Goal: Task Accomplishment & Management: Complete application form

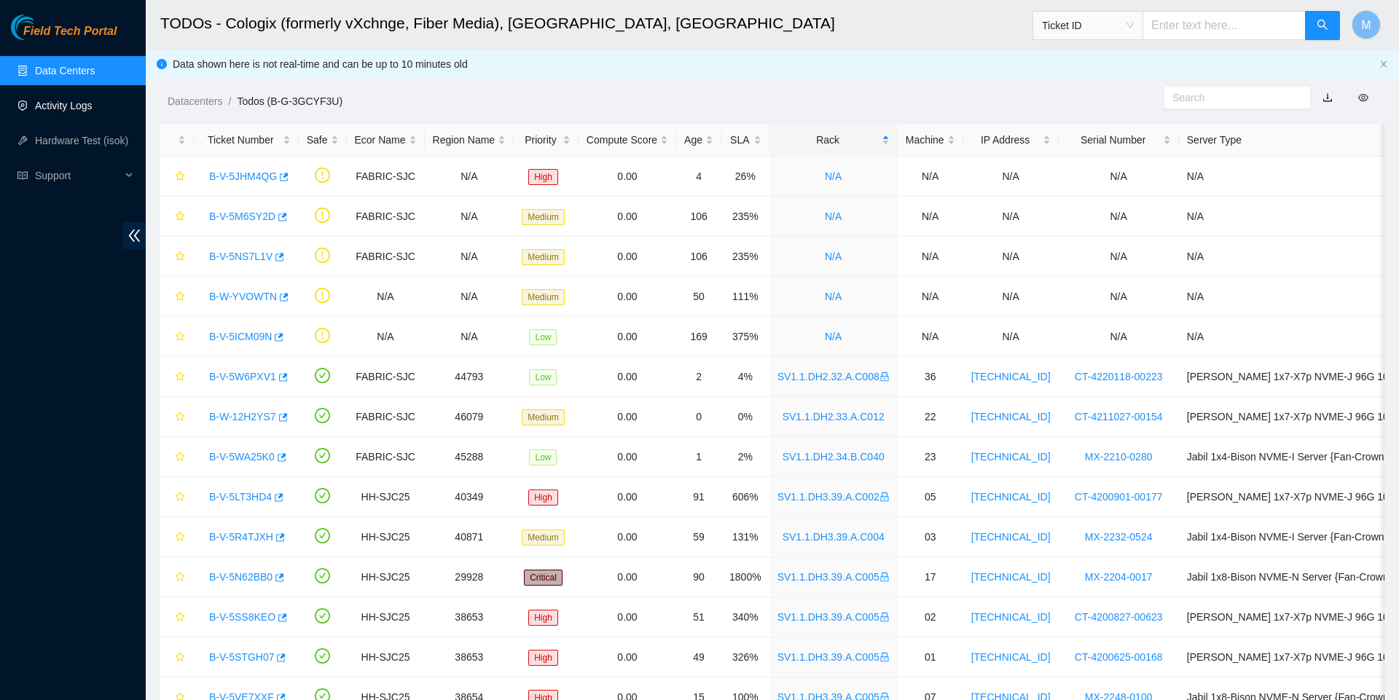
click at [85, 111] on link "Activity Logs" at bounding box center [64, 106] width 58 height 12
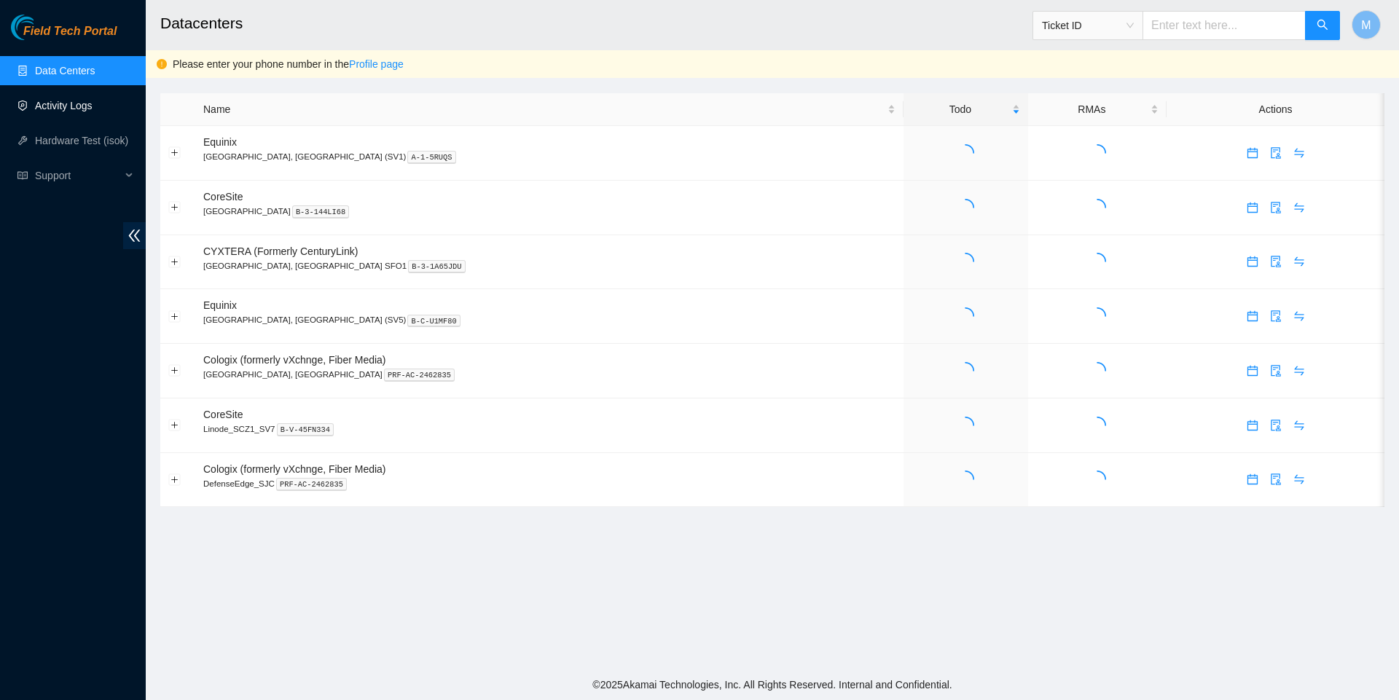
click at [70, 111] on link "Activity Logs" at bounding box center [64, 106] width 58 height 12
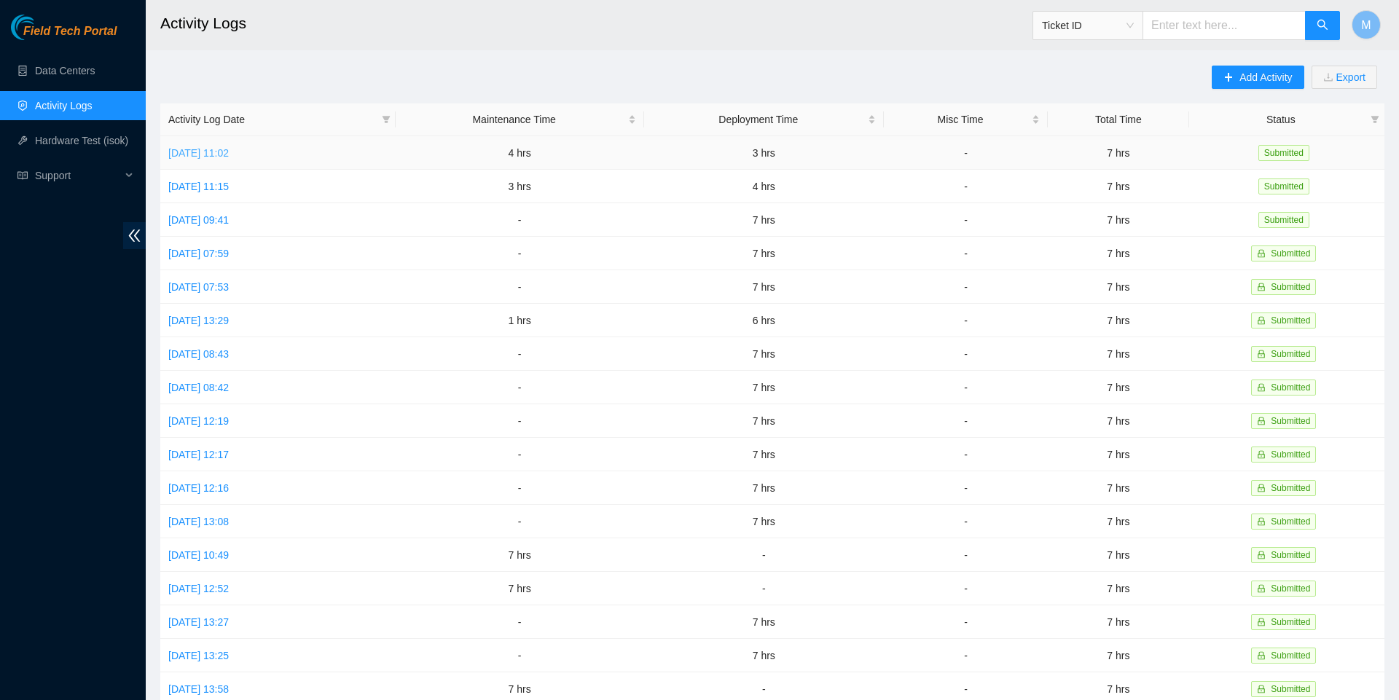
click at [229, 152] on link "Wed, 24 Sep 2025 11:02" at bounding box center [198, 153] width 60 height 12
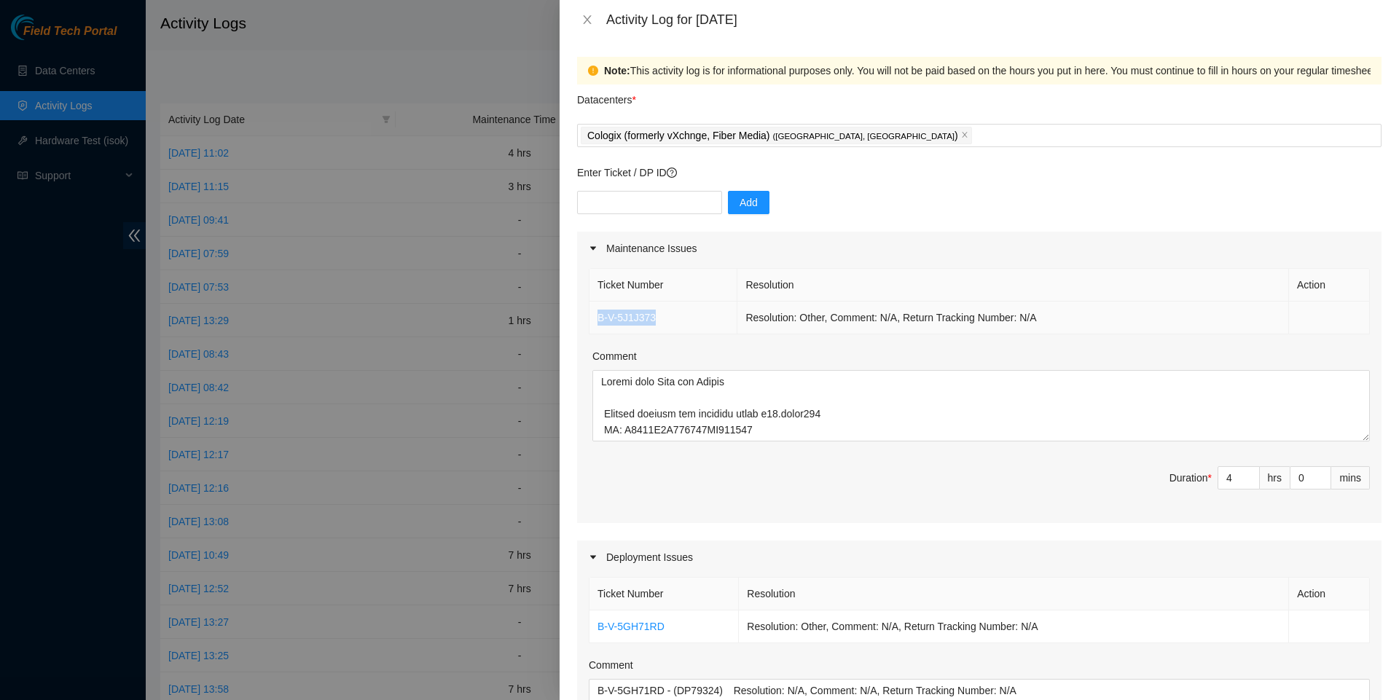
drag, startPoint x: 671, startPoint y: 325, endPoint x: 595, endPoint y: 318, distance: 76.1
click at [595, 318] on td "B-V-5J1J373" at bounding box center [664, 318] width 148 height 33
copy link "B-V-5J1J373"
click at [587, 22] on icon "close" at bounding box center [588, 20] width 12 height 12
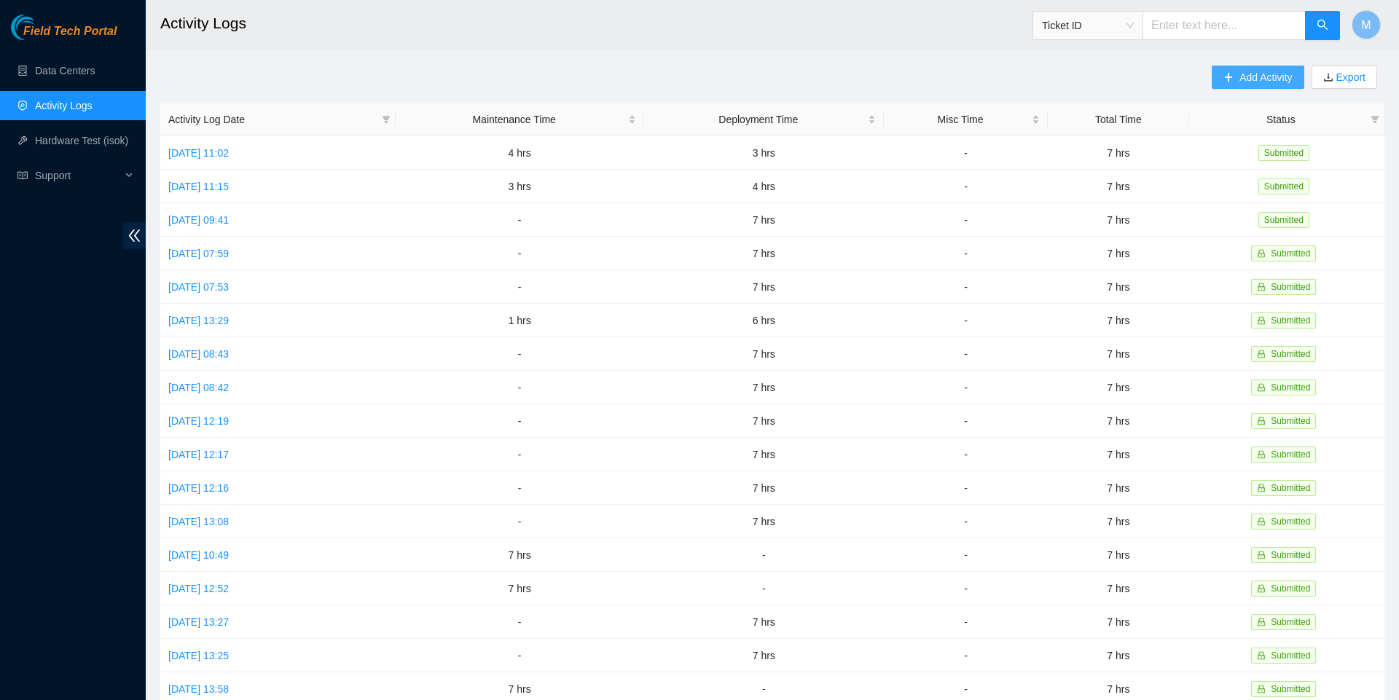
click at [1240, 77] on span "Add Activity" at bounding box center [1266, 77] width 52 height 16
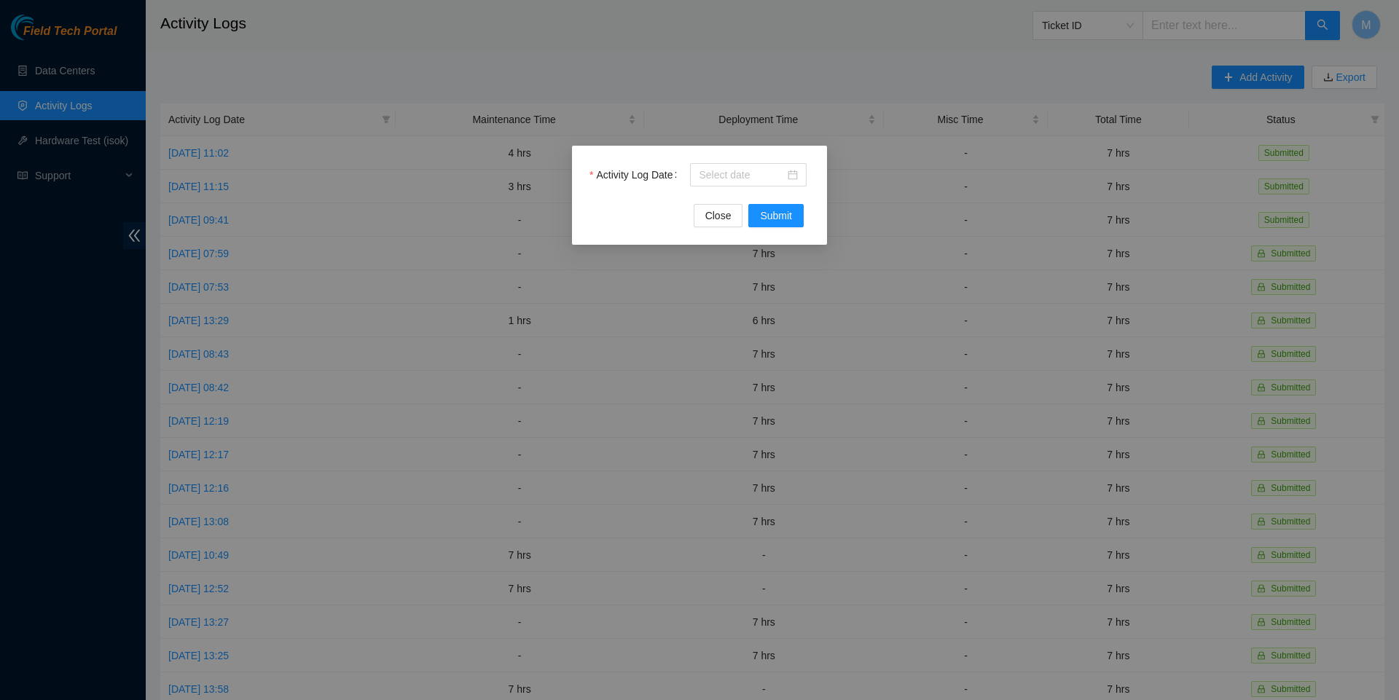
click at [867, 52] on div "Activity Log Date Close Submit" at bounding box center [699, 350] width 1399 height 700
click at [787, 172] on div at bounding box center [748, 175] width 99 height 16
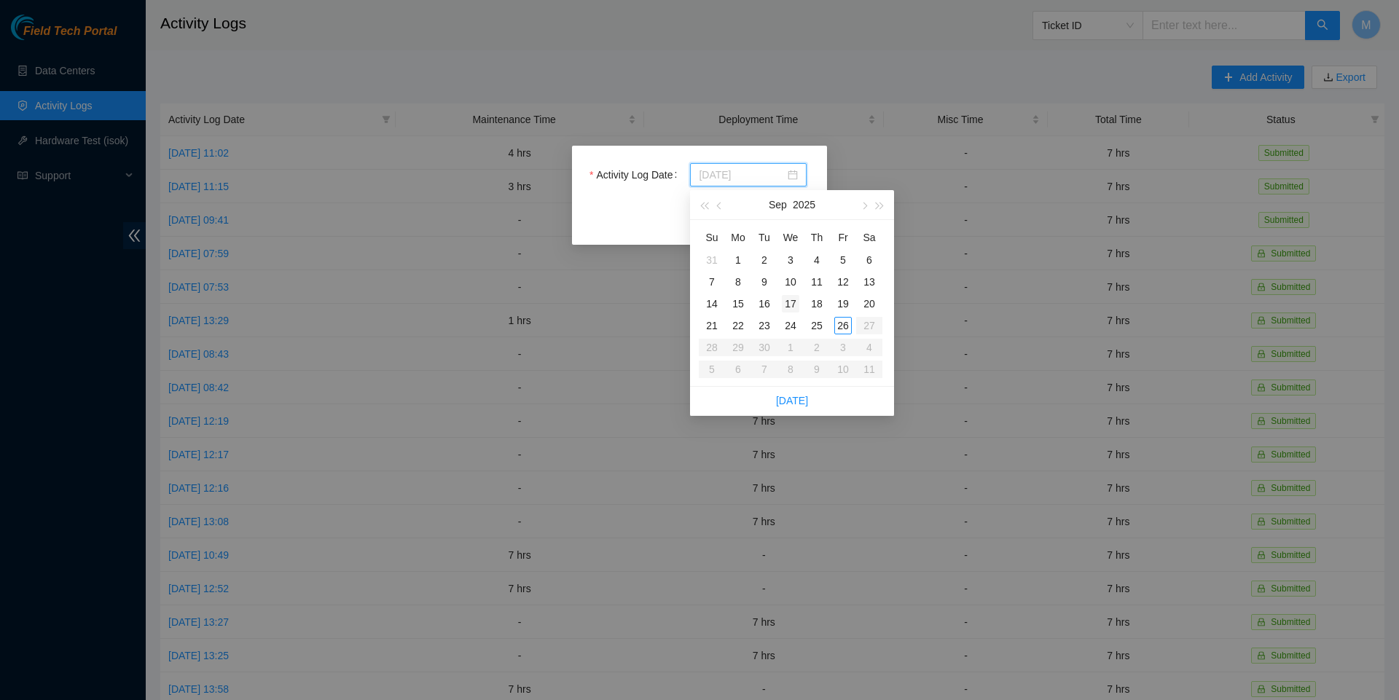
type input "[DATE]"
click at [820, 322] on div "25" at bounding box center [816, 325] width 17 height 17
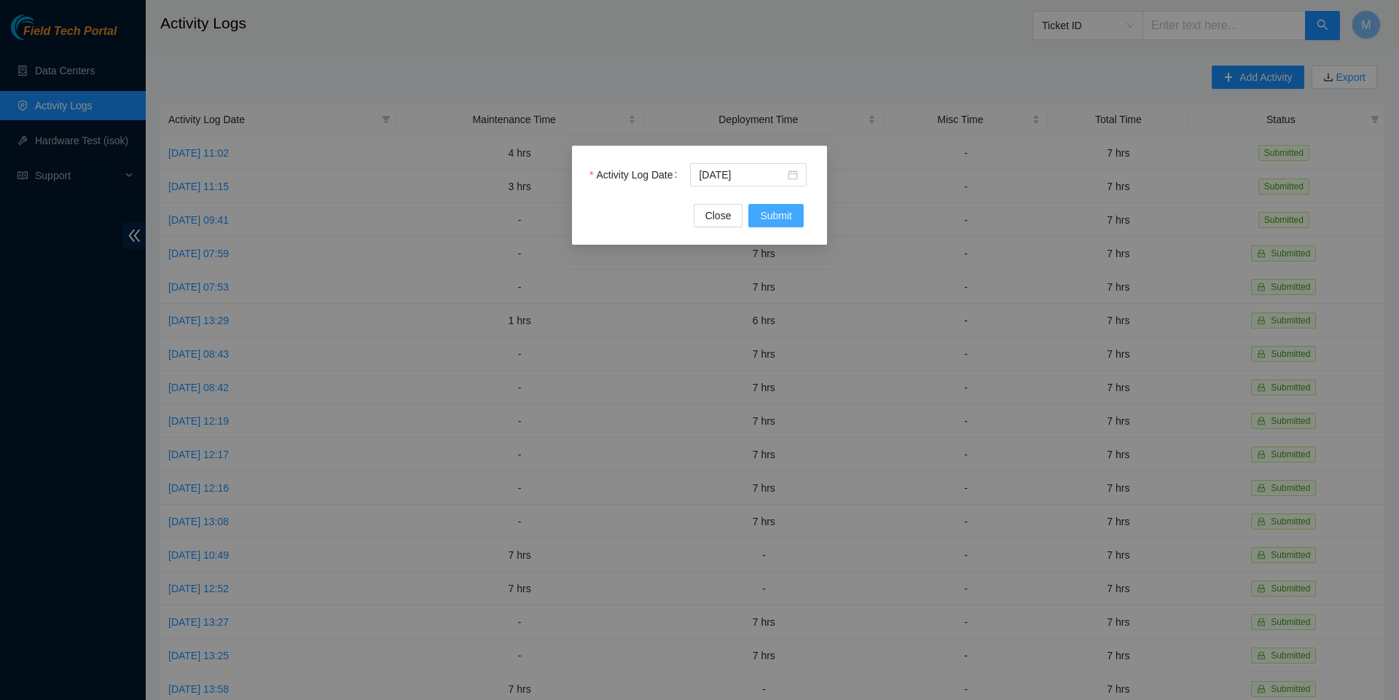
click at [794, 214] on button "Submit" at bounding box center [776, 215] width 55 height 23
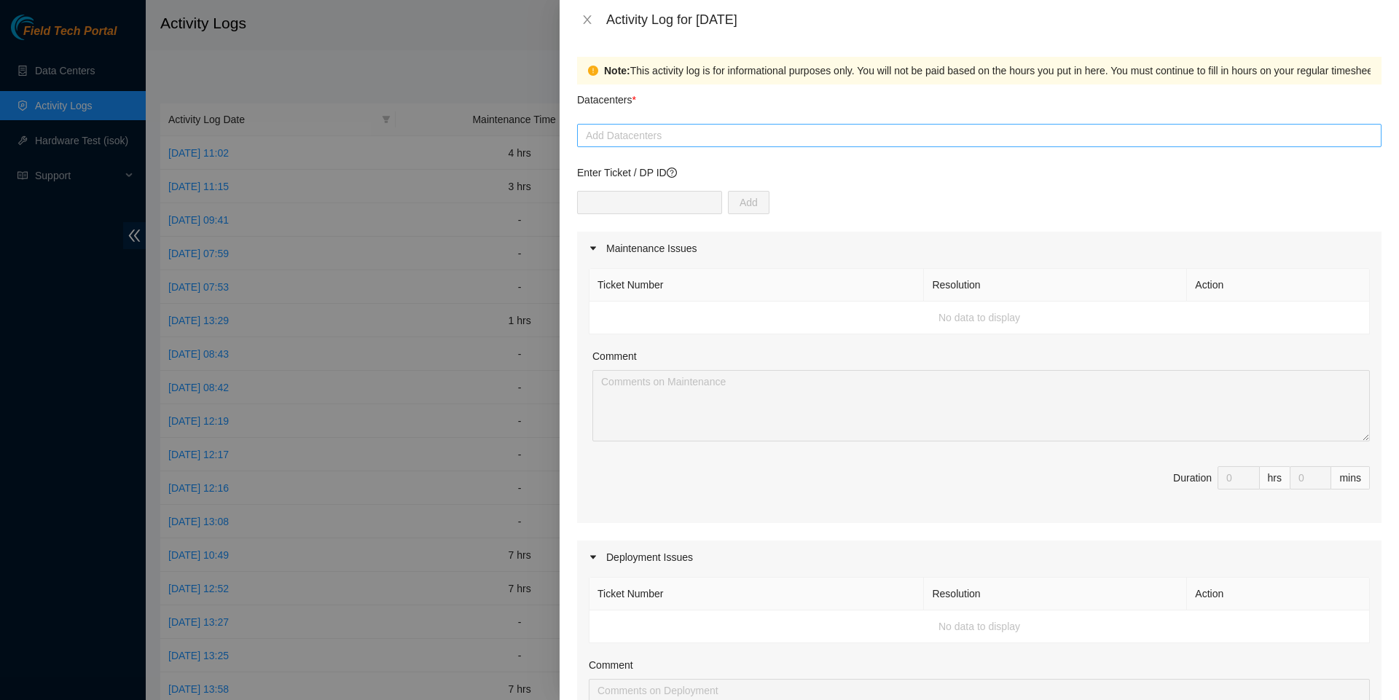
click at [907, 126] on div "Add Datacenters" at bounding box center [979, 135] width 805 height 23
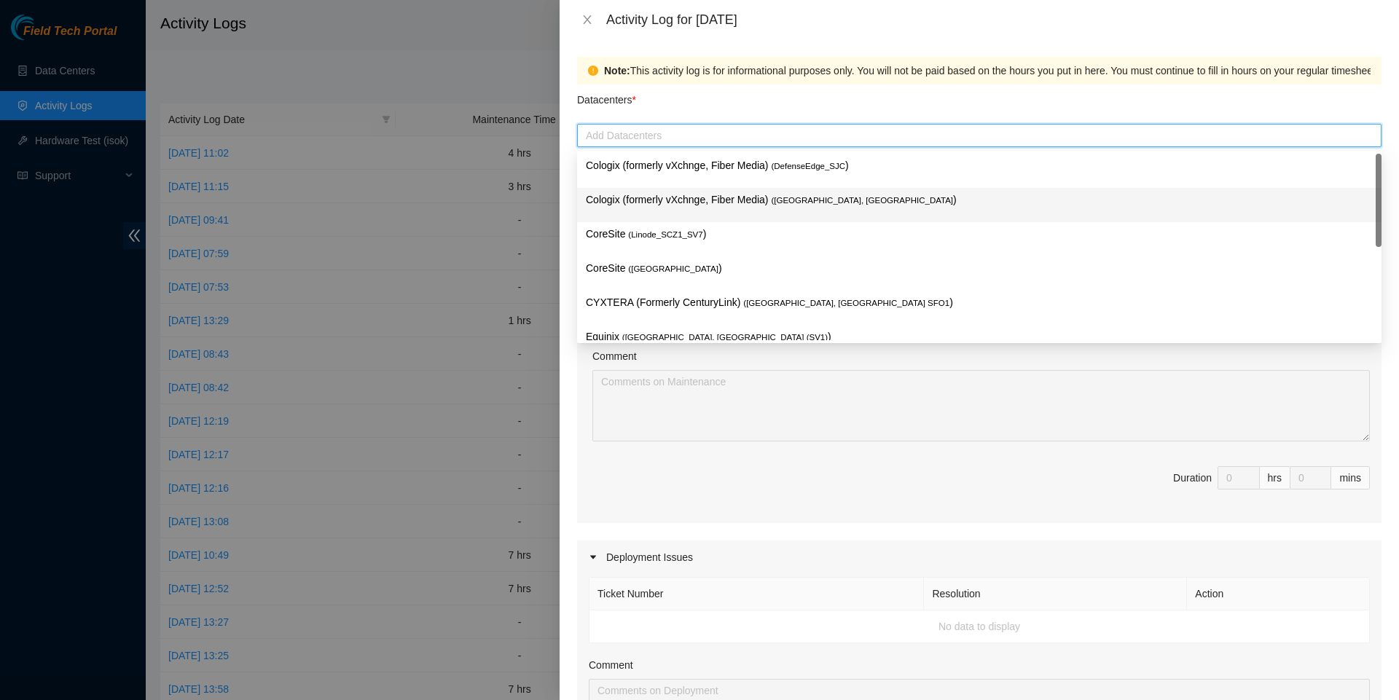
click at [730, 201] on p "Cologix (formerly vXchnge, Fiber Media) ( Santa Clara, CA )" at bounding box center [979, 200] width 787 height 17
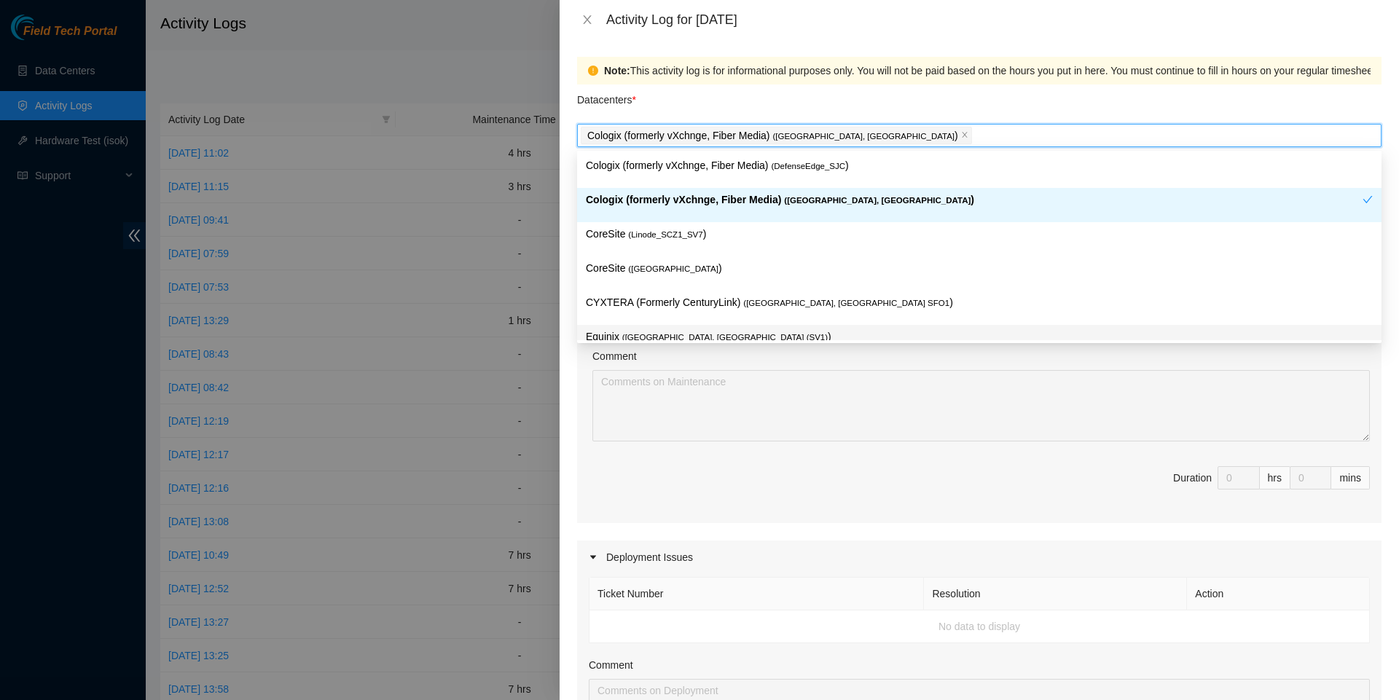
click at [678, 507] on span "Duration 0 hrs 0 mins" at bounding box center [979, 486] width 781 height 41
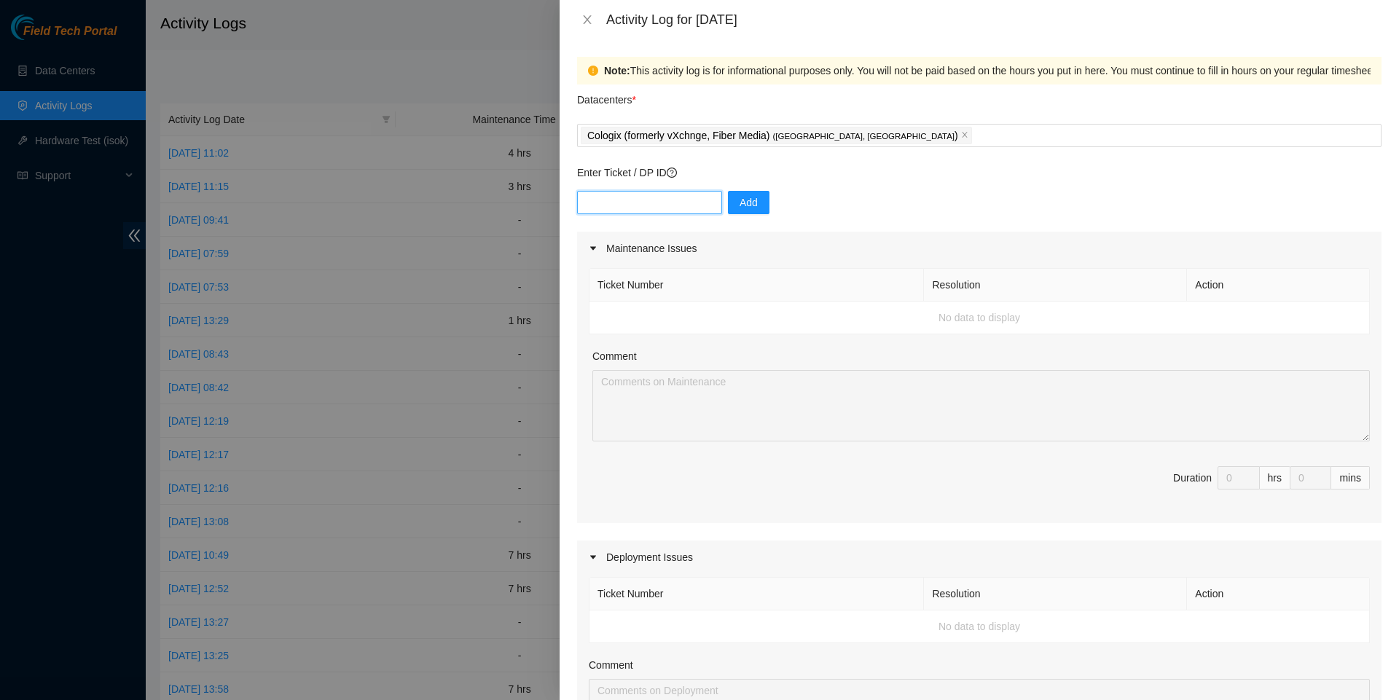
click at [675, 205] on input "text" at bounding box center [649, 202] width 145 height 23
paste input "B-V-5J1J373"
type input "B-V-5J1J373"
click at [747, 202] on span "Add" at bounding box center [749, 203] width 18 height 16
click at [695, 211] on input "text" at bounding box center [649, 202] width 145 height 23
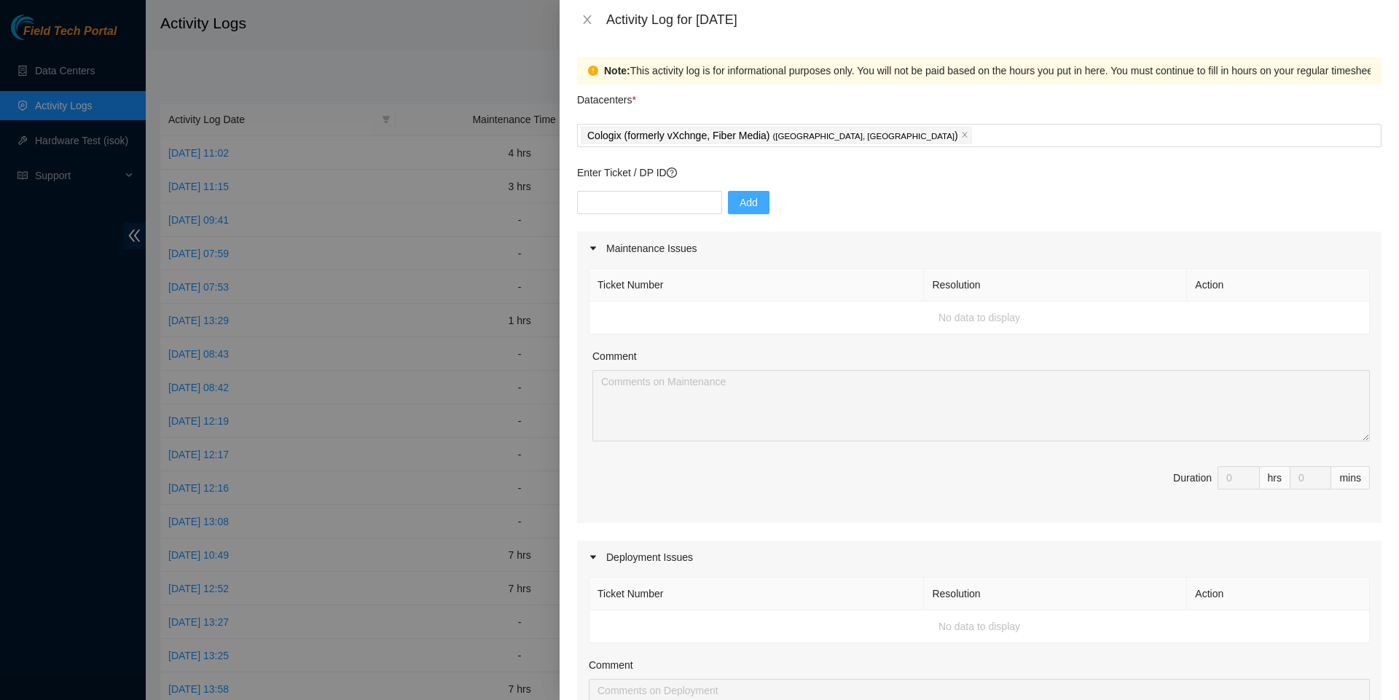
click at [875, 1] on div "Activity Log for 25-09-2025" at bounding box center [980, 19] width 840 height 39
click at [688, 219] on div "Add" at bounding box center [979, 211] width 805 height 41
click at [692, 211] on input "text" at bounding box center [649, 202] width 145 height 23
paste input "B-V-5J1J373"
type input "B-V-5J1J373"
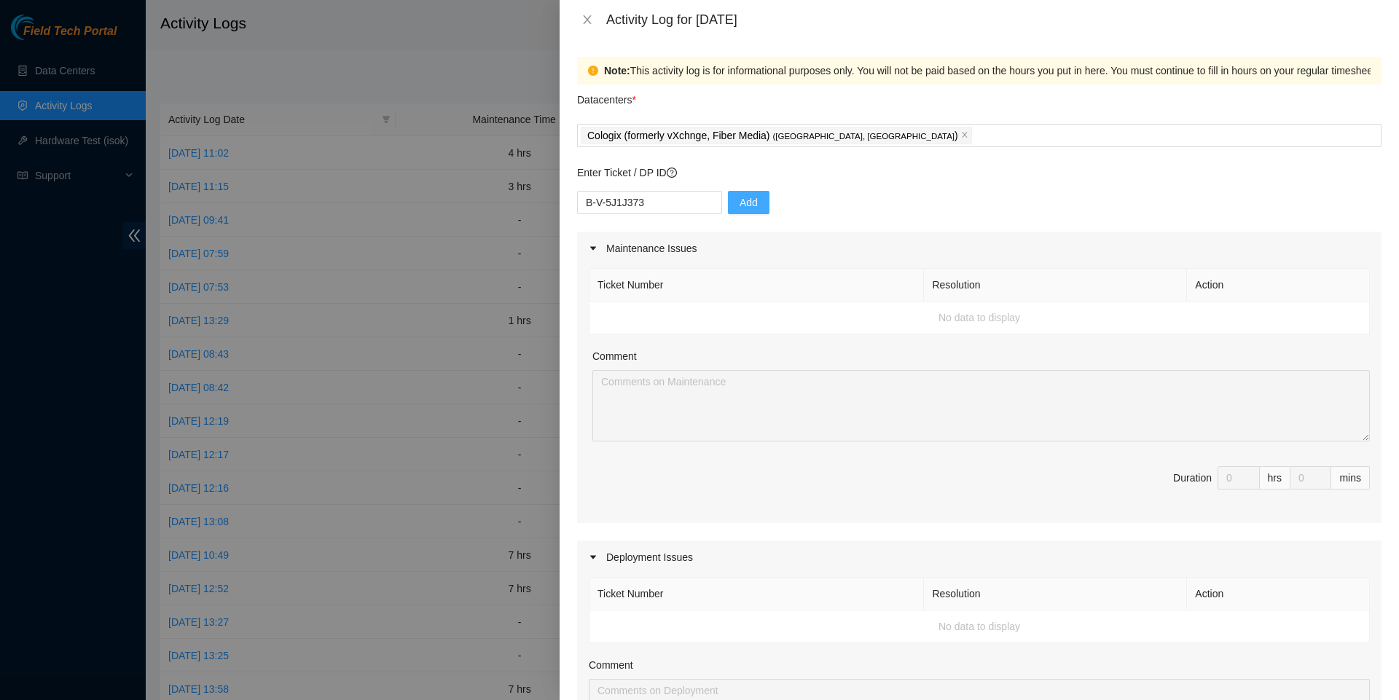
click at [746, 210] on span "Add" at bounding box center [749, 203] width 18 height 16
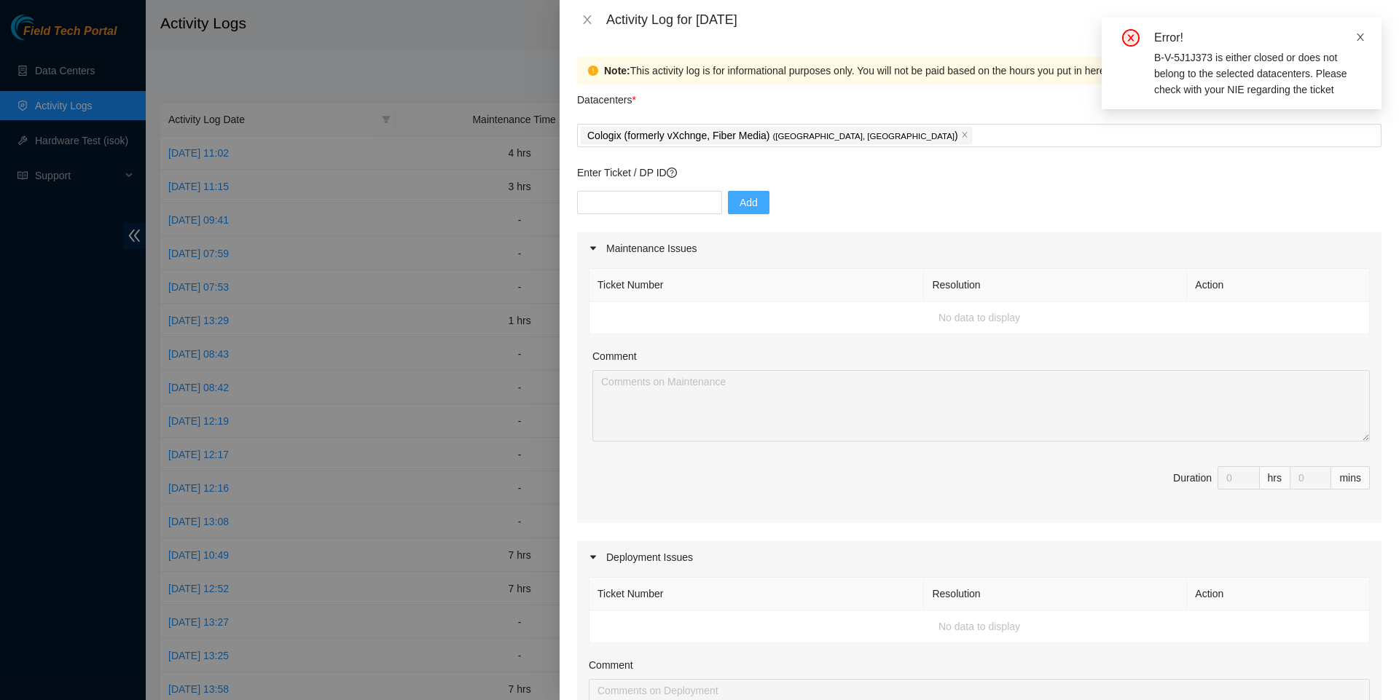
click at [1357, 29] on link at bounding box center [1361, 37] width 10 height 16
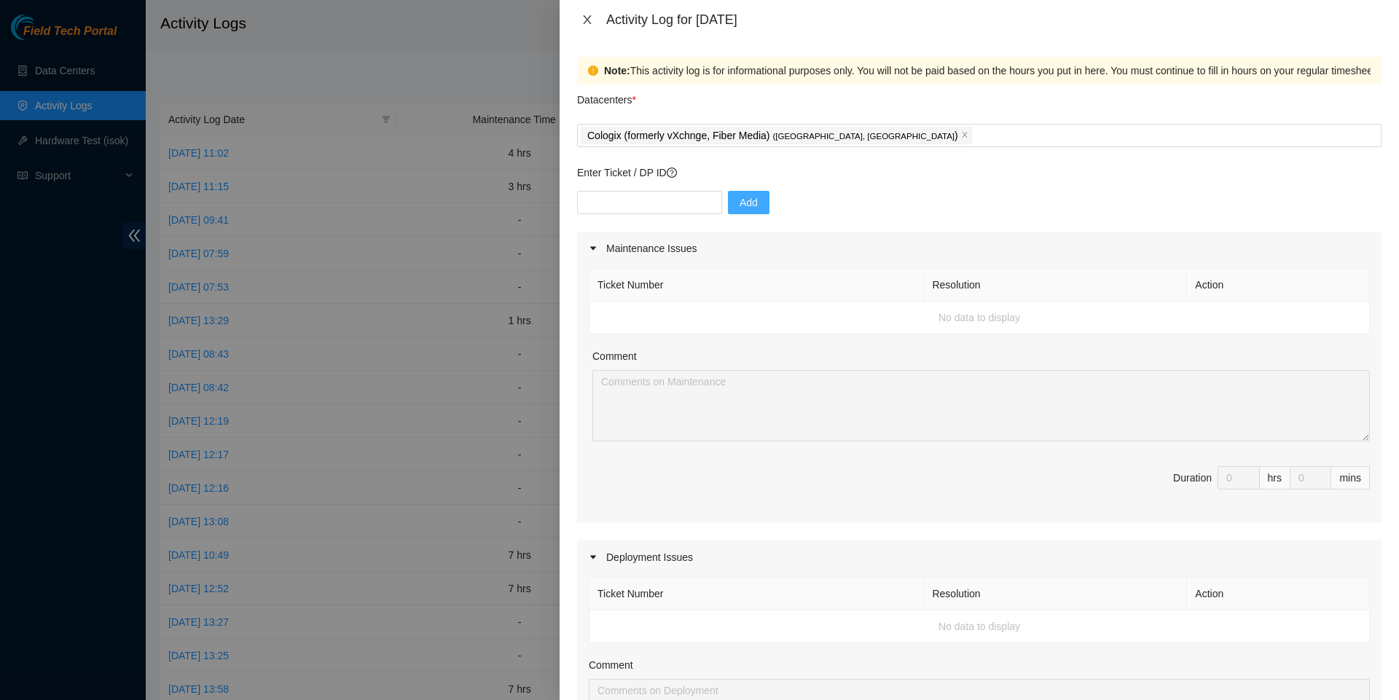
click at [590, 21] on icon "close" at bounding box center [588, 20] width 12 height 12
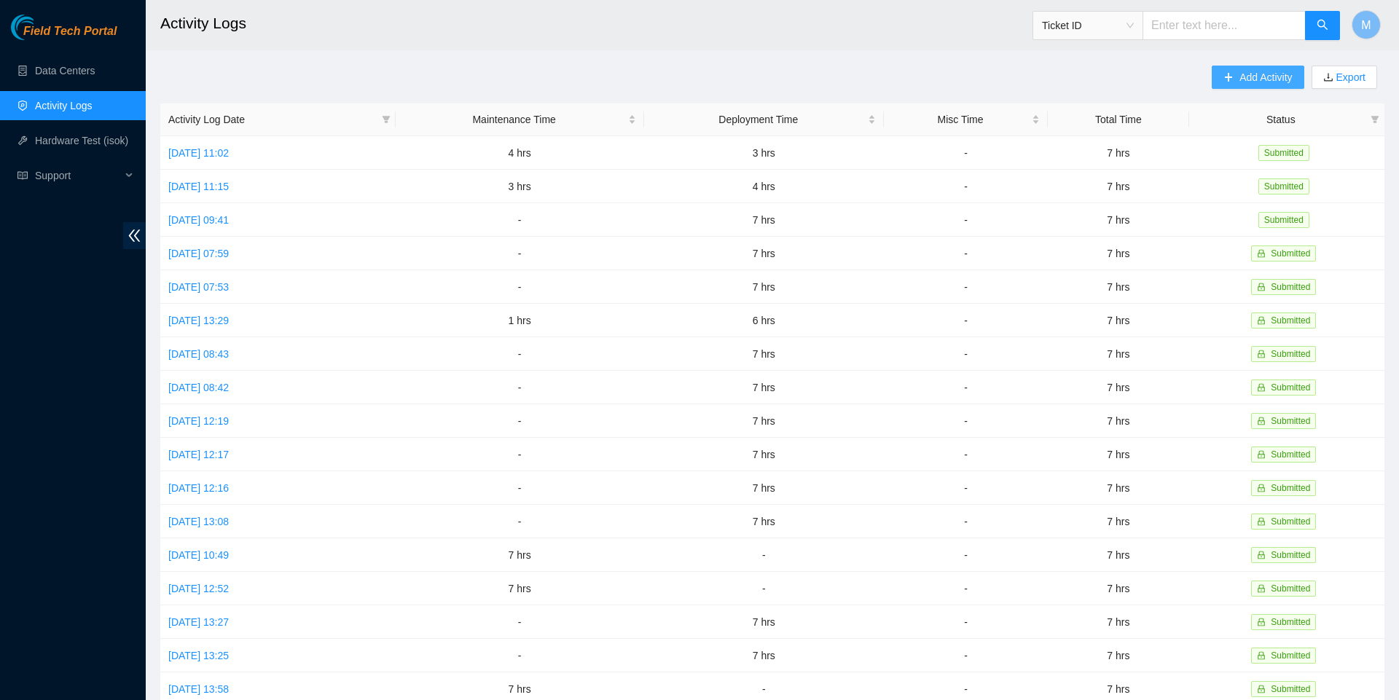
click at [1213, 74] on button "Add Activity" at bounding box center [1258, 77] width 92 height 23
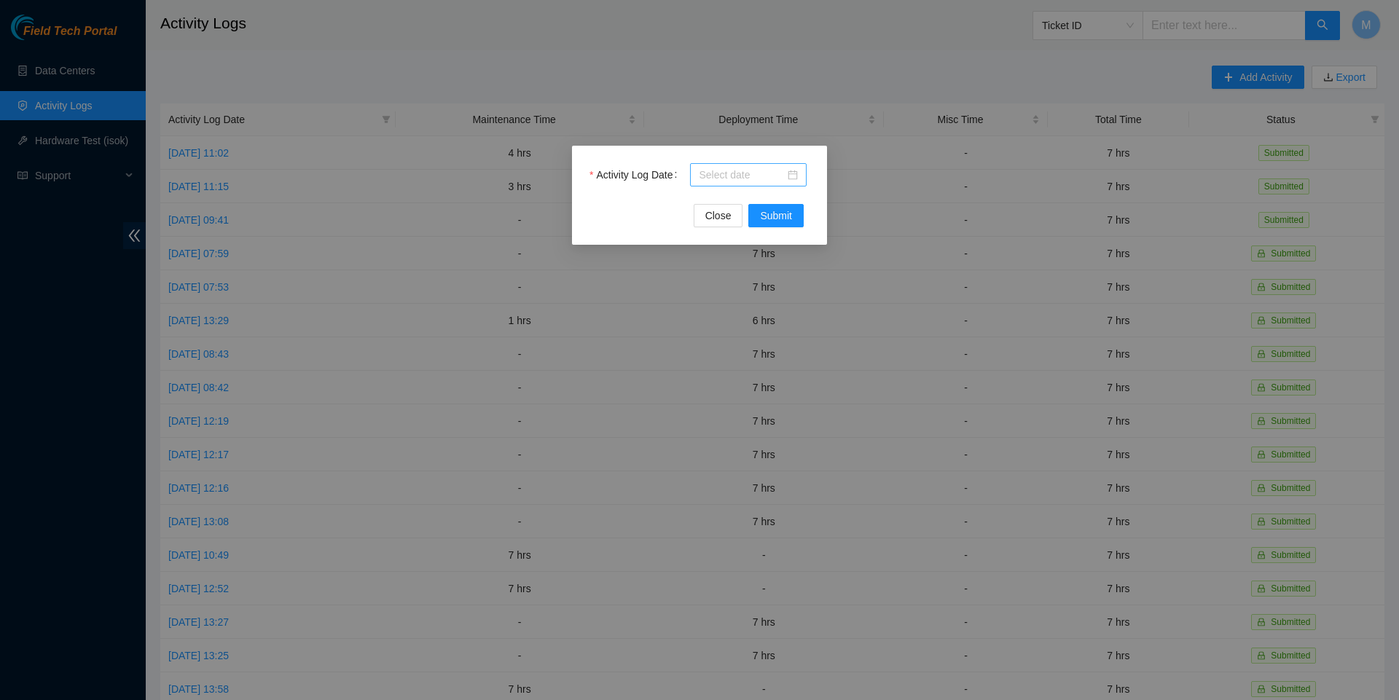
click at [800, 172] on div at bounding box center [748, 174] width 117 height 23
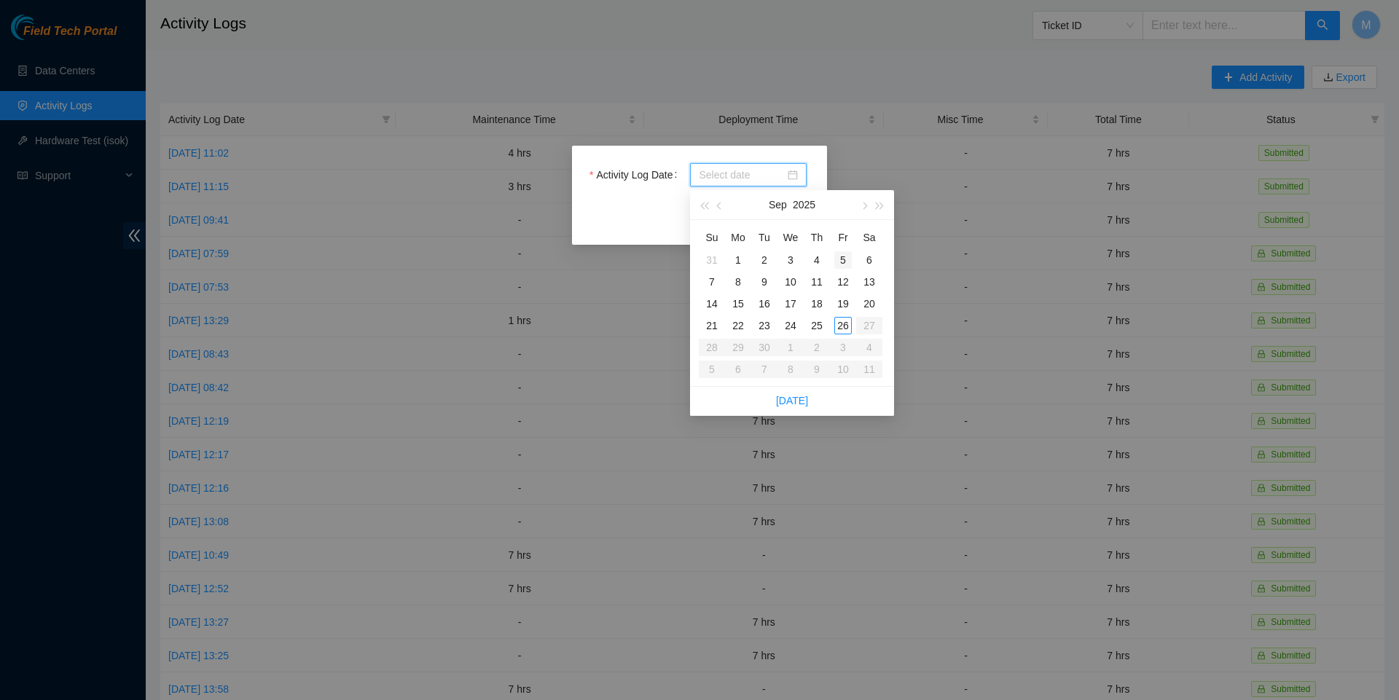
type input "2025-09-05"
type input "2025-09-19"
type input "[DATE]"
click at [844, 319] on div "26" at bounding box center [843, 325] width 17 height 17
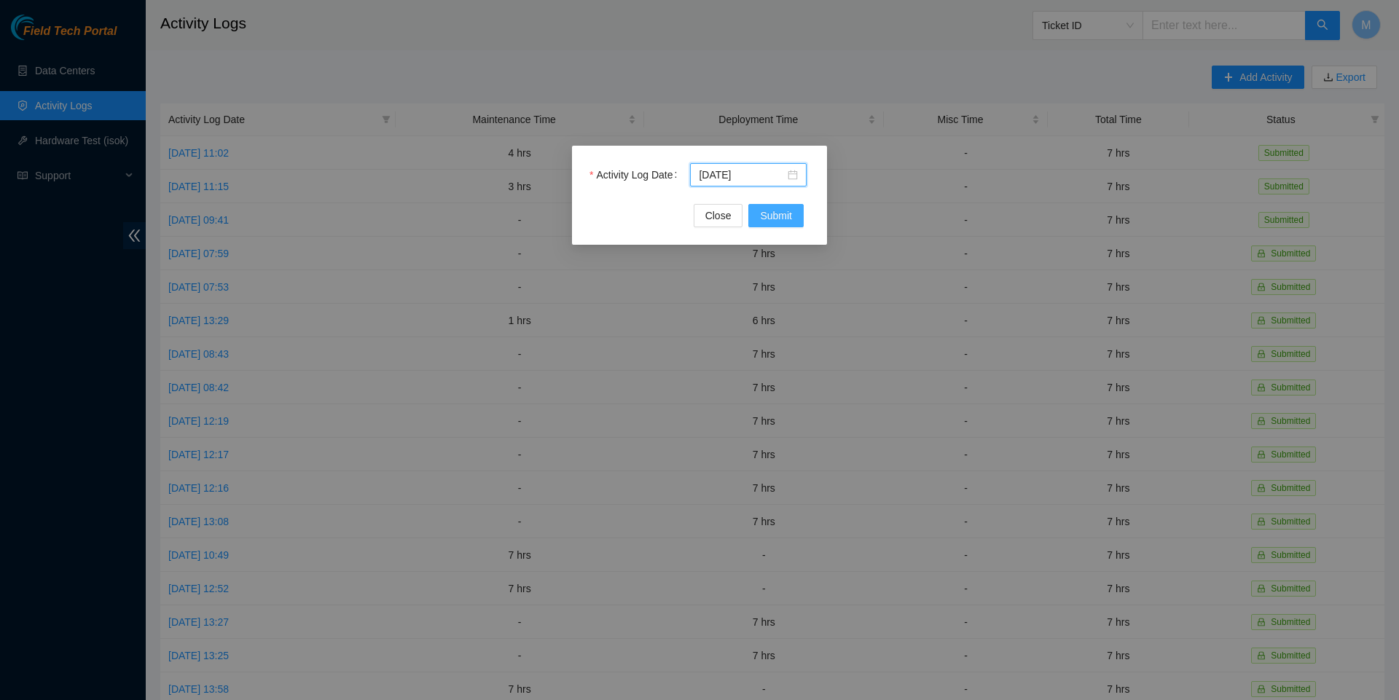
click at [793, 219] on button "Submit" at bounding box center [776, 215] width 55 height 23
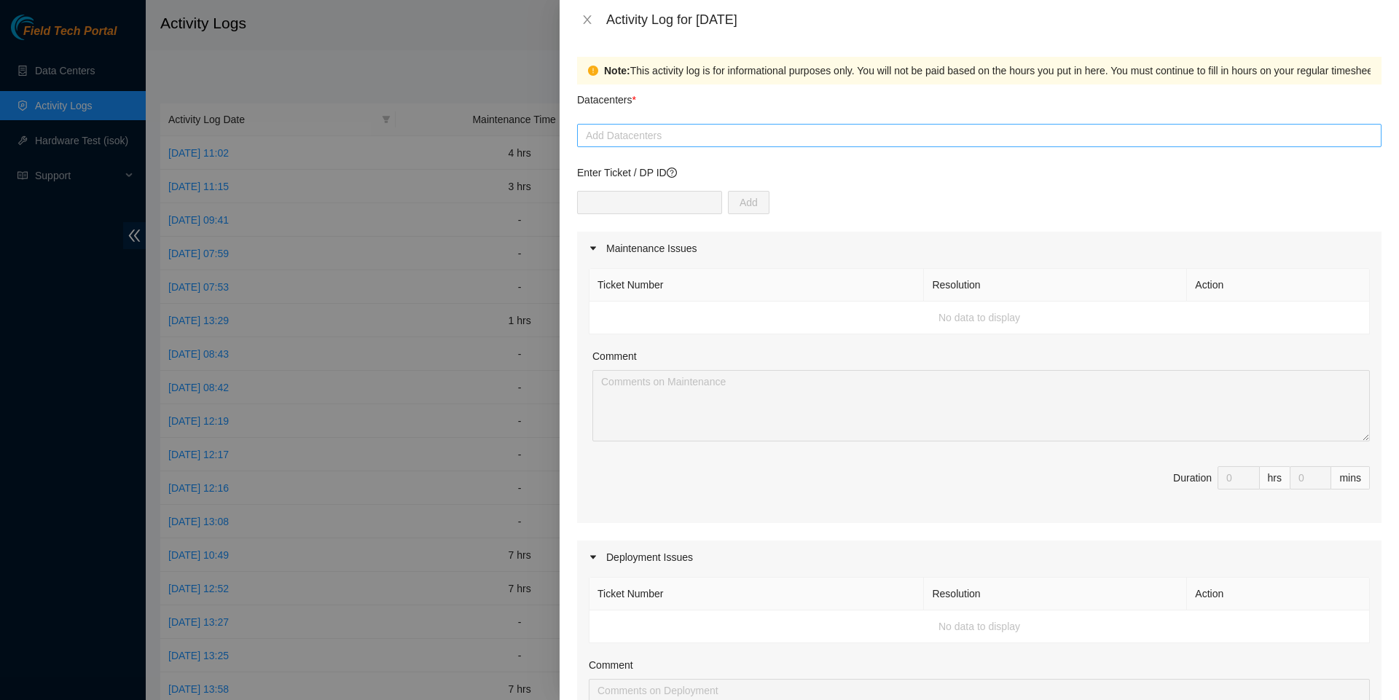
click at [869, 132] on div at bounding box center [979, 135] width 797 height 17
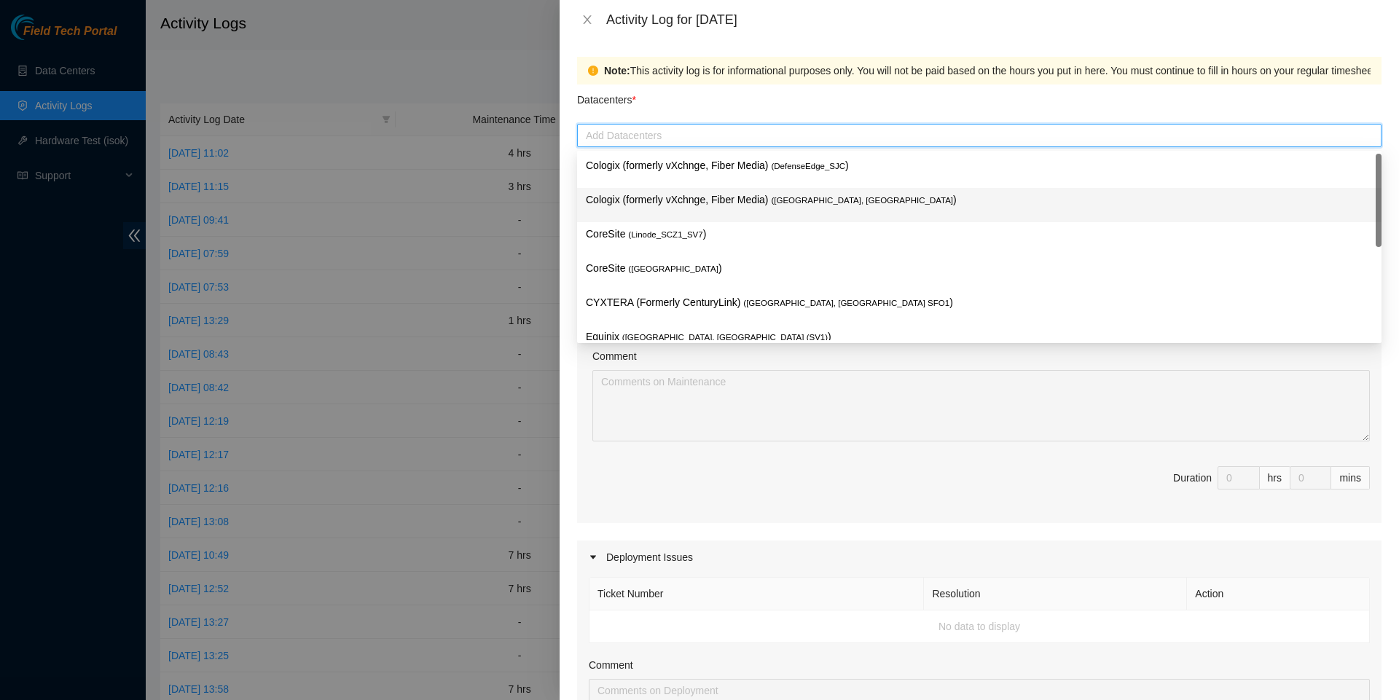
click at [727, 204] on p "Cologix (formerly vXchnge, Fiber Media) ( Santa Clara, CA )" at bounding box center [979, 200] width 787 height 17
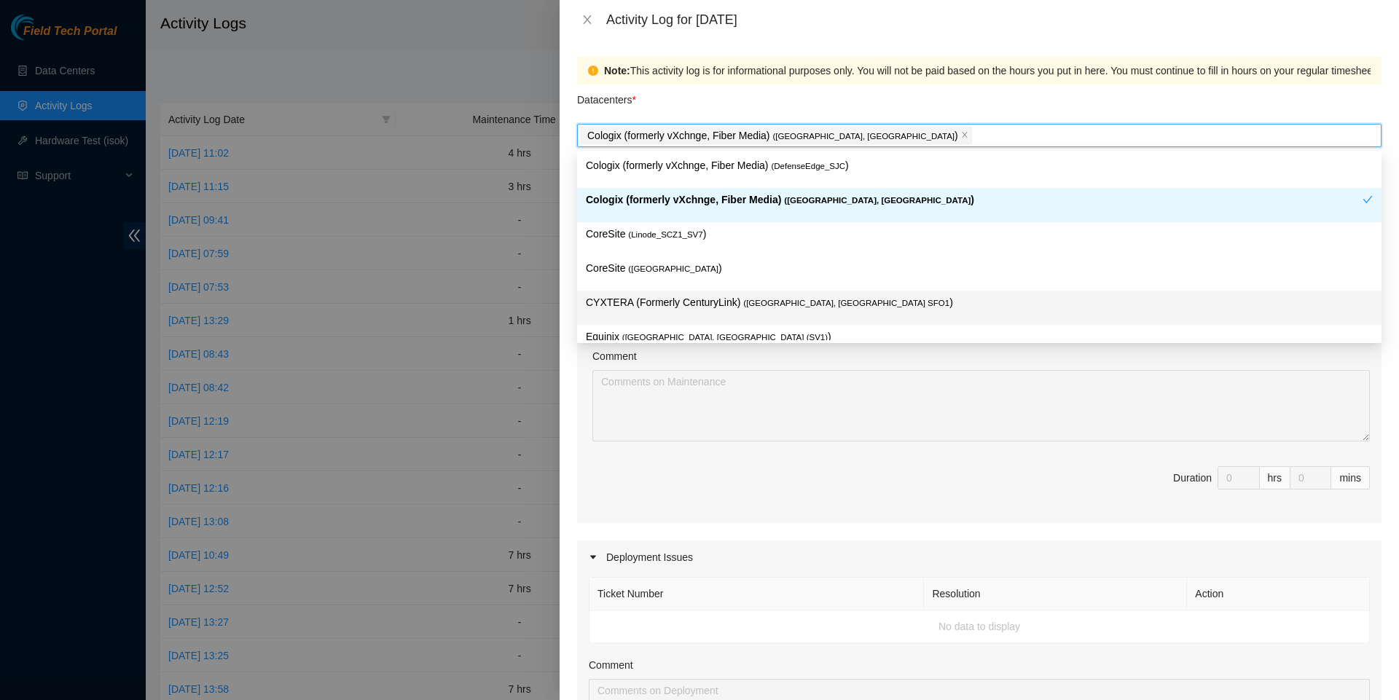
click at [628, 538] on div "Maintenance Issues Ticket Number Resolution Action No data to display Comment D…" at bounding box center [979, 643] width 805 height 822
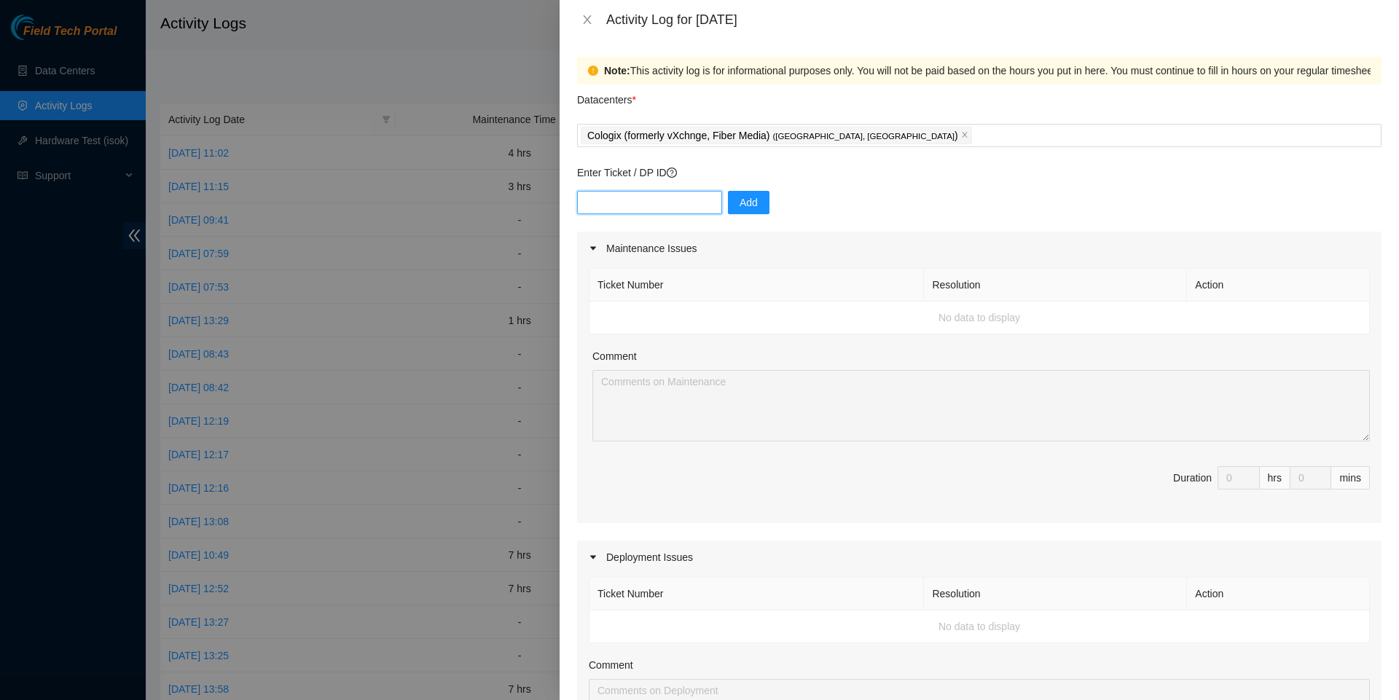
click at [659, 203] on input "text" at bounding box center [649, 202] width 145 height 23
paste input "DP79324"
type input "DP79324"
click at [583, 20] on icon "close" at bounding box center [588, 20] width 12 height 12
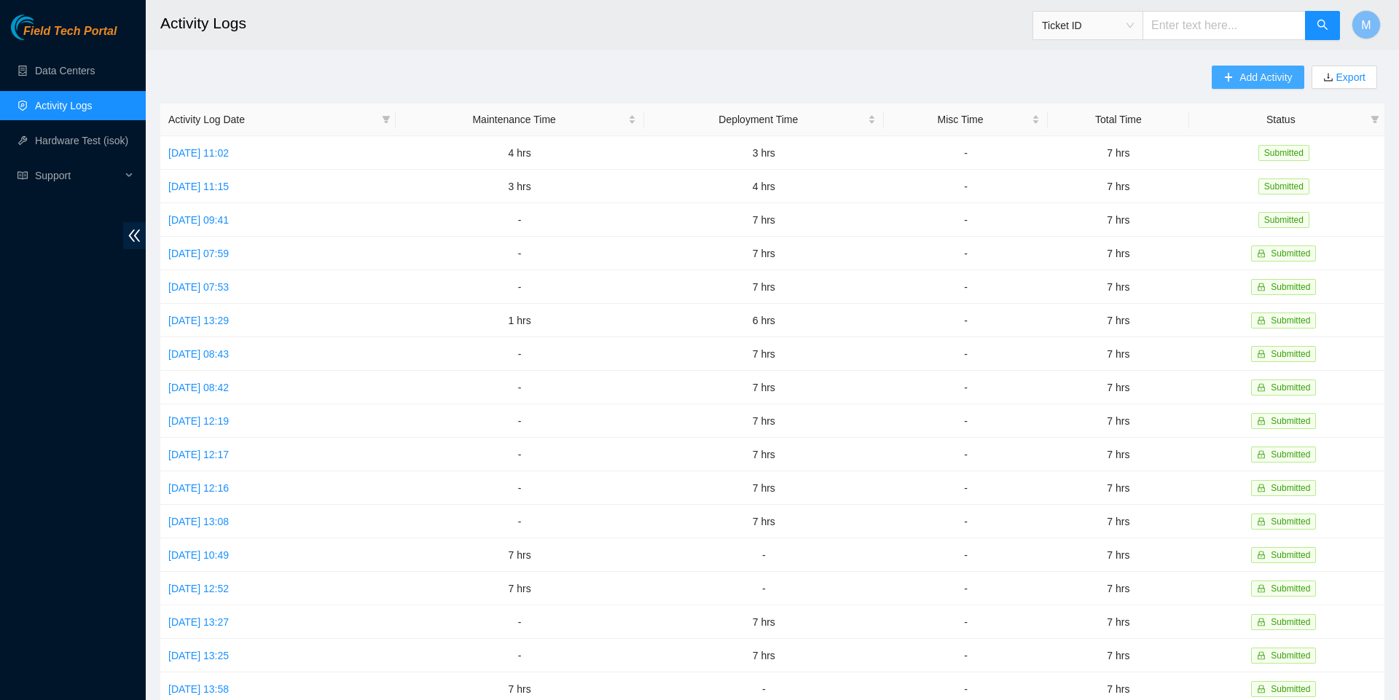
click at [1240, 77] on span "Add Activity" at bounding box center [1266, 77] width 52 height 16
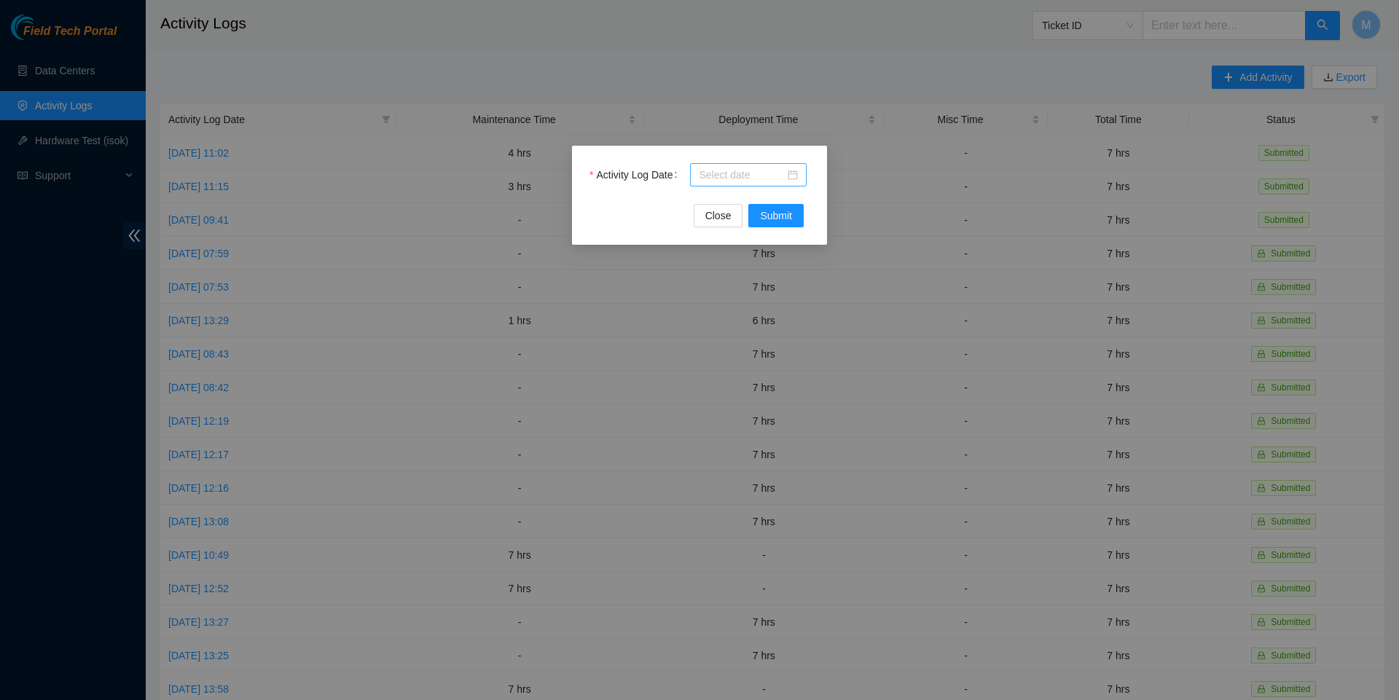
click at [787, 171] on div at bounding box center [748, 175] width 99 height 16
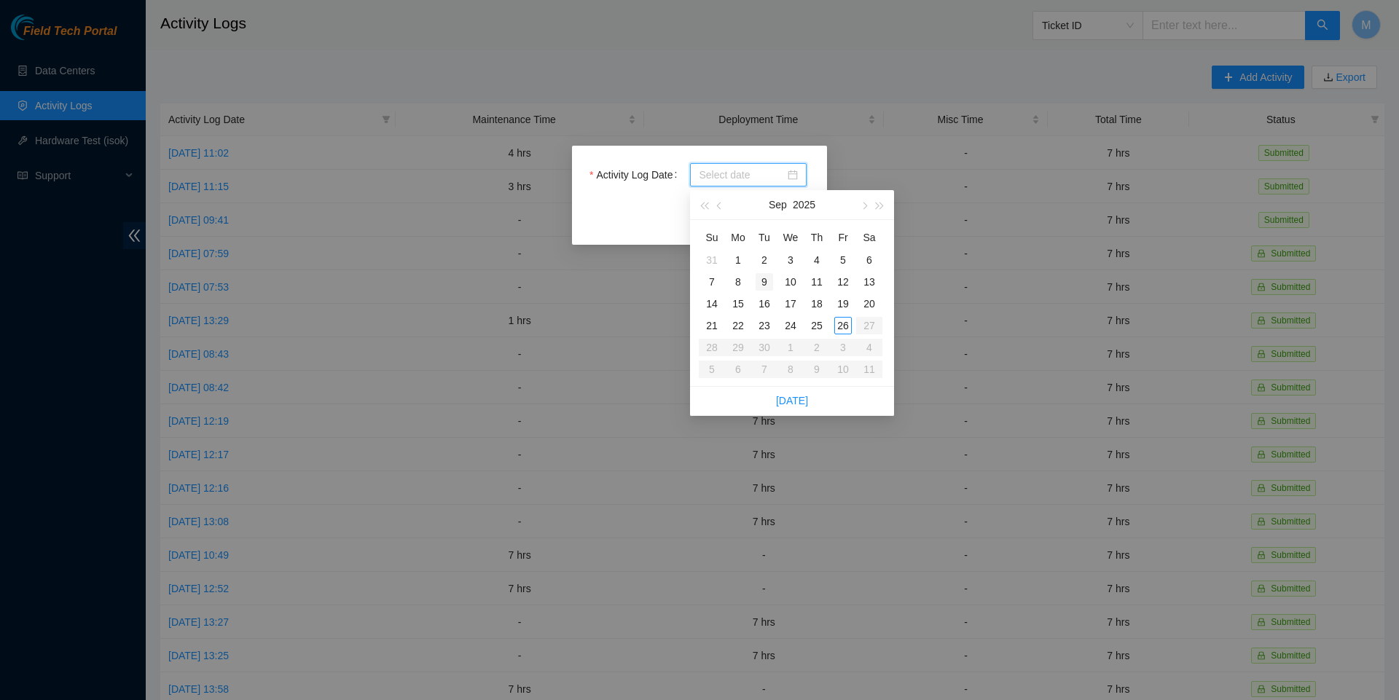
type input "2025-09-02"
type input "2025-09-16"
type input "[DATE]"
click at [817, 324] on div "25" at bounding box center [816, 325] width 17 height 17
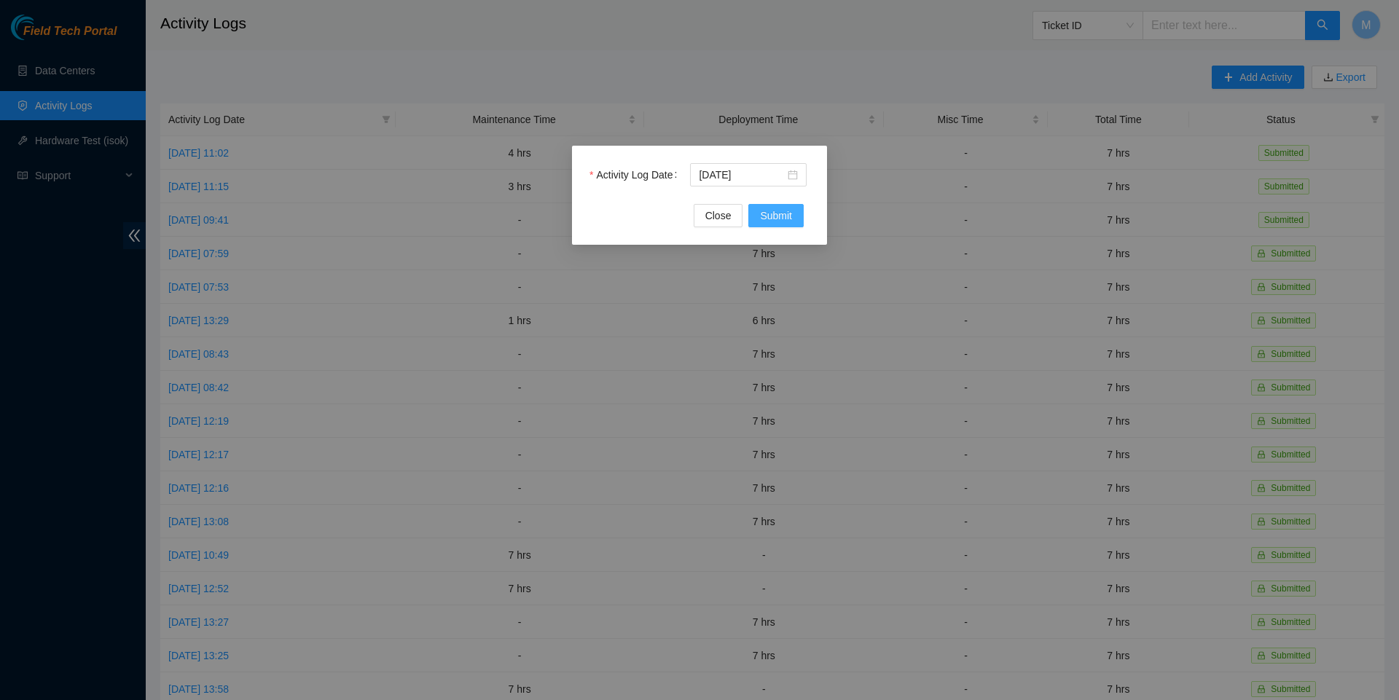
click at [785, 220] on span "Submit" at bounding box center [776, 216] width 32 height 16
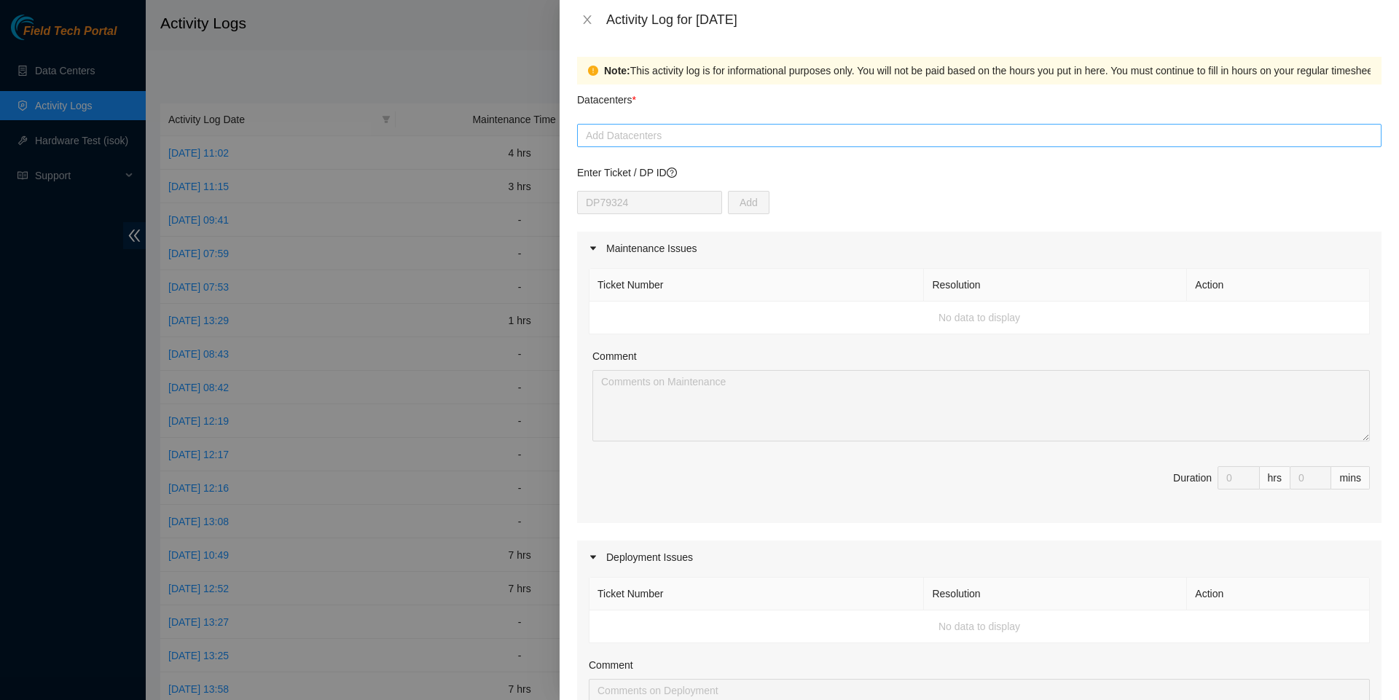
click at [686, 130] on div at bounding box center [979, 135] width 797 height 17
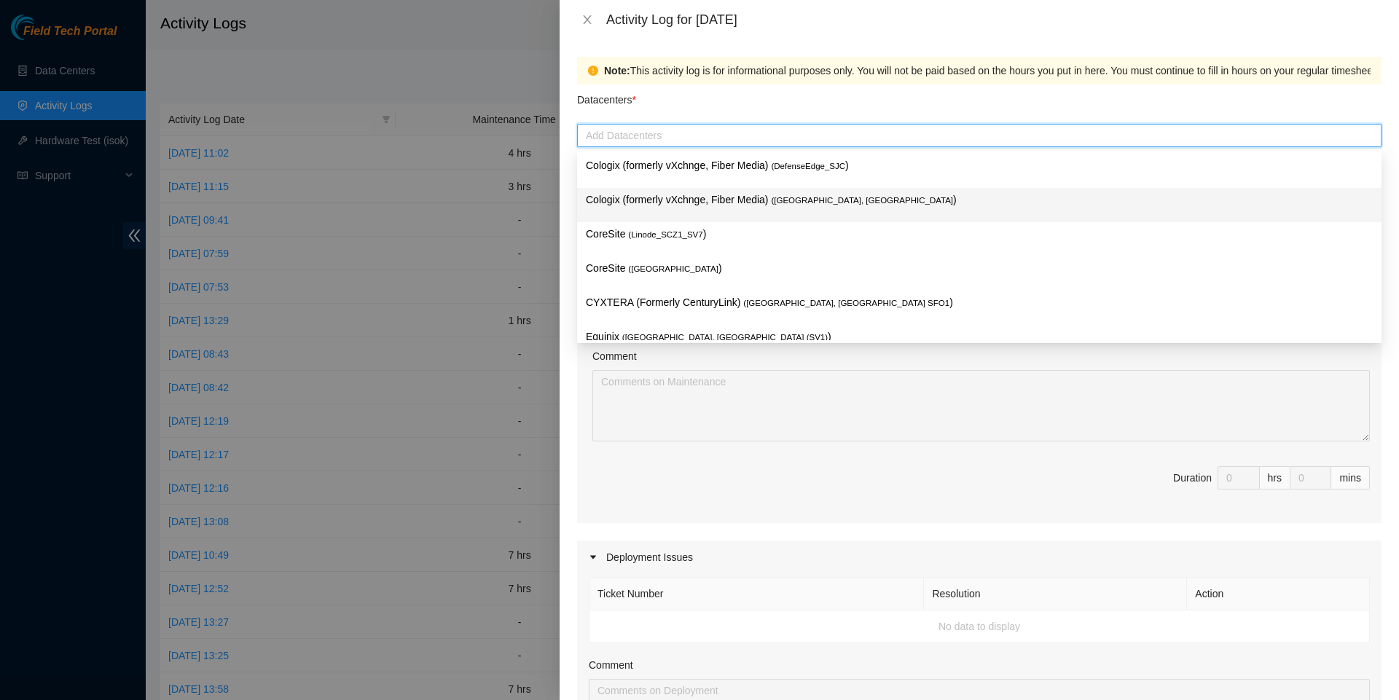
click at [730, 208] on div "Cologix (formerly vXchnge, Fiber Media) ( Santa Clara, CA )" at bounding box center [979, 205] width 787 height 27
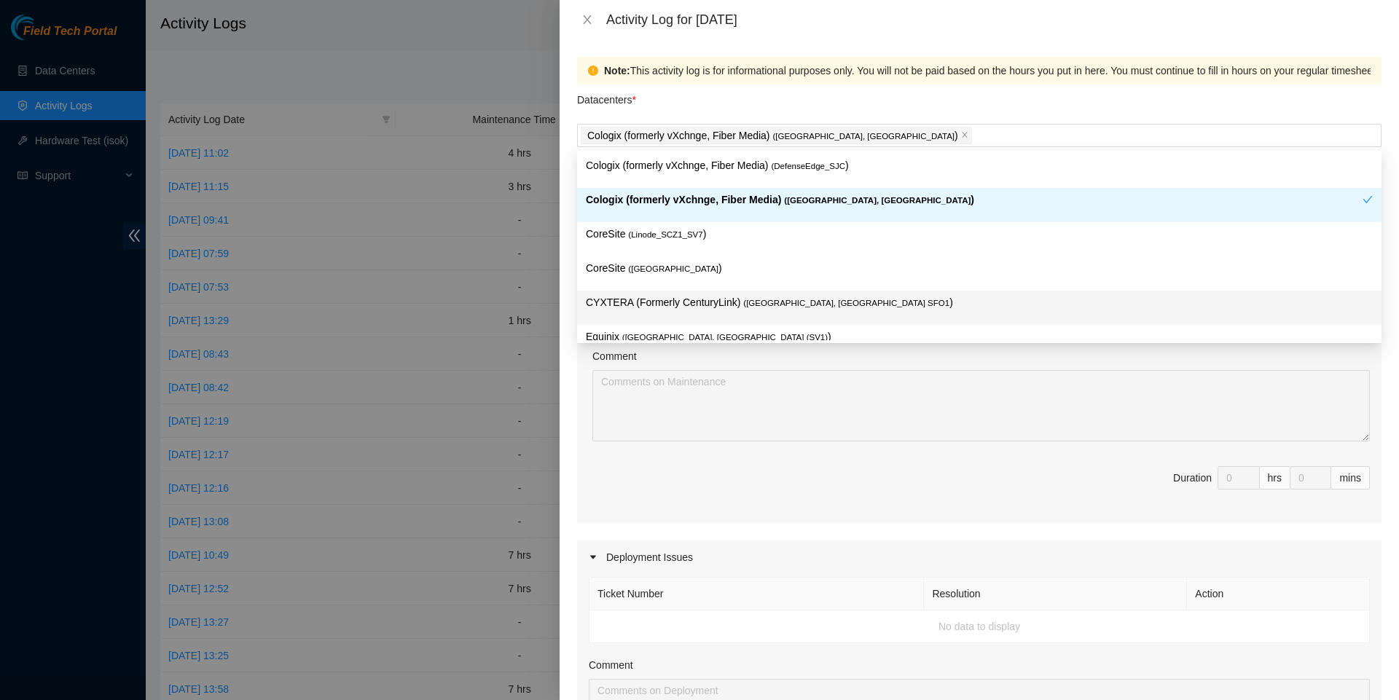
click at [697, 542] on div "Maintenance Issues Ticket Number Resolution Action No data to display Comment D…" at bounding box center [979, 643] width 805 height 822
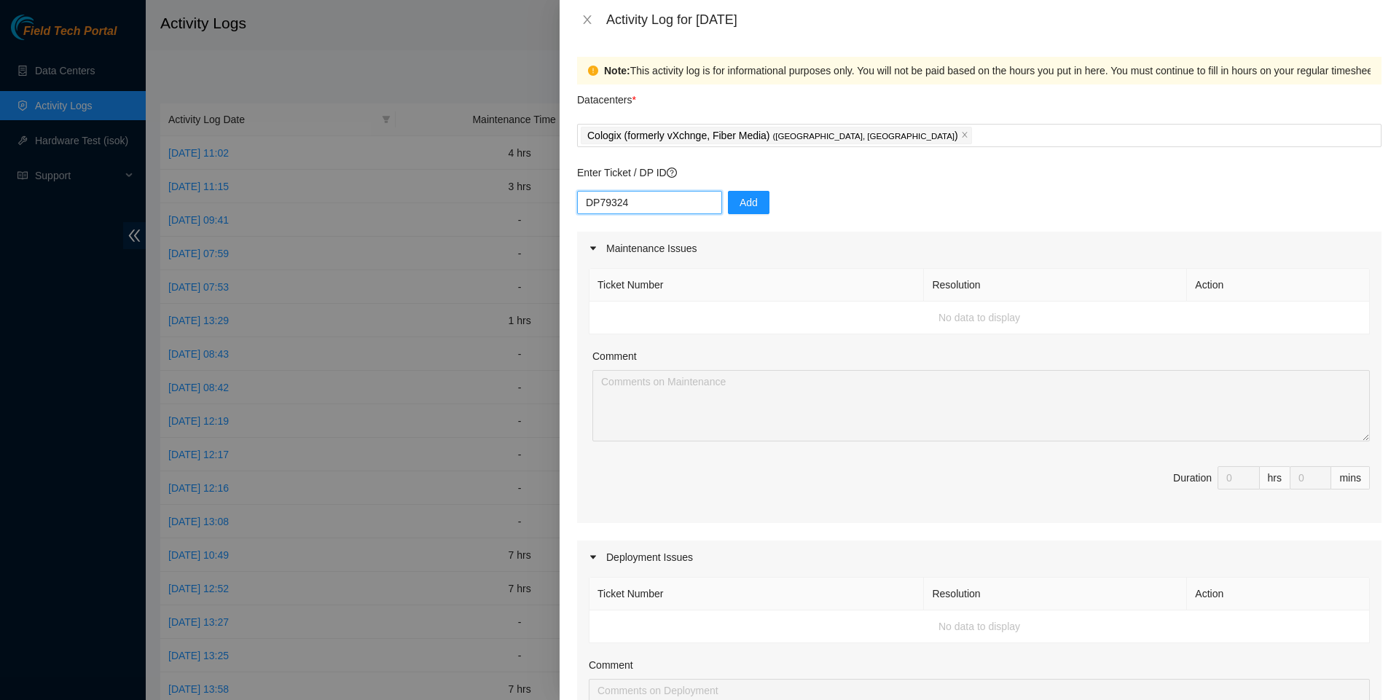
click at [662, 208] on input "DP79324" at bounding box center [649, 202] width 145 height 23
click at [660, 208] on input "DP79324" at bounding box center [649, 202] width 145 height 23
type input "\"
click at [663, 213] on input "text" at bounding box center [649, 202] width 145 height 23
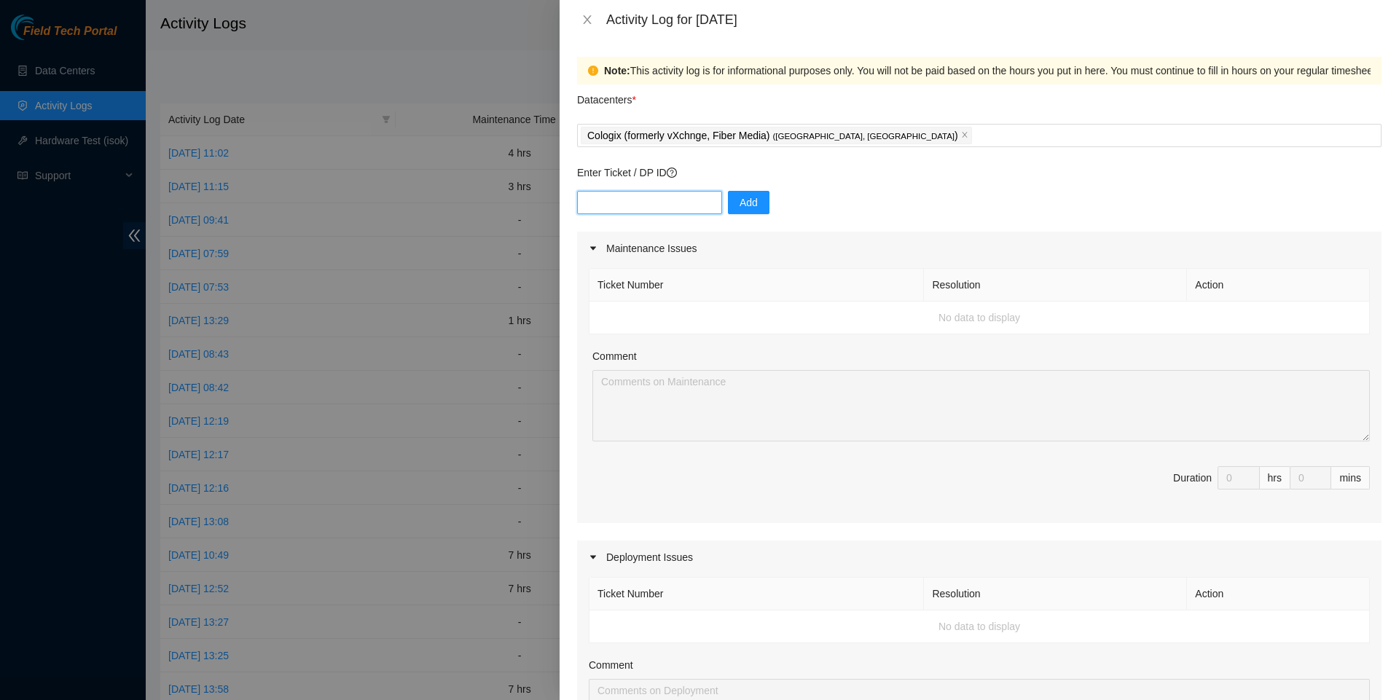
paste input "DP79324"
type input "DP79324"
click at [742, 196] on button "Add" at bounding box center [749, 202] width 42 height 23
click at [719, 214] on input "text" at bounding box center [649, 202] width 145 height 23
paste input "DP82681"
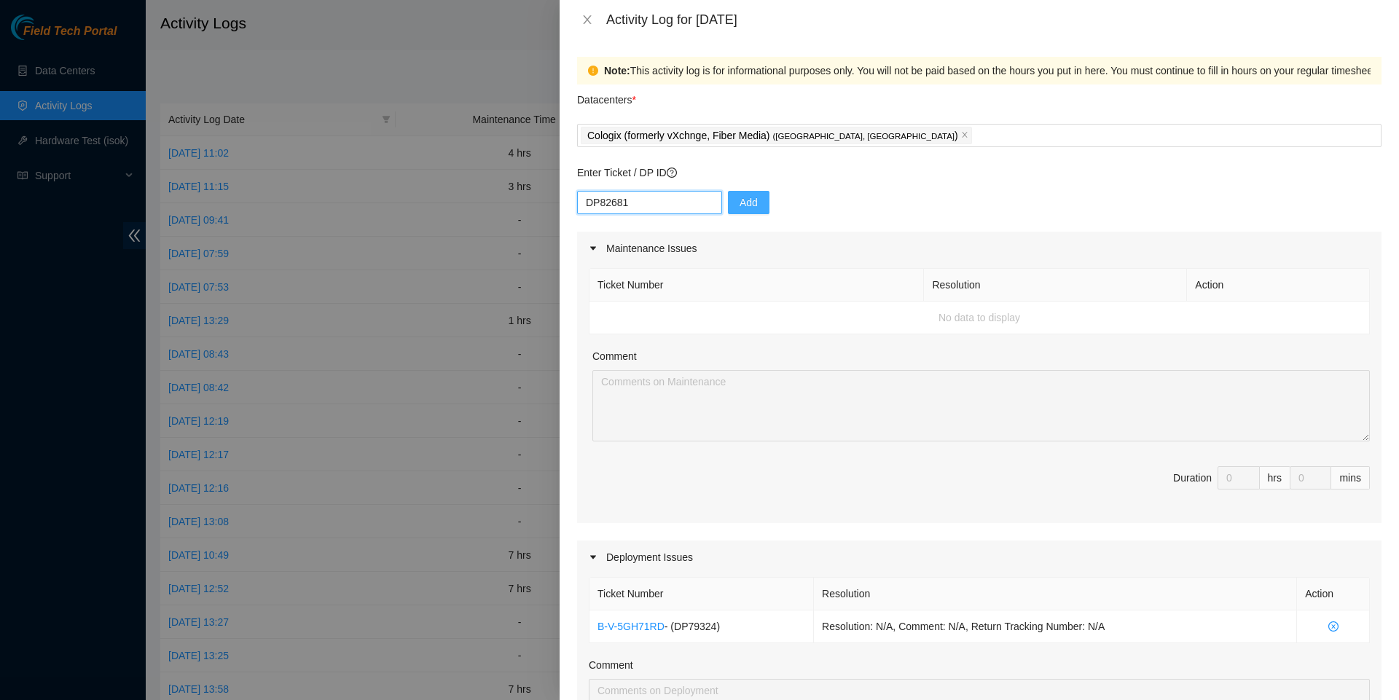
type input "DP82681"
click at [761, 214] on button "Add" at bounding box center [749, 202] width 42 height 23
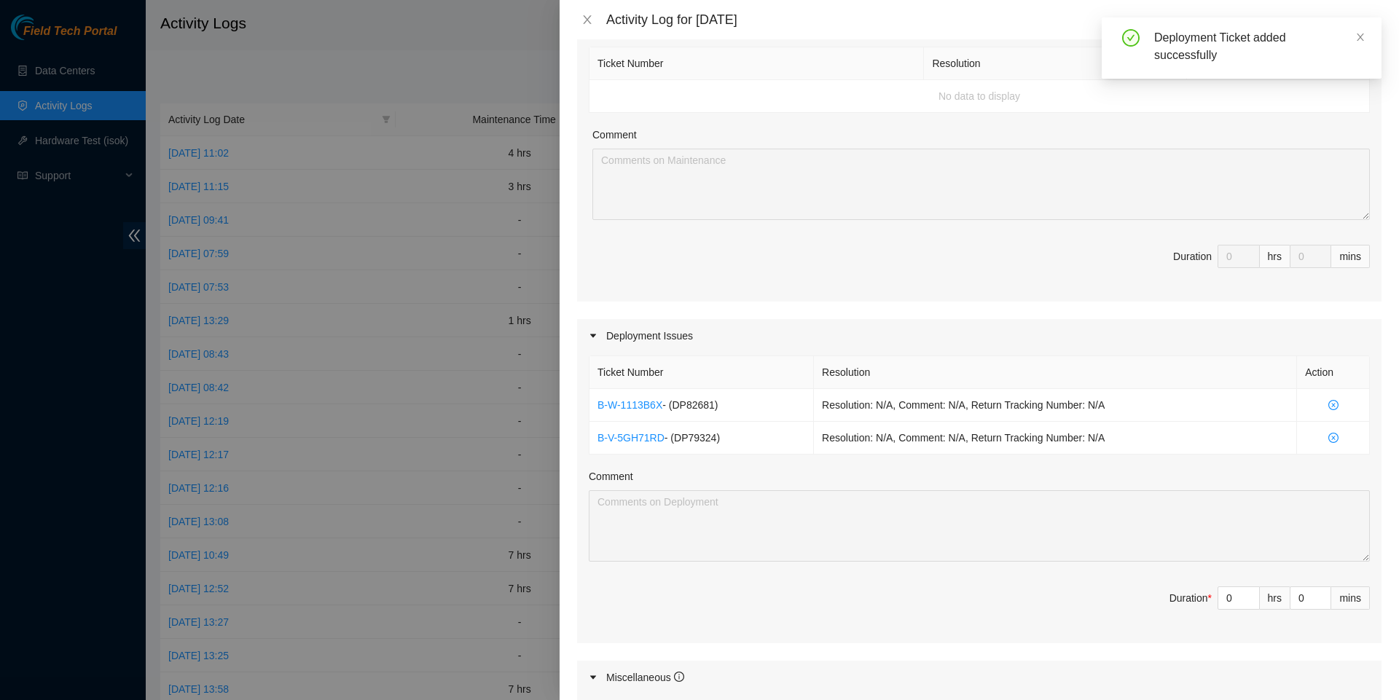
scroll to position [345, 0]
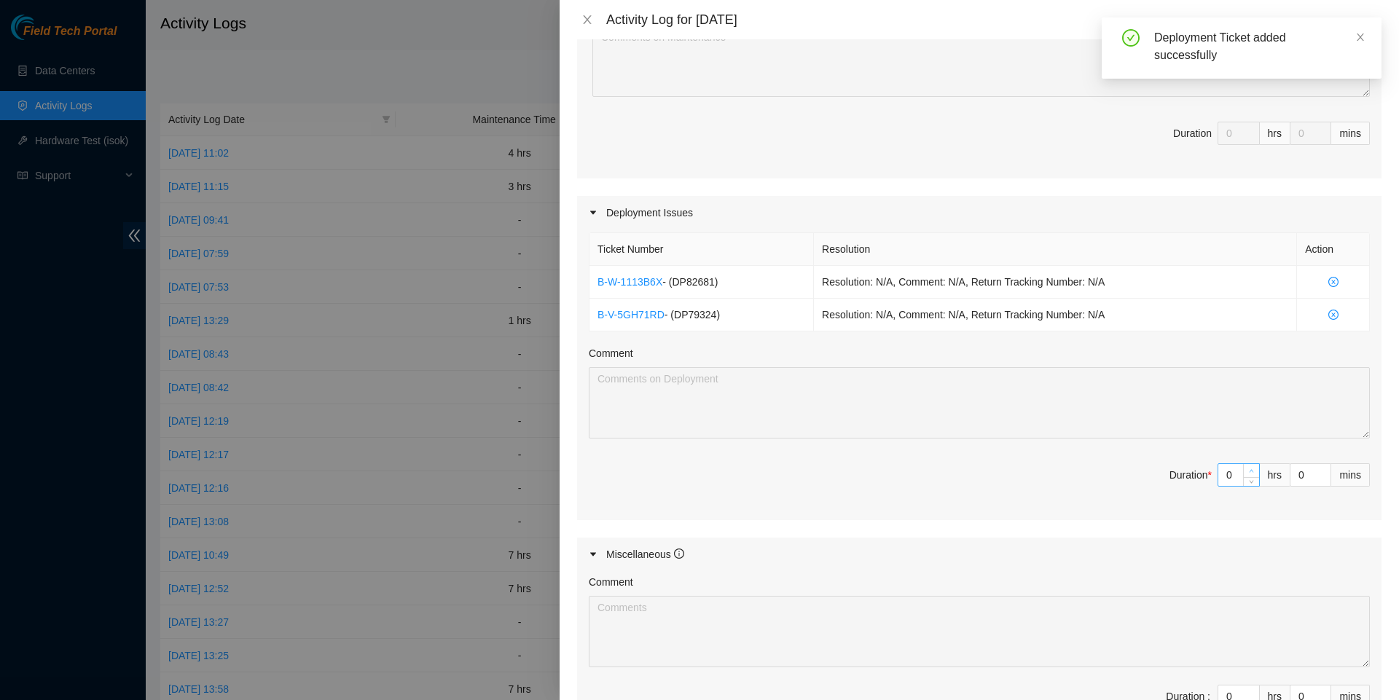
type input "1"
click at [1251, 474] on icon "up" at bounding box center [1251, 471] width 5 height 5
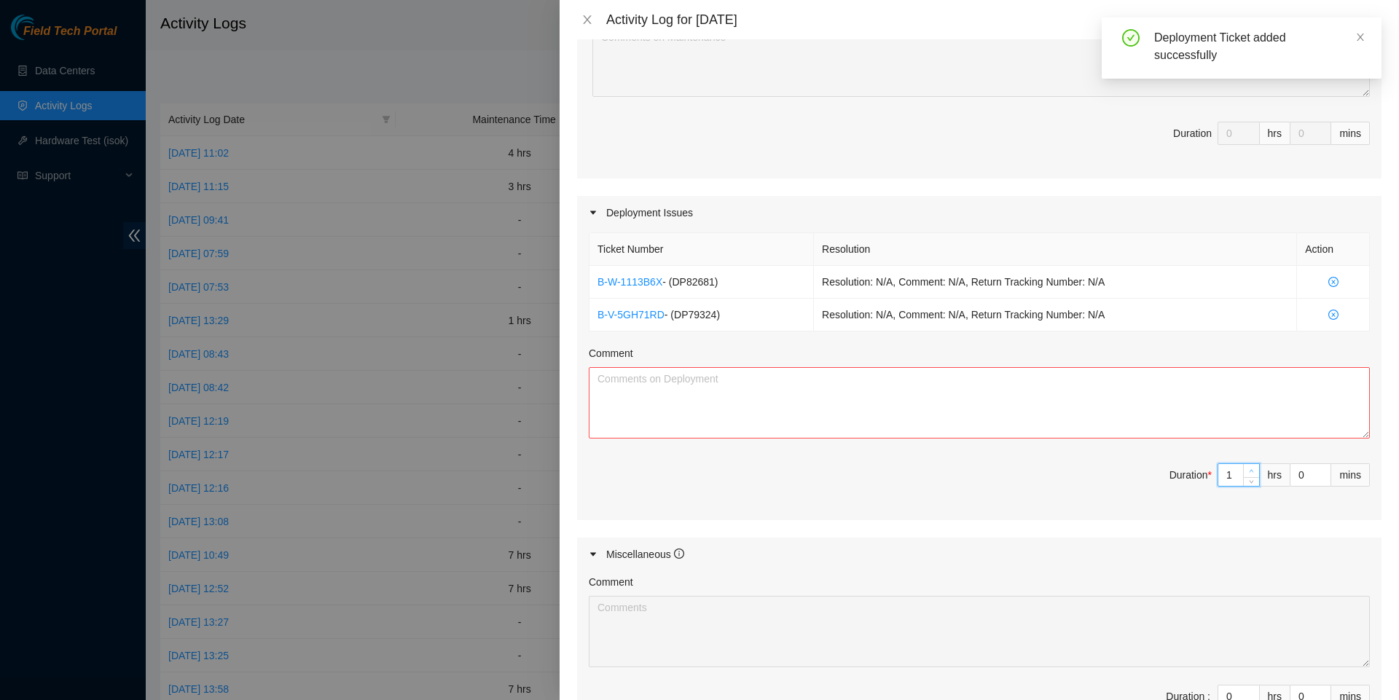
type input "2"
click at [1251, 474] on icon "up" at bounding box center [1251, 471] width 5 height 5
type input "3"
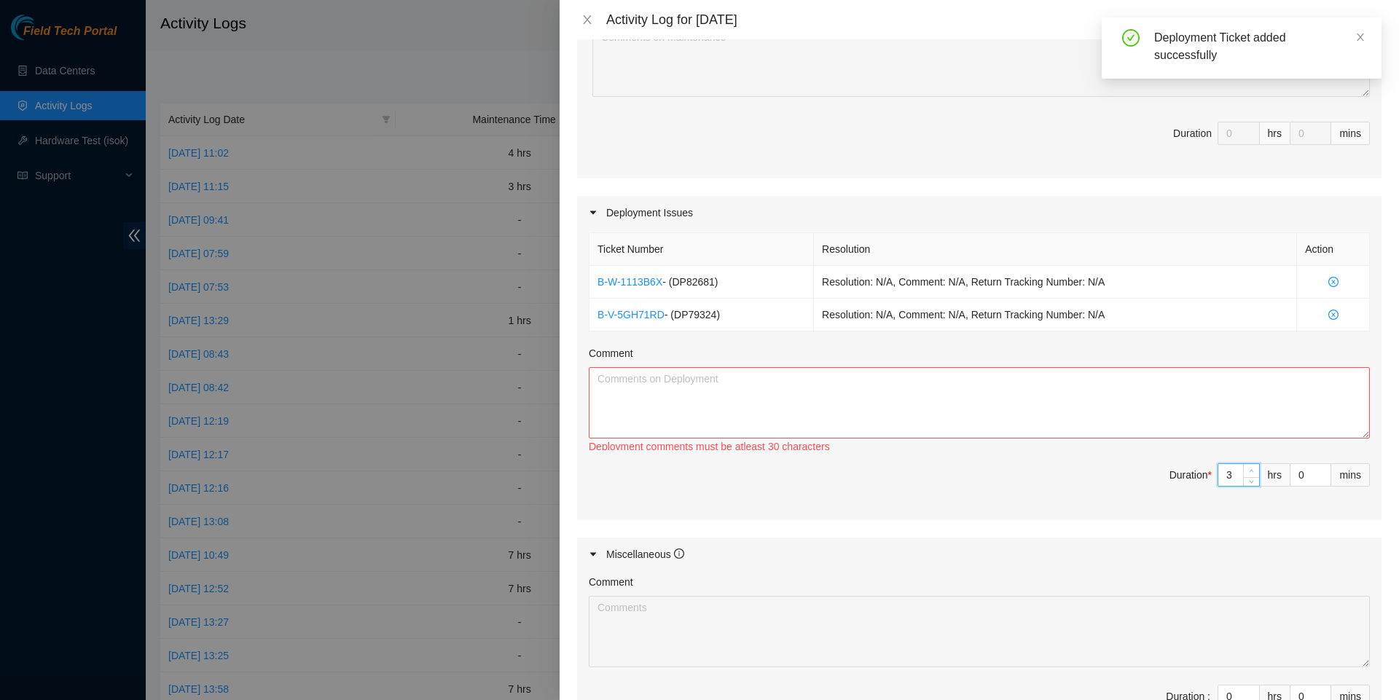
click at [1251, 474] on icon "up" at bounding box center [1251, 471] width 5 height 5
type input "4"
click at [1251, 474] on icon "up" at bounding box center [1251, 471] width 5 height 5
type input "3"
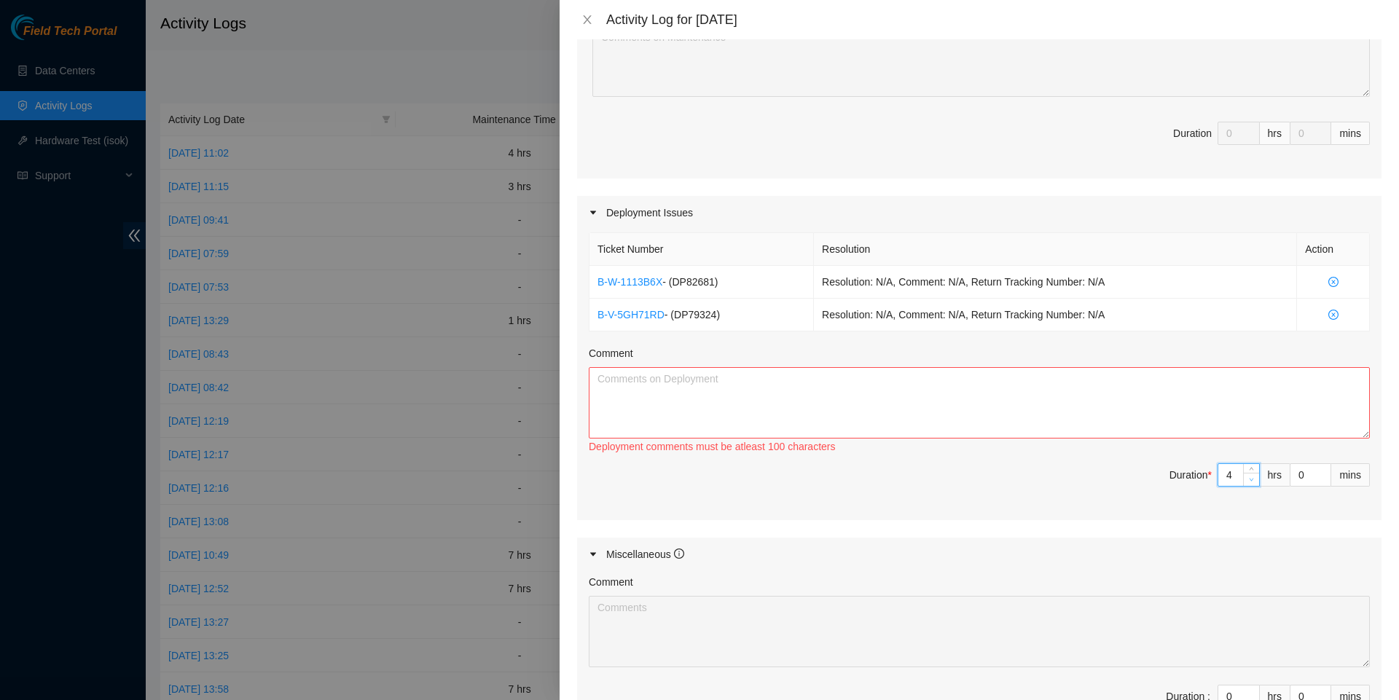
type input "3"
click at [1249, 482] on icon "down" at bounding box center [1251, 479] width 5 height 5
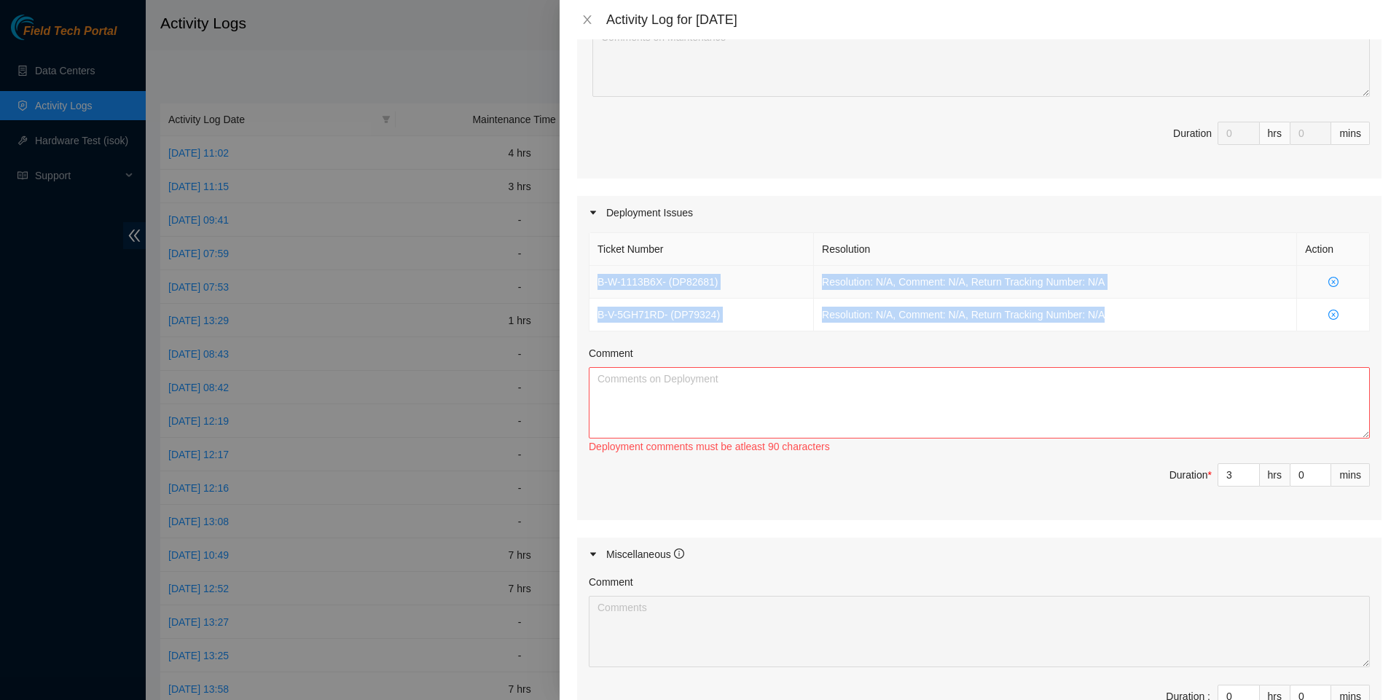
drag, startPoint x: 1141, startPoint y: 331, endPoint x: 592, endPoint y: 292, distance: 550.9
click at [592, 292] on tbody "B-W-1113B6X - ( DP82681 ) Resolution: N/A, Comment: N/A, Return Tracking Number…" at bounding box center [980, 299] width 781 height 66
copy tbody "B-W-1113B6X - ( DP82681 ) Resolution: N/A, Comment: N/A, Return Tracking Number…"
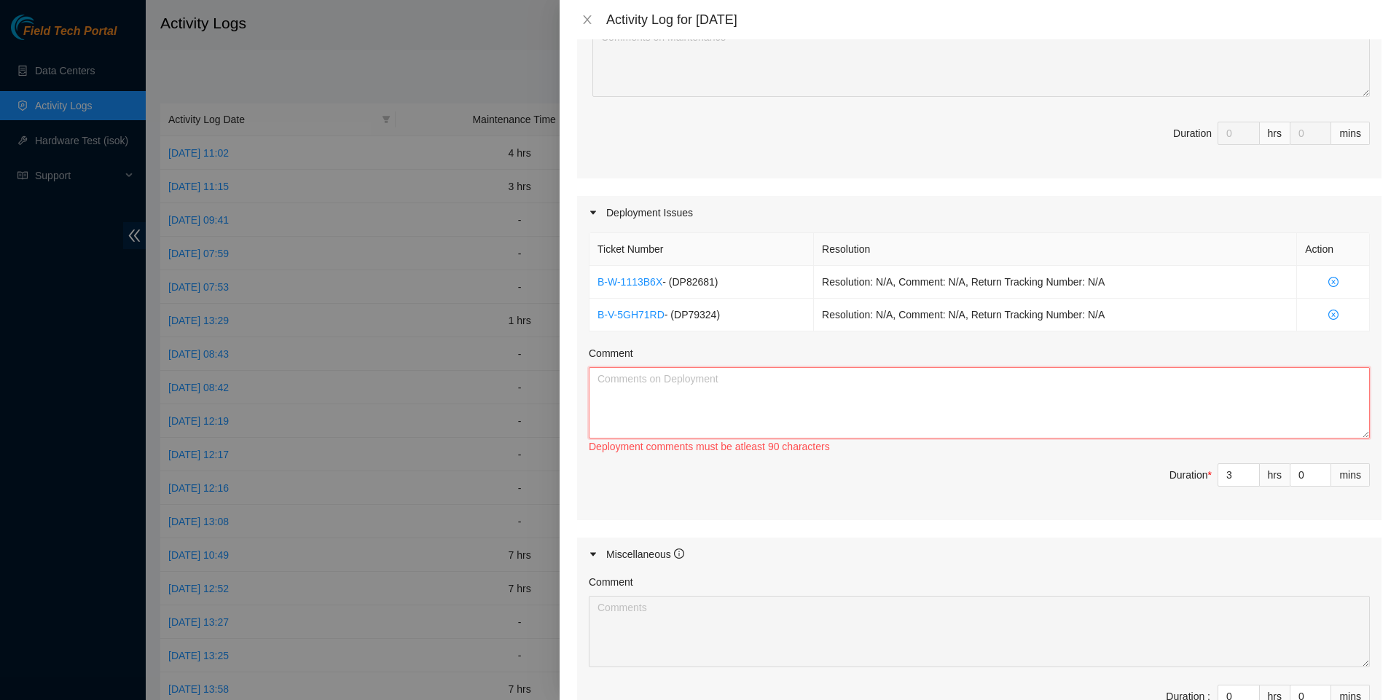
click at [666, 408] on textarea "Comment" at bounding box center [979, 402] width 781 height 71
paste textarea "B-W-1113B6X - (DP82681) Resolution: N/A, Comment: N/A, Return Tracking Number: …"
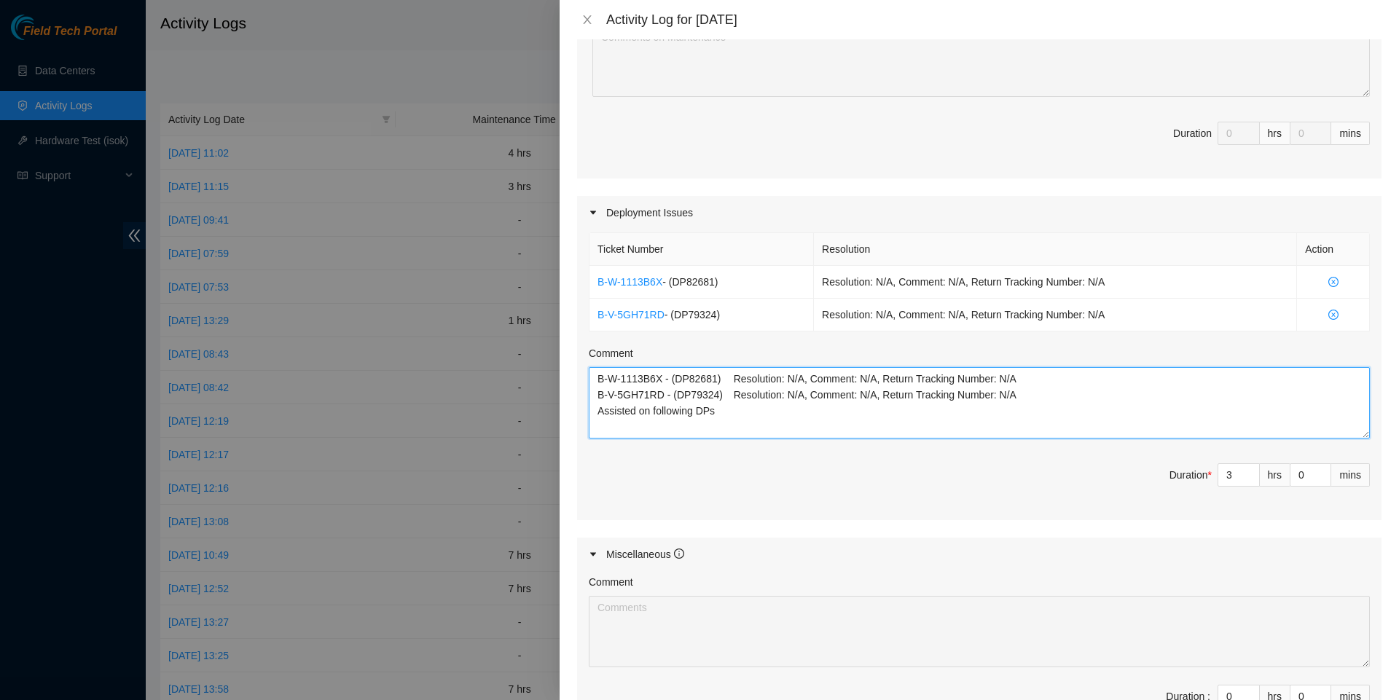
type textarea "B-W-1113B6X - (DP82681) Resolution: N/A, Comment: N/A, Return Tracking Number: …"
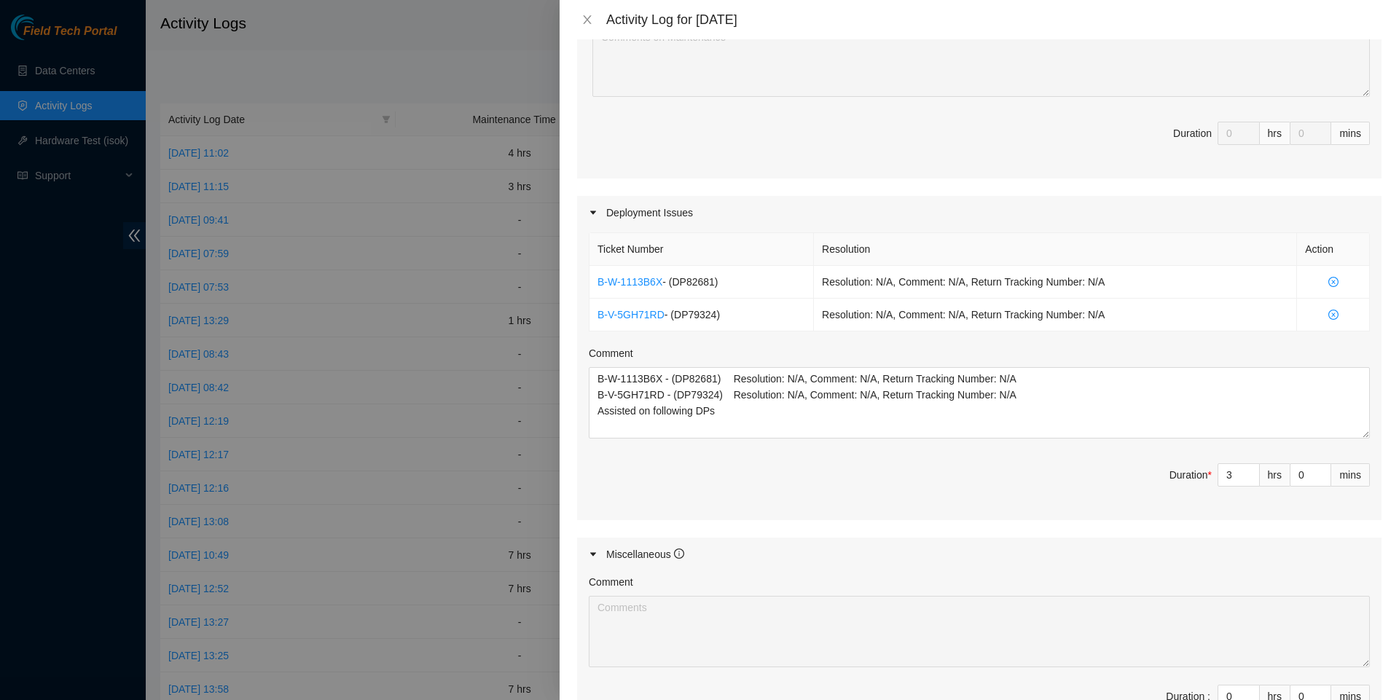
drag, startPoint x: 872, startPoint y: 455, endPoint x: 875, endPoint y: 525, distance: 70.0
click at [875, 520] on div "Ticket Number Resolution Action B-W-1113B6X - ( DP82681 ) Resolution: N/A, Comm…" at bounding box center [979, 375] width 805 height 291
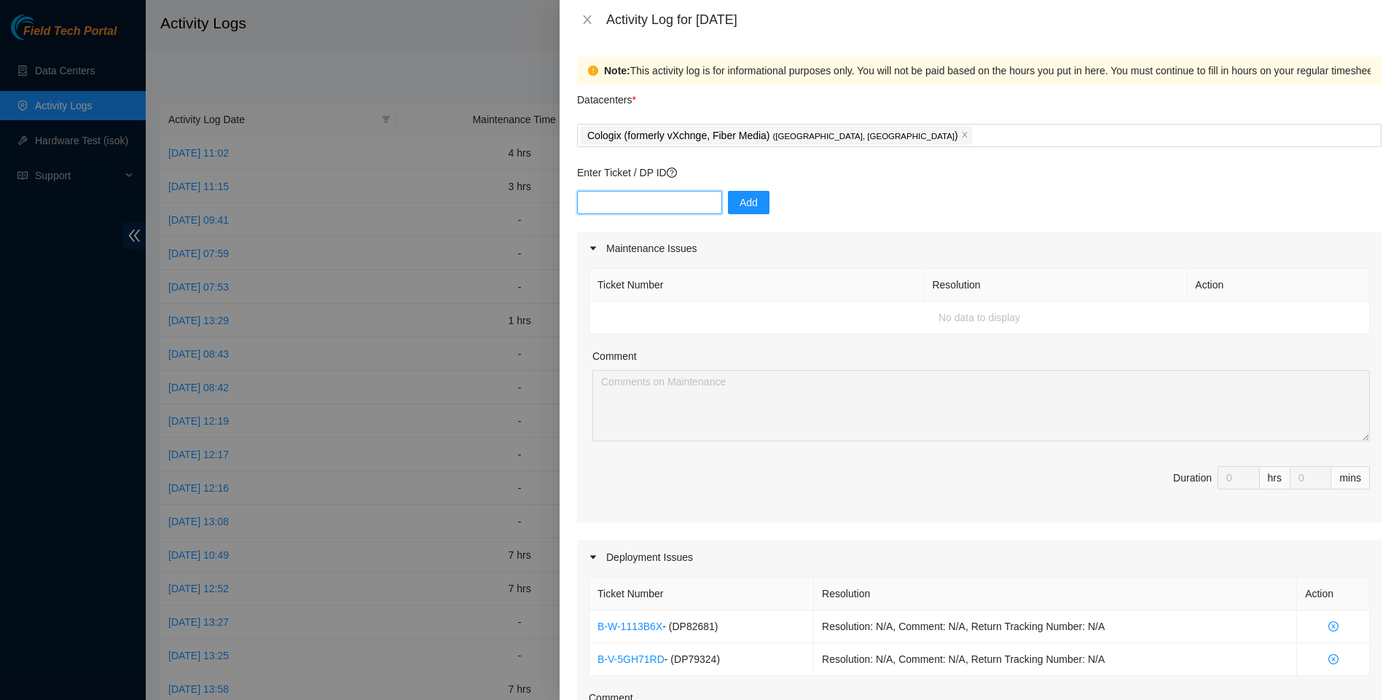
scroll to position [0, 0]
click at [700, 214] on input "text" at bounding box center [649, 202] width 145 height 23
paste input "B-V-5P9IRQL"
type input "B-V-5P9IRQL"
click at [744, 210] on span "Add" at bounding box center [749, 203] width 18 height 16
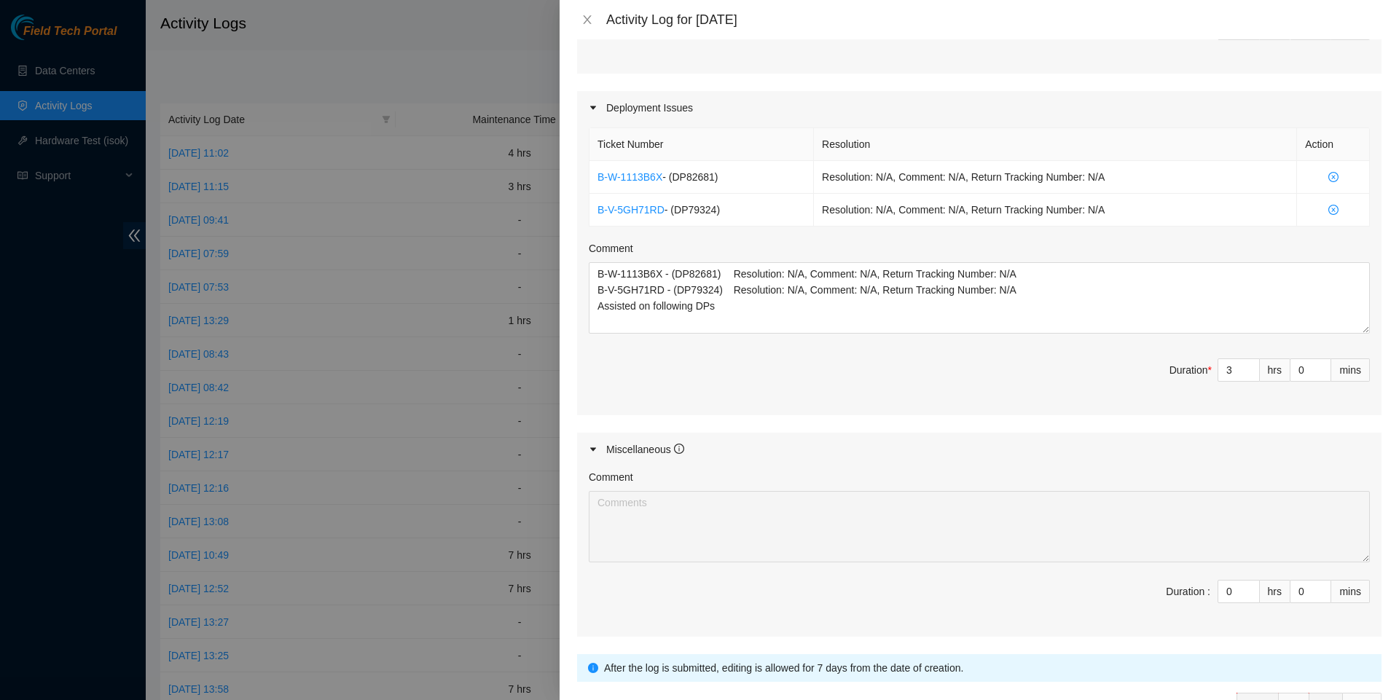
scroll to position [289, 0]
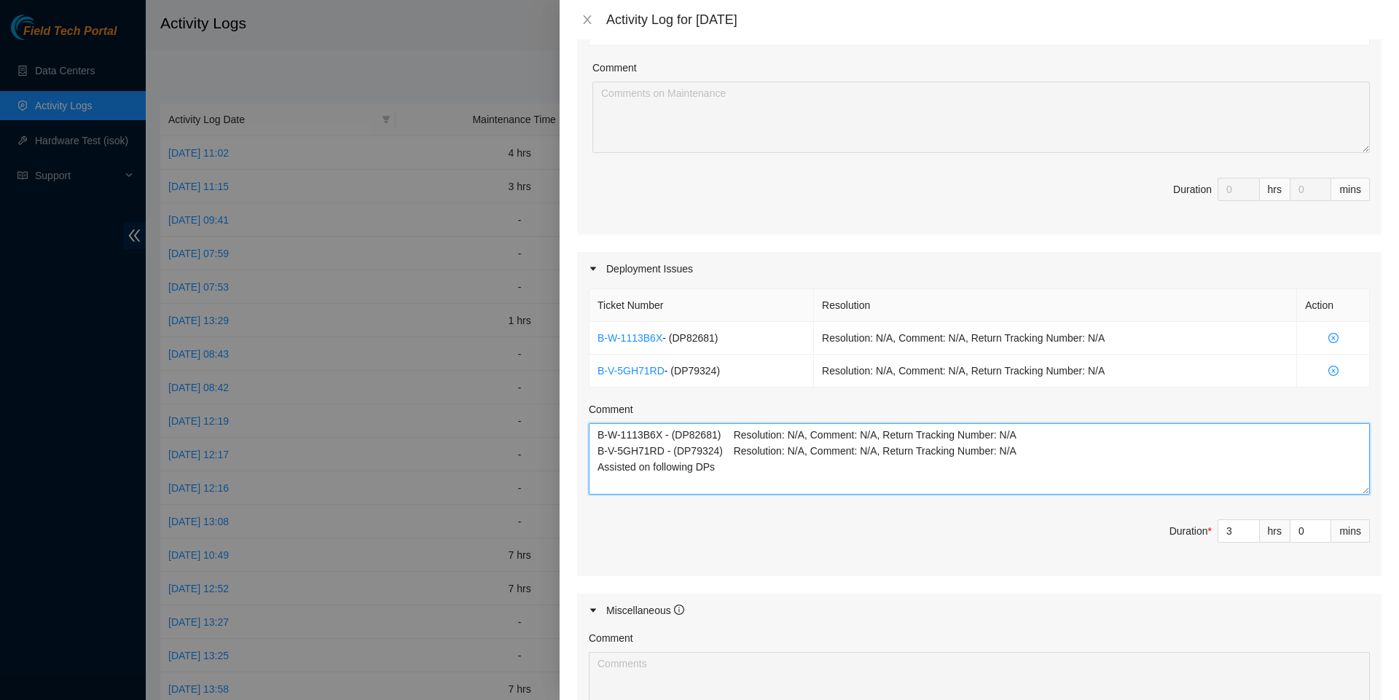
click at [820, 493] on textarea "B-W-1113B6X - (DP82681) Resolution: N/A, Comment: N/A, Return Tracking Number: …" at bounding box center [979, 458] width 781 height 71
drag, startPoint x: 820, startPoint y: 511, endPoint x: 826, endPoint y: 563, distance: 52.1
click at [826, 560] on span "Duration * 3 hrs 0 mins" at bounding box center [979, 540] width 781 height 41
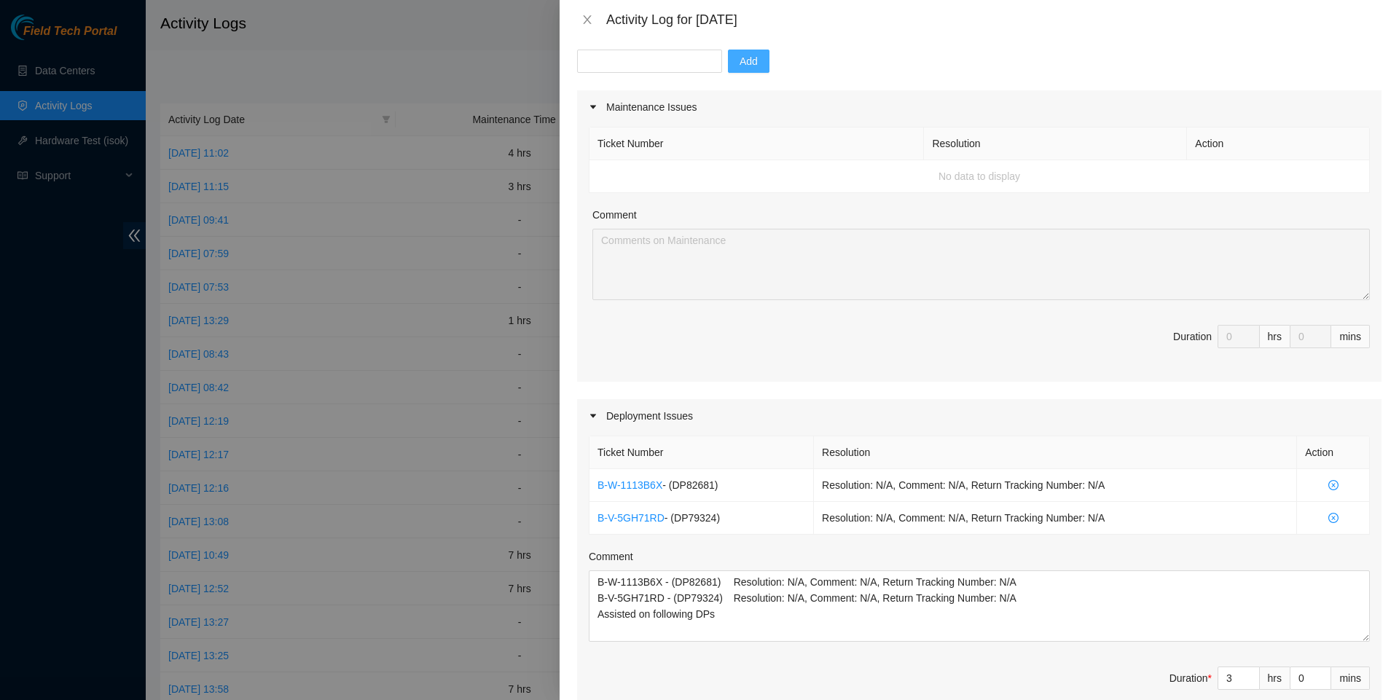
scroll to position [0, 0]
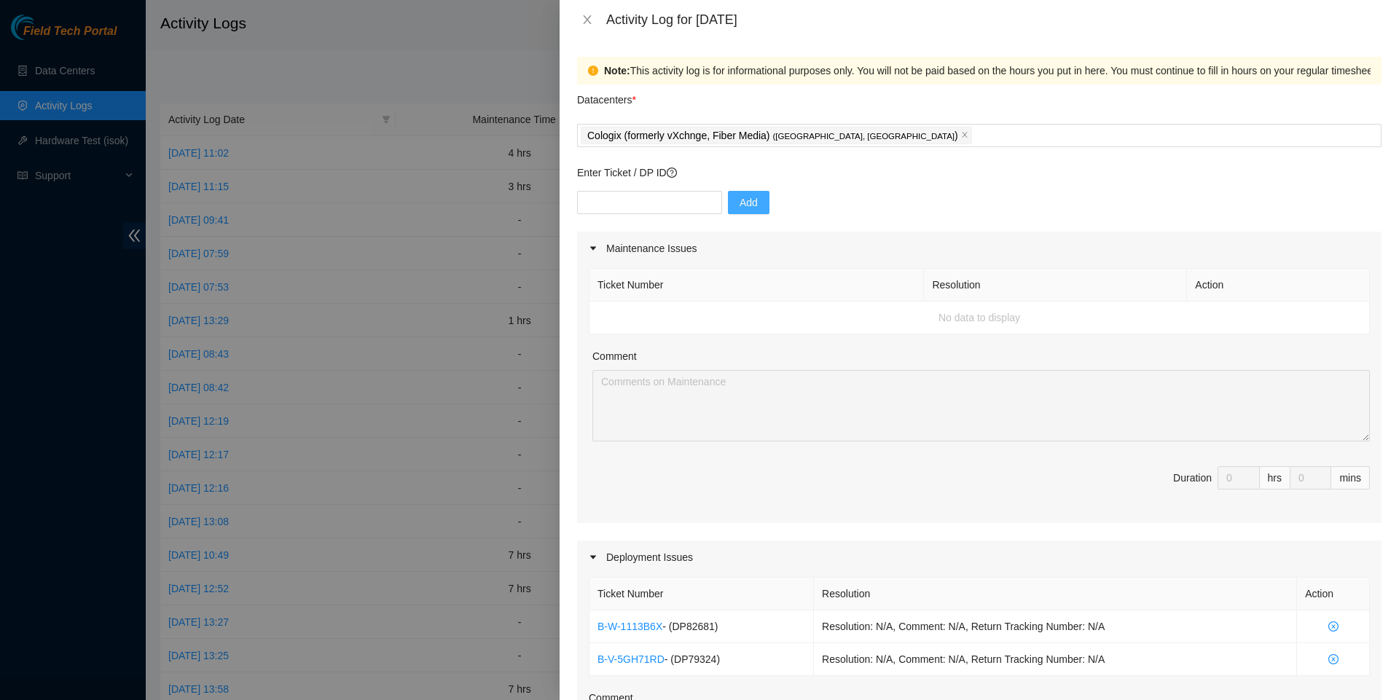
click at [869, 312] on td "No data to display" at bounding box center [980, 318] width 781 height 33
click at [721, 327] on td "No data to display" at bounding box center [980, 318] width 781 height 33
click at [680, 210] on input "text" at bounding box center [649, 202] width 145 height 23
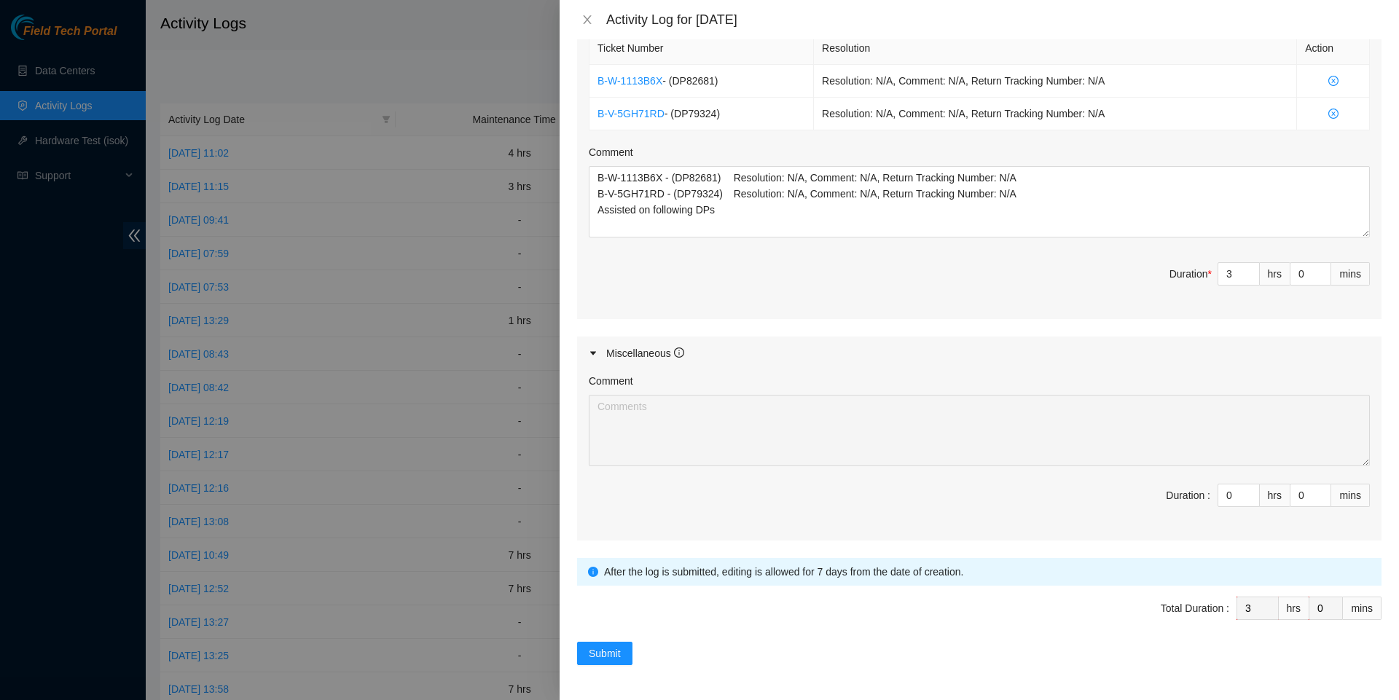
scroll to position [568, 0]
click at [609, 652] on span "Submit" at bounding box center [605, 654] width 32 height 16
type input "0"
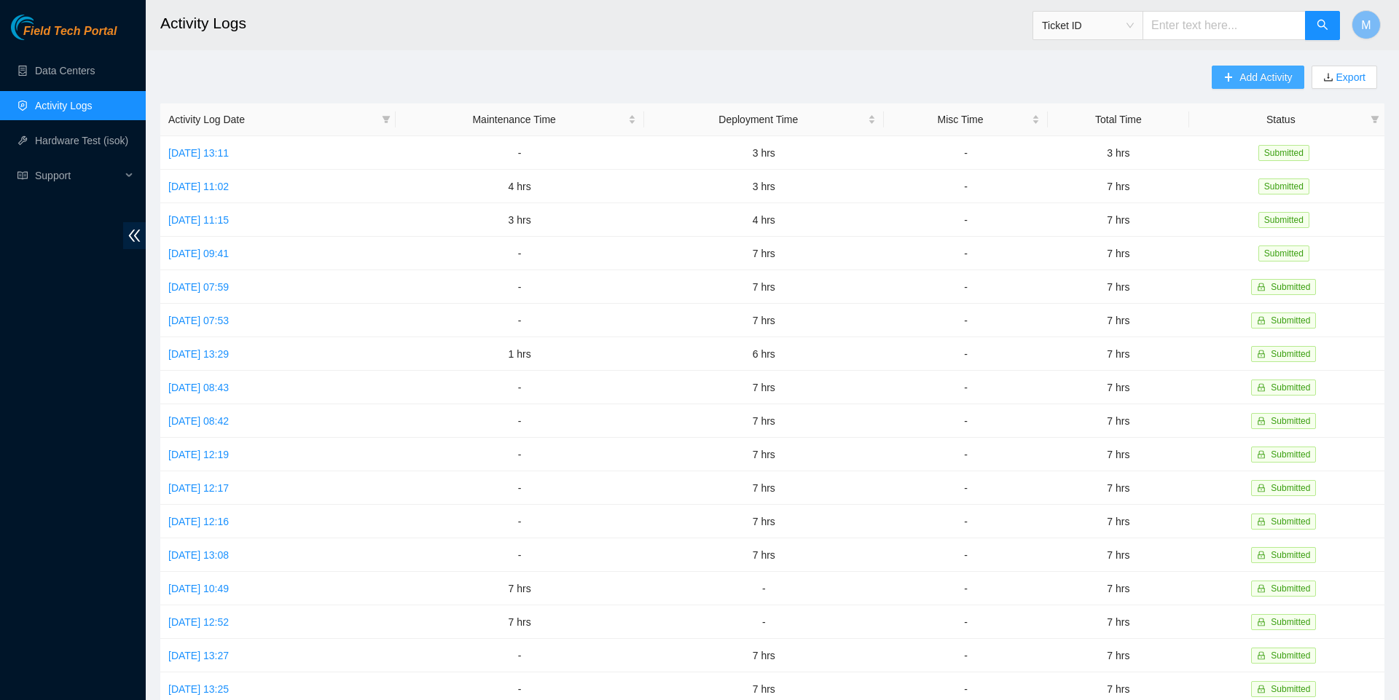
click at [1251, 82] on span "Add Activity" at bounding box center [1266, 77] width 52 height 16
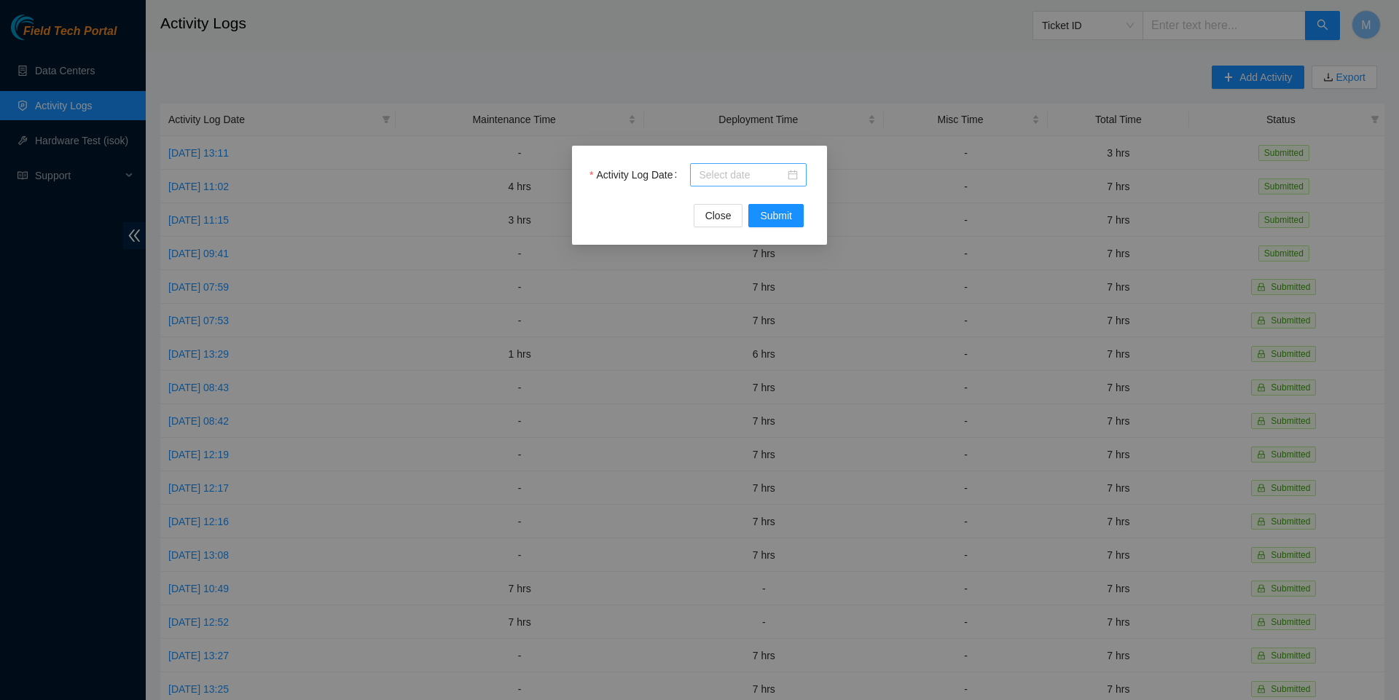
click at [792, 173] on div at bounding box center [748, 175] width 99 height 16
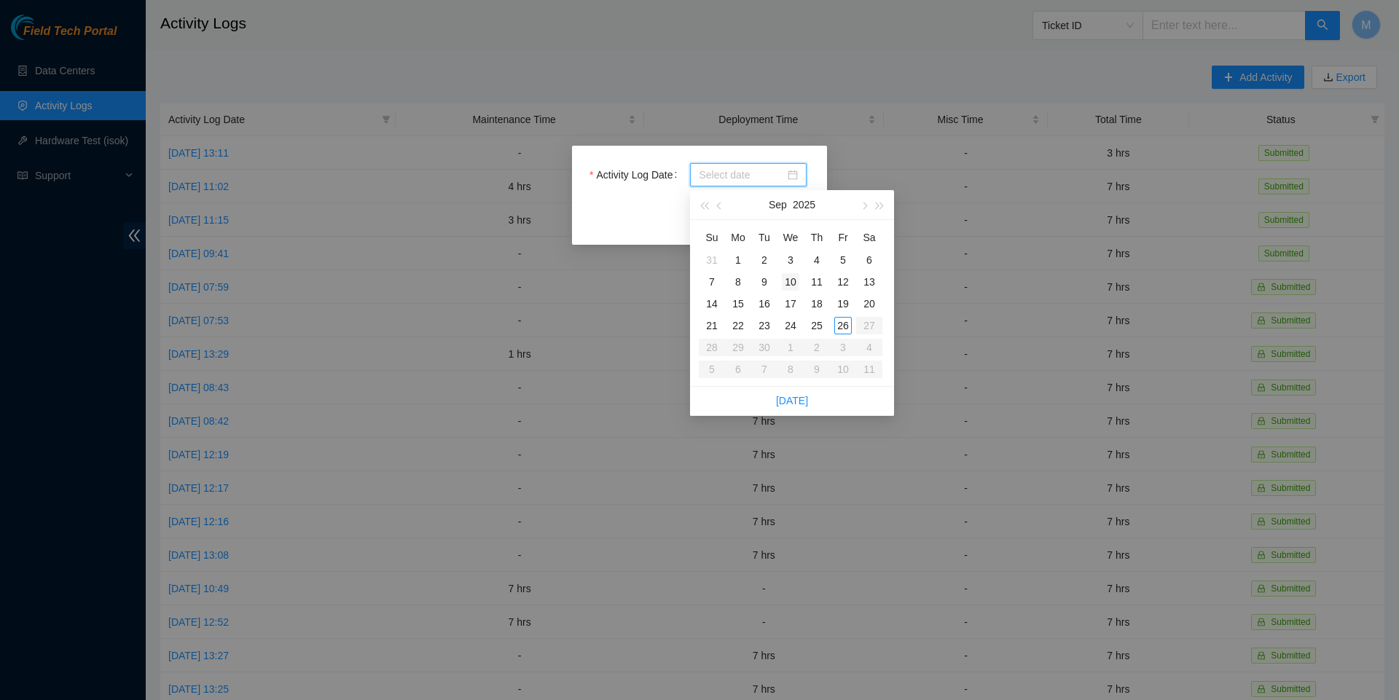
type input "2025-09-03"
type input "2025-09-10"
type input "[DATE]"
click at [841, 321] on div "26" at bounding box center [843, 325] width 17 height 17
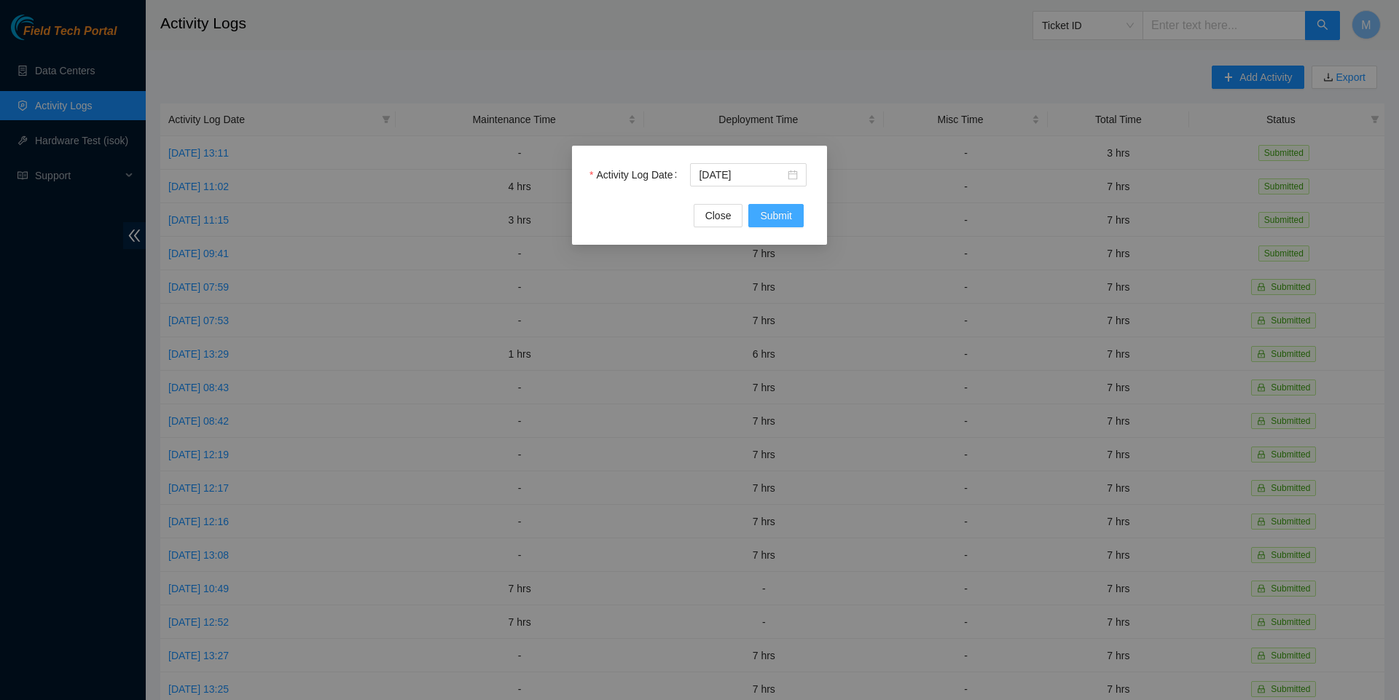
click at [782, 222] on span "Submit" at bounding box center [776, 216] width 32 height 16
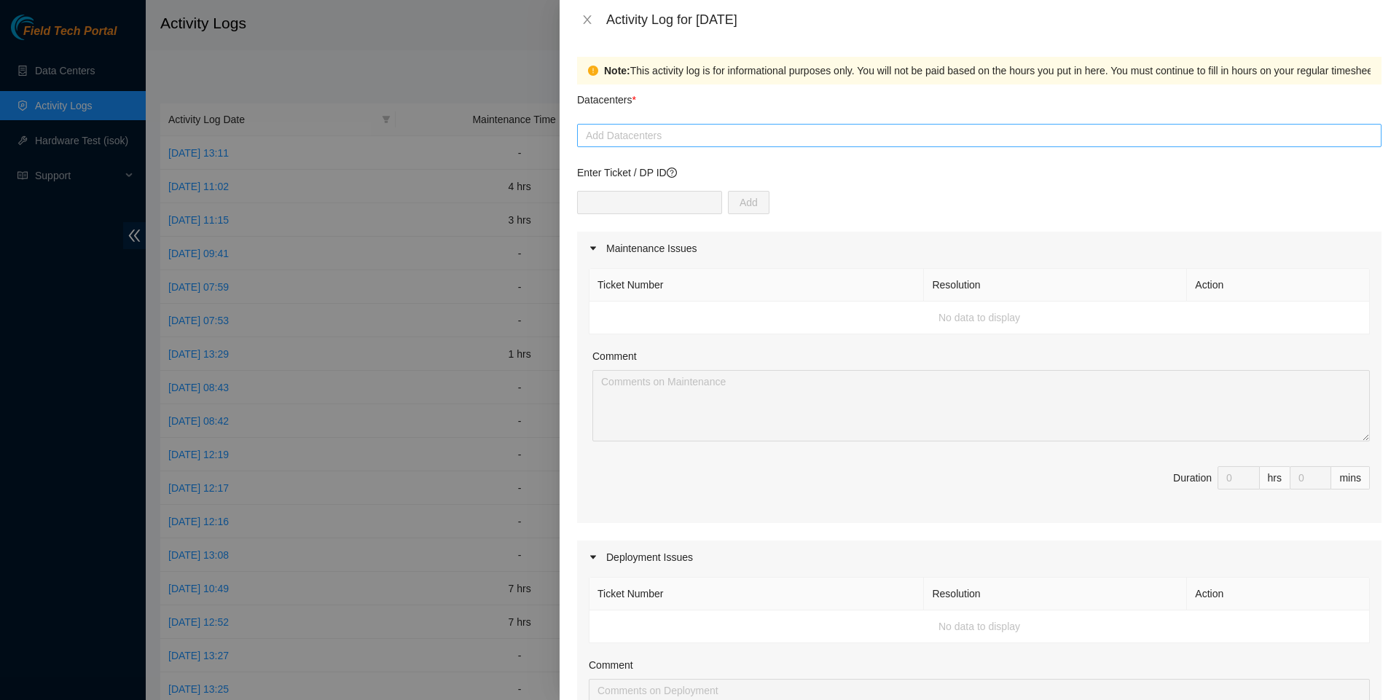
click at [706, 140] on div at bounding box center [979, 135] width 797 height 17
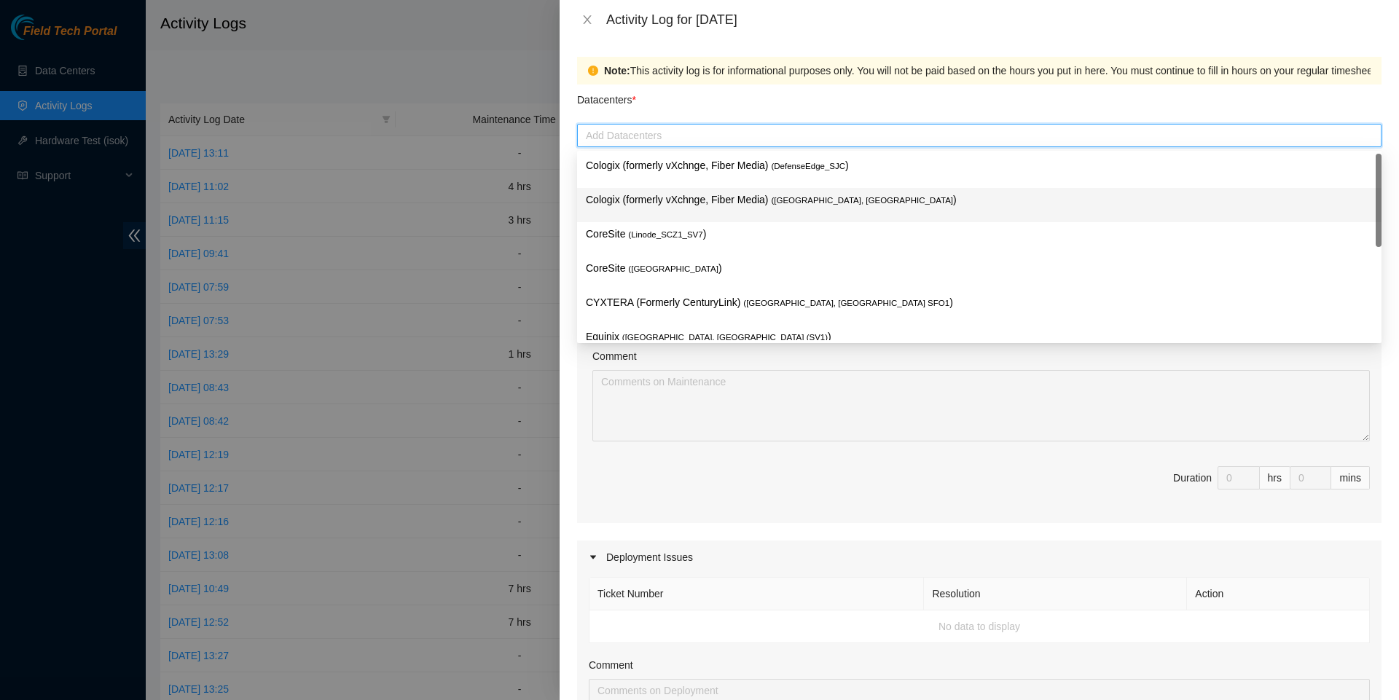
click at [684, 201] on p "Cologix (formerly vXchnge, Fiber Media) ( Santa Clara, CA )" at bounding box center [979, 200] width 787 height 17
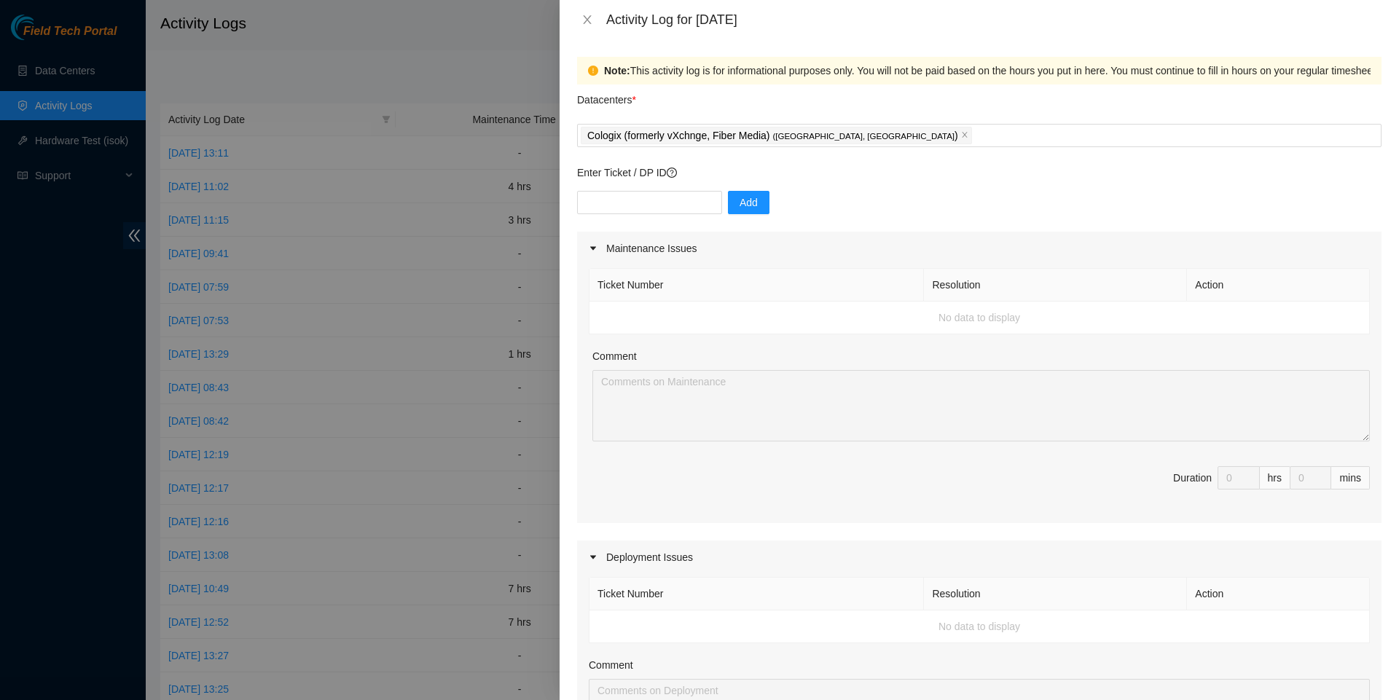
click at [683, 545] on div "Maintenance Issues Ticket Number Resolution Action No data to display Comment D…" at bounding box center [979, 643] width 805 height 822
click at [686, 213] on input "text" at bounding box center [649, 202] width 145 height 23
paste input "B-V-5JHM4QG"
type input "B-V-5JHM4QG"
click at [751, 199] on span "Add" at bounding box center [749, 203] width 18 height 16
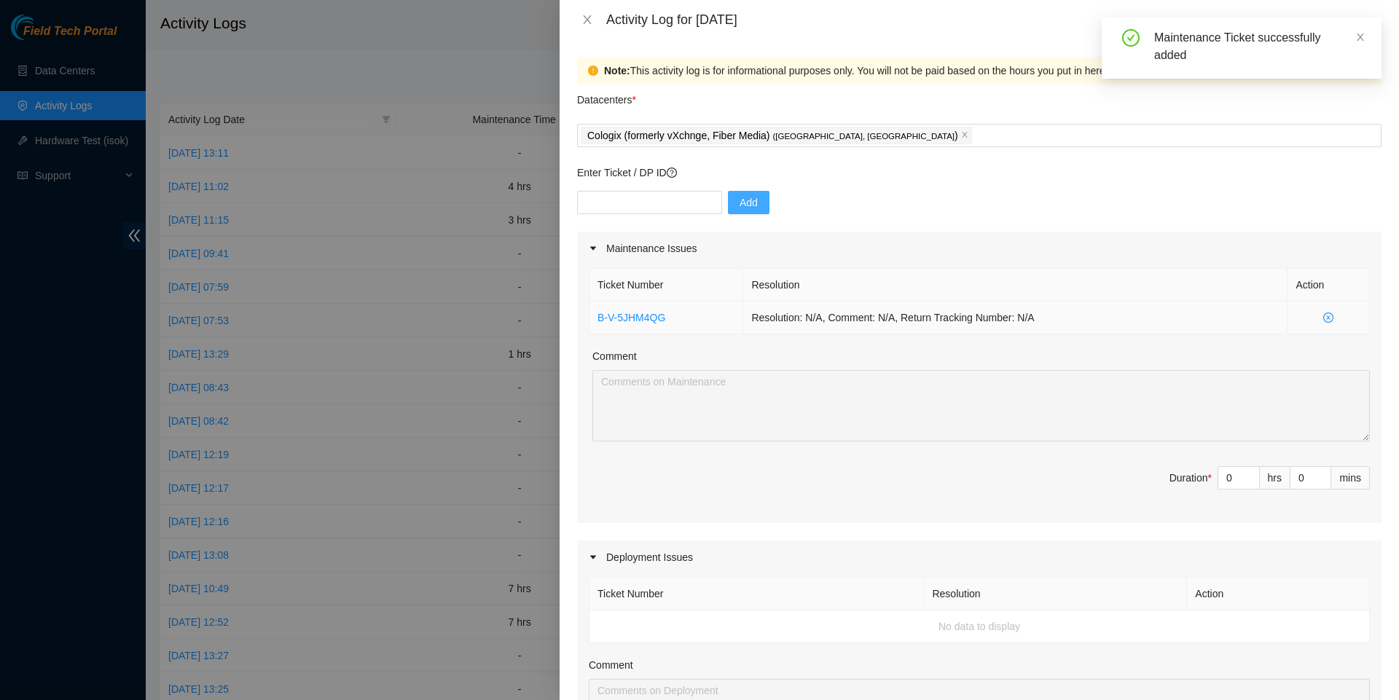
click at [1068, 321] on td "Resolution: N/A, Comment: N/A, Return Tracking Number: N/A" at bounding box center [1015, 318] width 544 height 33
type input "1"
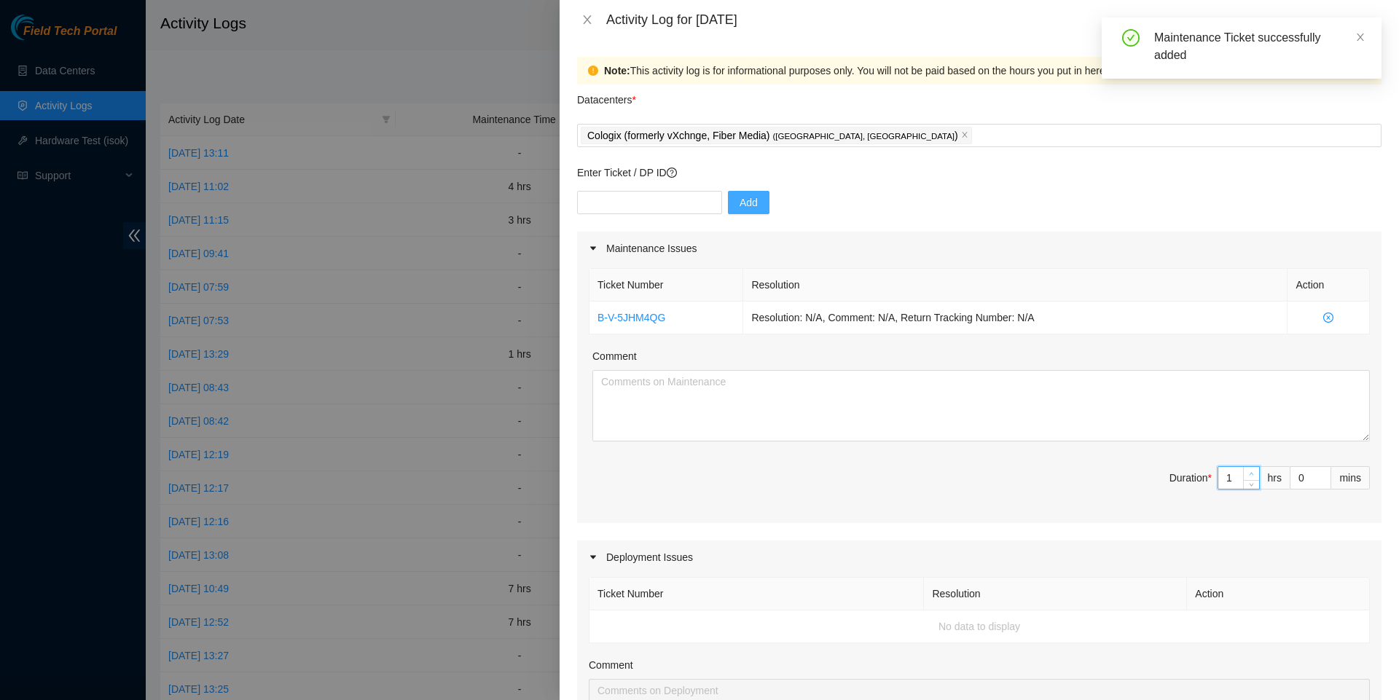
click at [1251, 478] on span "up" at bounding box center [1252, 474] width 9 height 9
type input "2"
click at [1251, 478] on span "up" at bounding box center [1252, 474] width 9 height 9
type input "3"
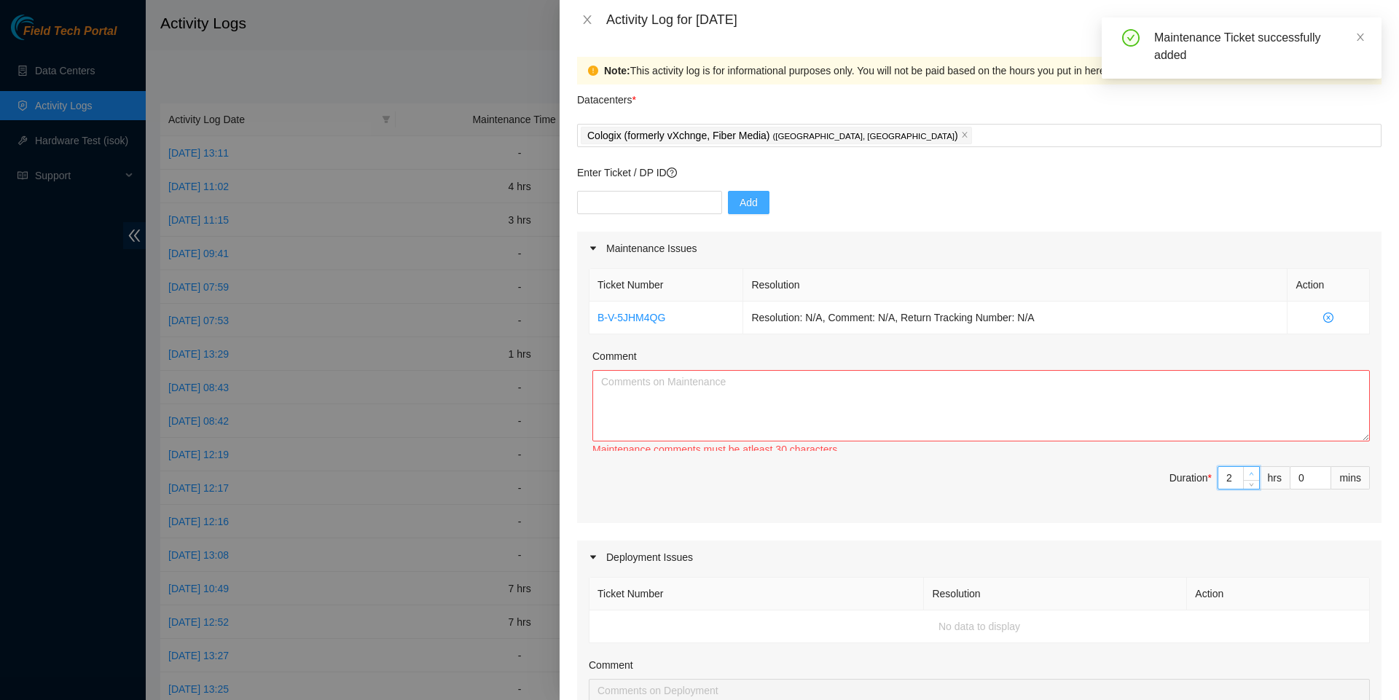
type input "3"
click at [1251, 478] on span "up" at bounding box center [1252, 474] width 9 height 9
type input "4"
click at [1249, 477] on icon "up" at bounding box center [1251, 474] width 5 height 5
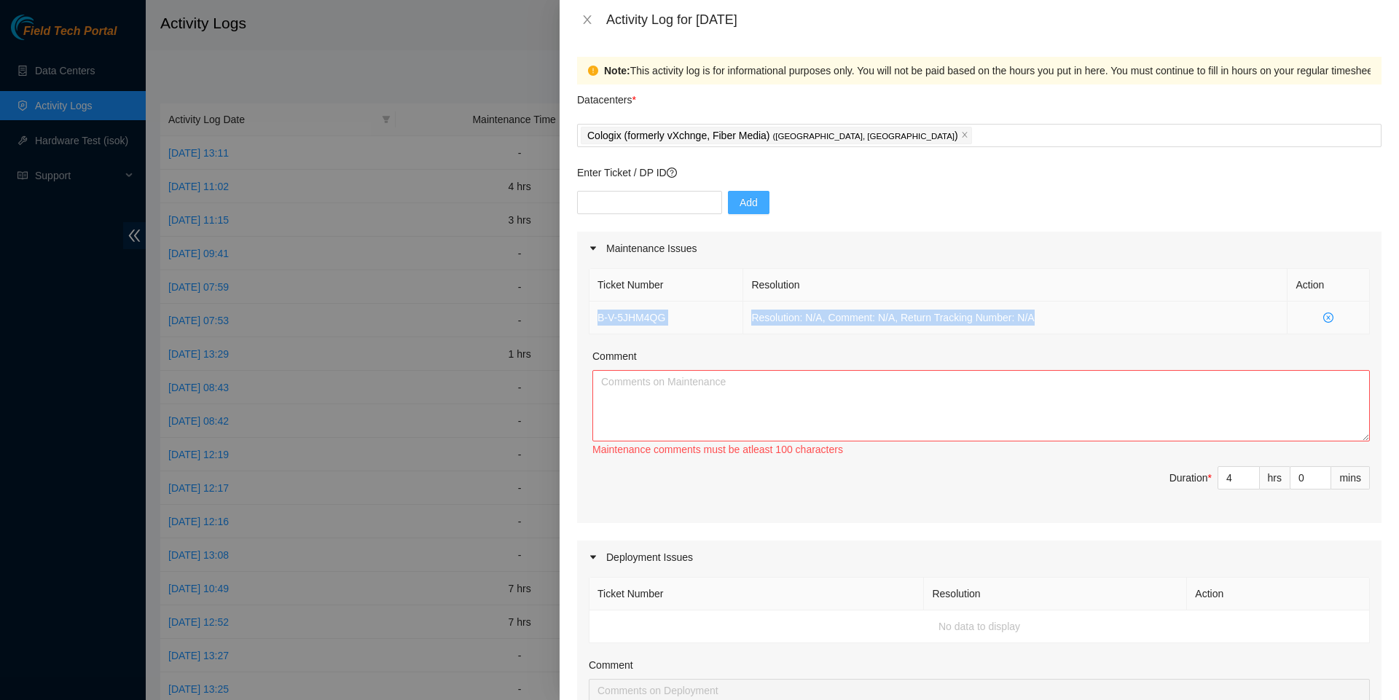
drag, startPoint x: 1056, startPoint y: 324, endPoint x: 590, endPoint y: 325, distance: 466.5
click at [590, 325] on tr "B-V-5JHM4QG Resolution: N/A, Comment: N/A, Return Tracking Number: N/A" at bounding box center [980, 318] width 781 height 33
copy tr "B-V-5JHM4QG Resolution: N/A, Comment: N/A, Return Tracking Number: N/A"
click at [654, 386] on textarea "Comment" at bounding box center [982, 405] width 778 height 71
paste textarea "B-V-5JHM4QG Resolution: N/A, Comment: N/A, Return Tracking Number: N/A"
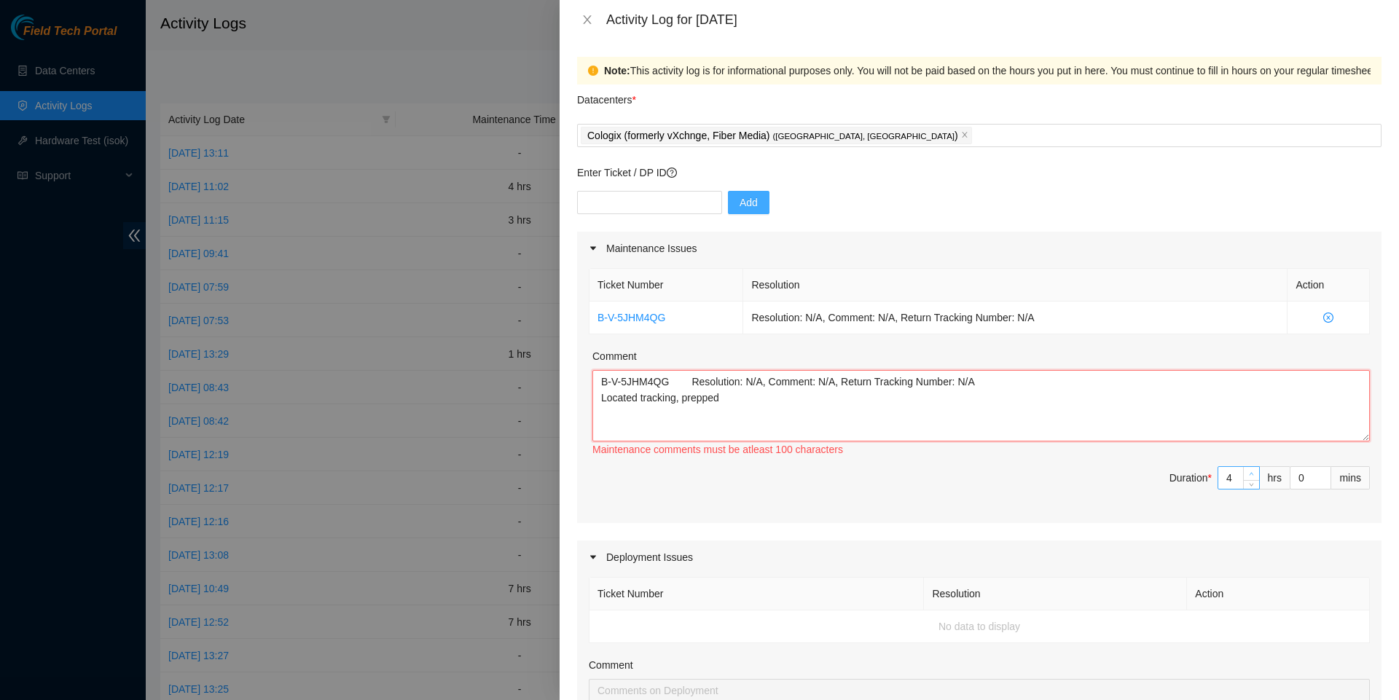
type textarea "B-V-5JHM4QG Resolution: N/A, Comment: N/A, Return Tracking Number: N/A Located …"
type input "5"
click at [1251, 477] on icon "up" at bounding box center [1251, 474] width 5 height 5
type input "6"
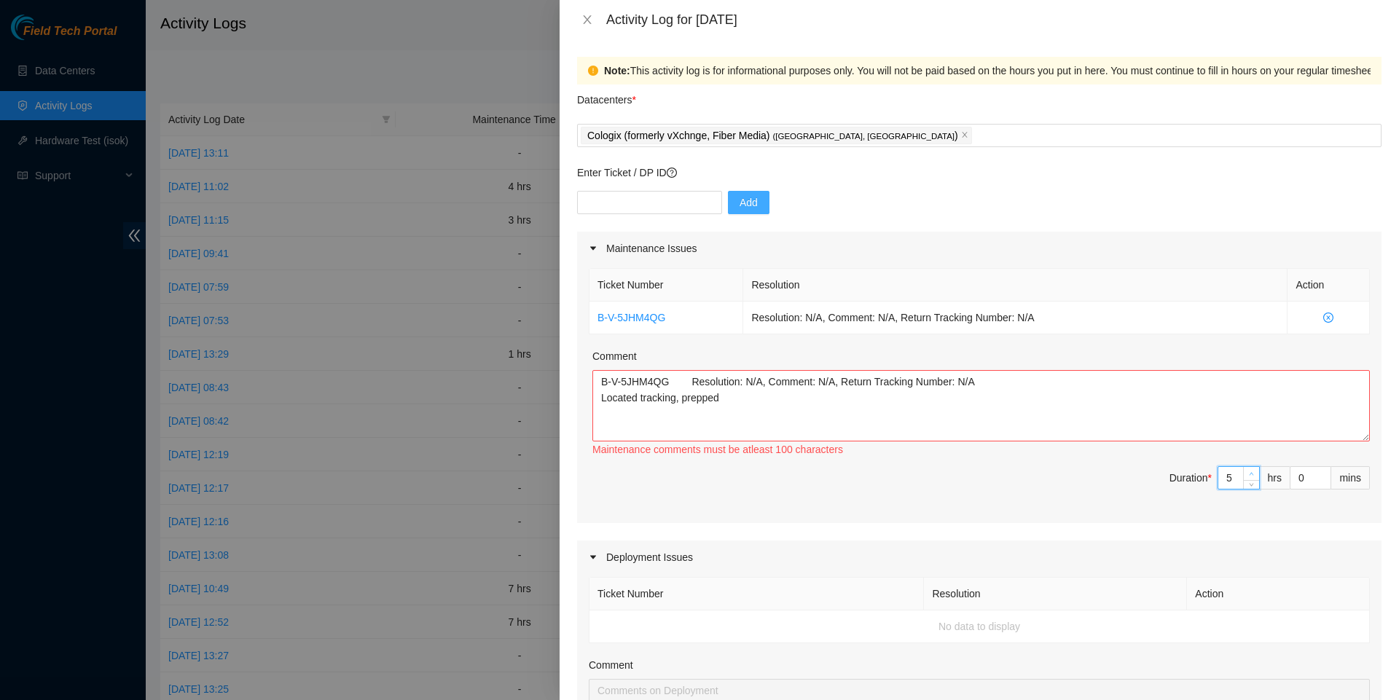
type input "6"
click at [1251, 477] on icon "up" at bounding box center [1251, 474] width 5 height 5
type input "7"
click at [1251, 477] on icon "up" at bounding box center [1251, 474] width 5 height 5
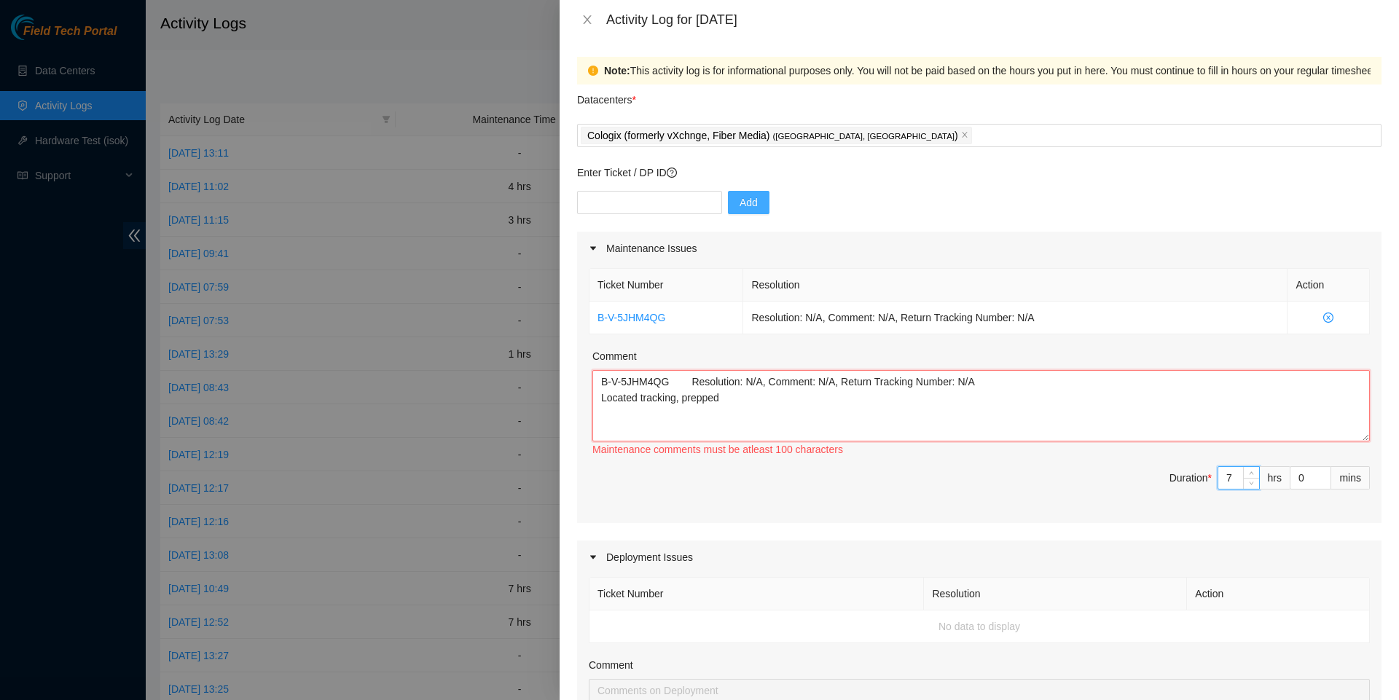
click at [1073, 435] on textarea "B-V-5JHM4QG Resolution: N/A, Comment: N/A, Return Tracking Number: N/A Located …" at bounding box center [982, 405] width 778 height 71
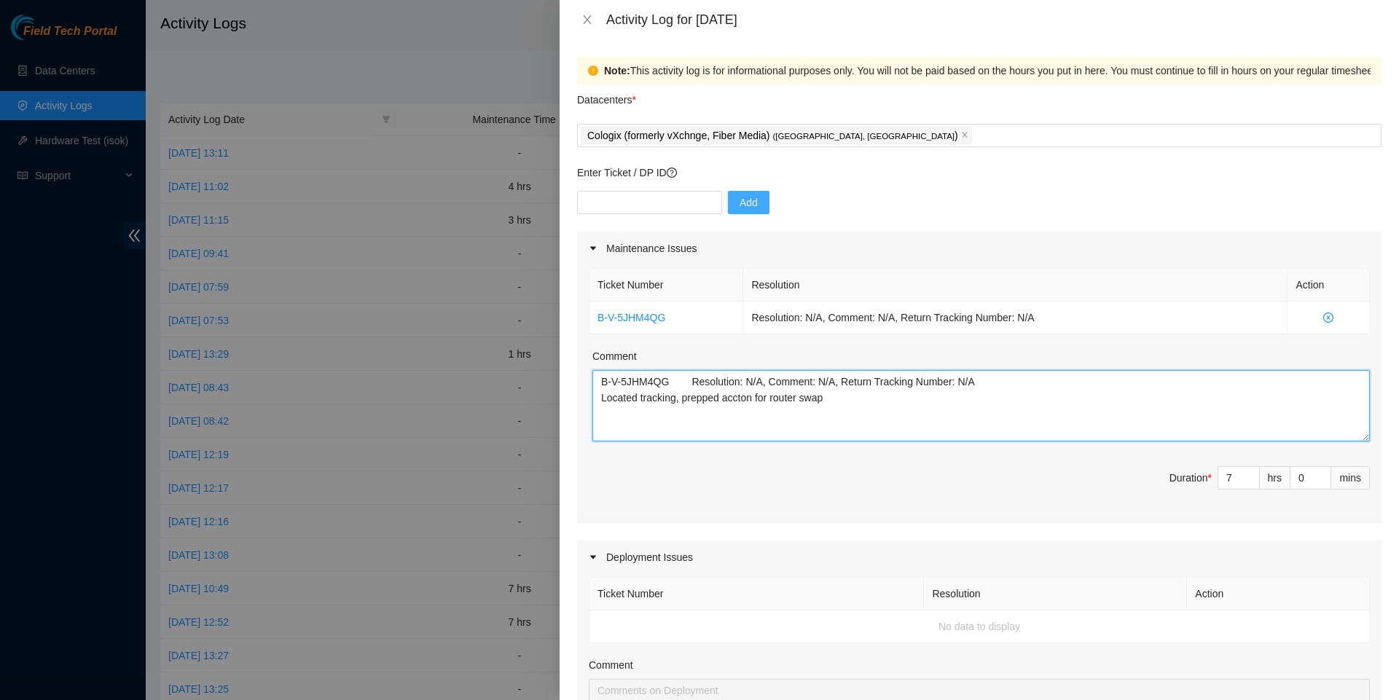
paste textarea "Return Tracking:9612018969028700308572 worked with Ray, Mark and Phillip unplug…"
click at [864, 406] on textarea "B-V-5JHM4QG Resolution: N/A, Comment: N/A, Return Tracking Number: N/A Located …" at bounding box center [982, 405] width 778 height 71
paste textarea "B-V-5J1J373"
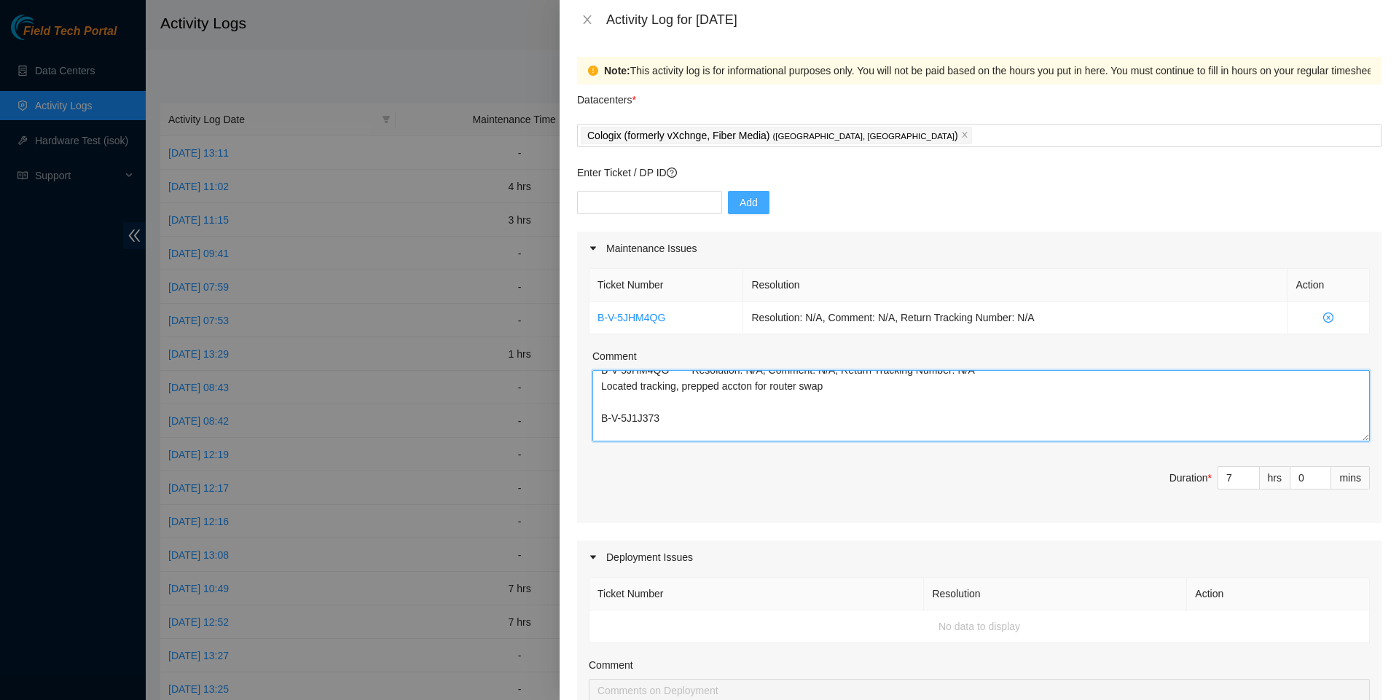
scroll to position [28, 0]
type textarea "B-V-5JHM4QG Resolution: N/A, Comment: N/A, Return Tracking Number: N/A Located …"
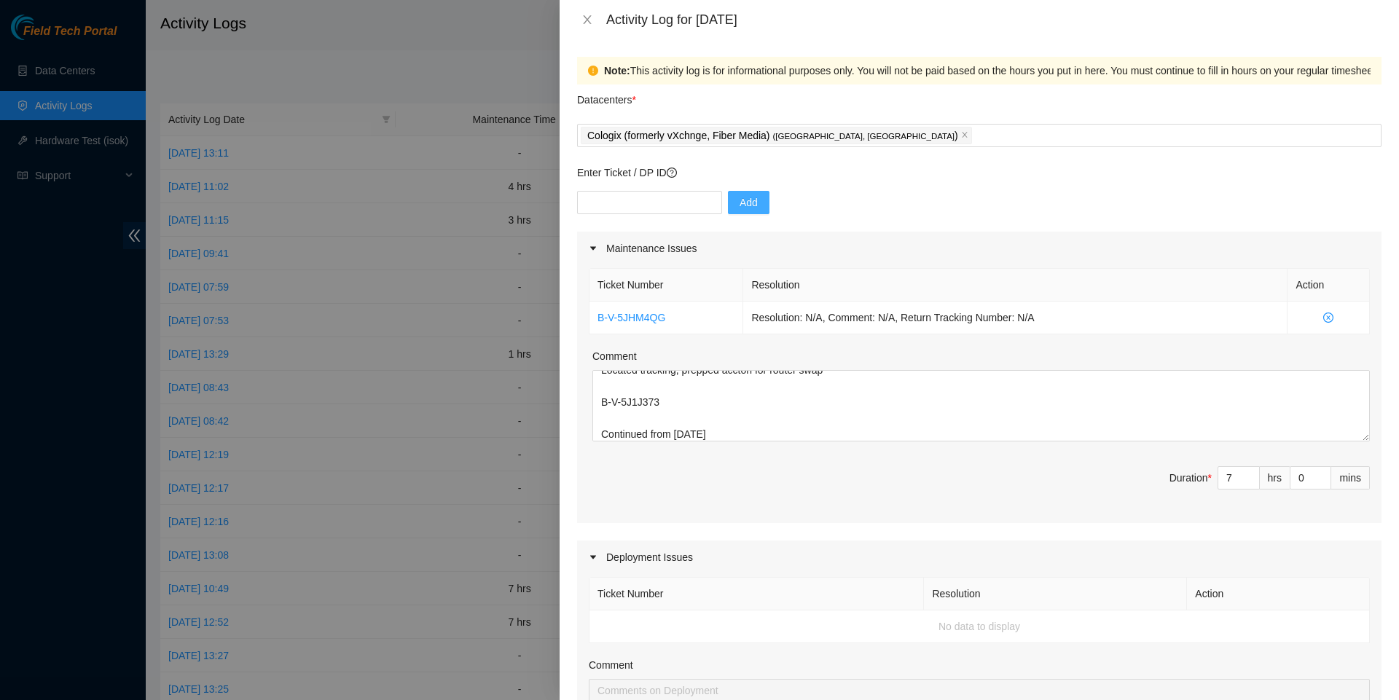
click at [732, 523] on div "Ticket Number Resolution Action B-V-5JHM4QG Resolution: N/A, Comment: N/A, Retu…" at bounding box center [979, 394] width 805 height 258
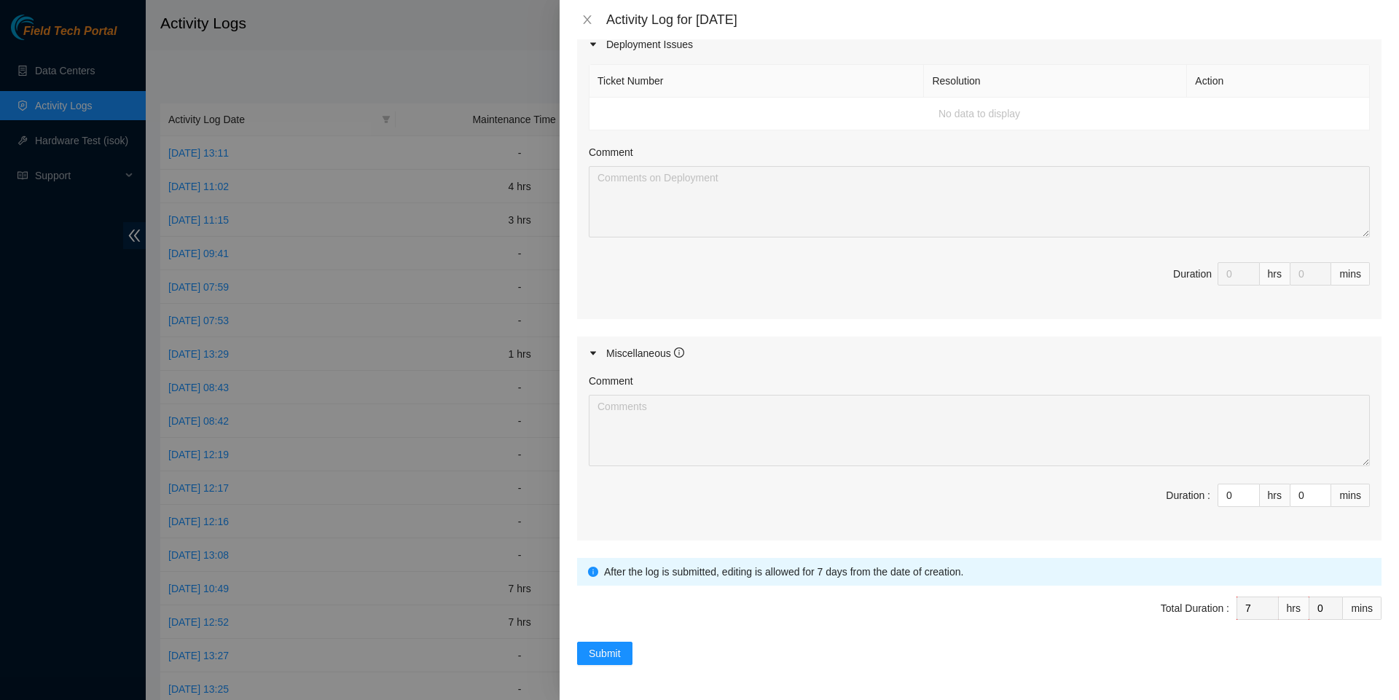
scroll to position [535, 0]
click at [609, 652] on span "Submit" at bounding box center [605, 654] width 32 height 16
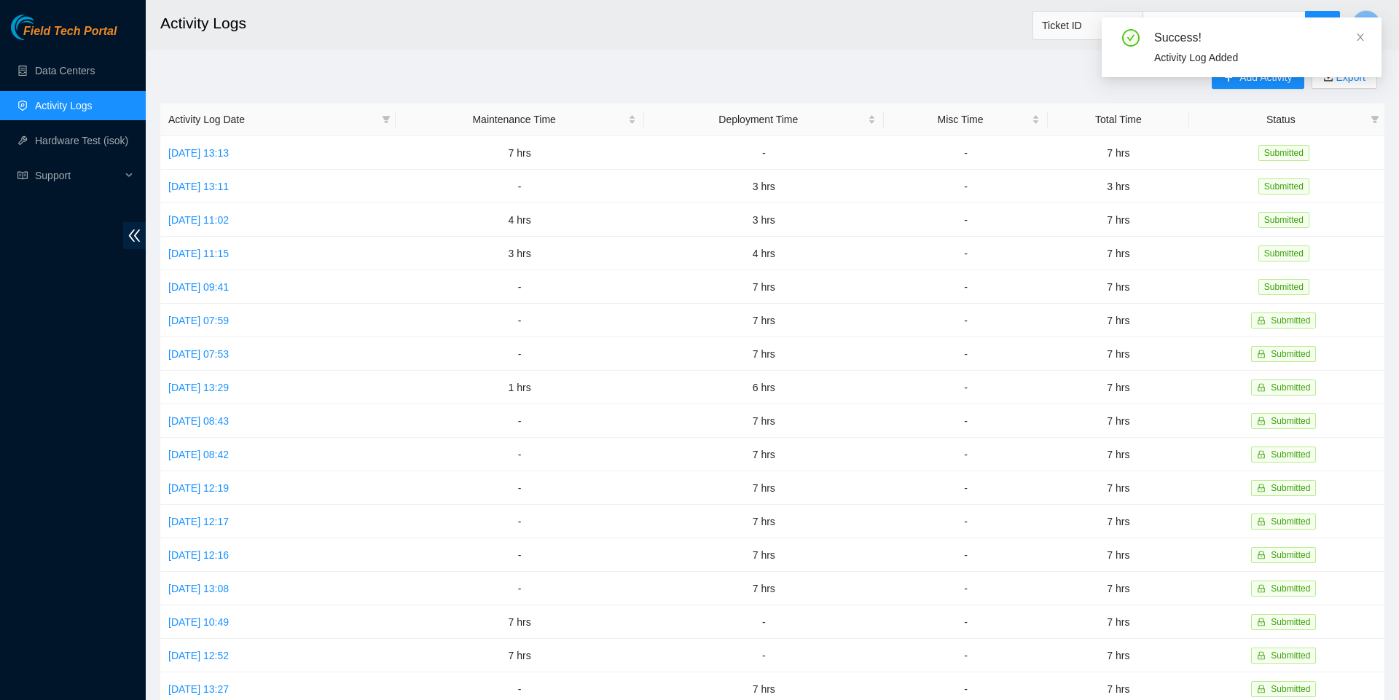
click at [1361, 28] on div "Success! Activity Log Added" at bounding box center [1242, 47] width 280 height 60
click at [1361, 36] on icon "close" at bounding box center [1360, 37] width 7 height 7
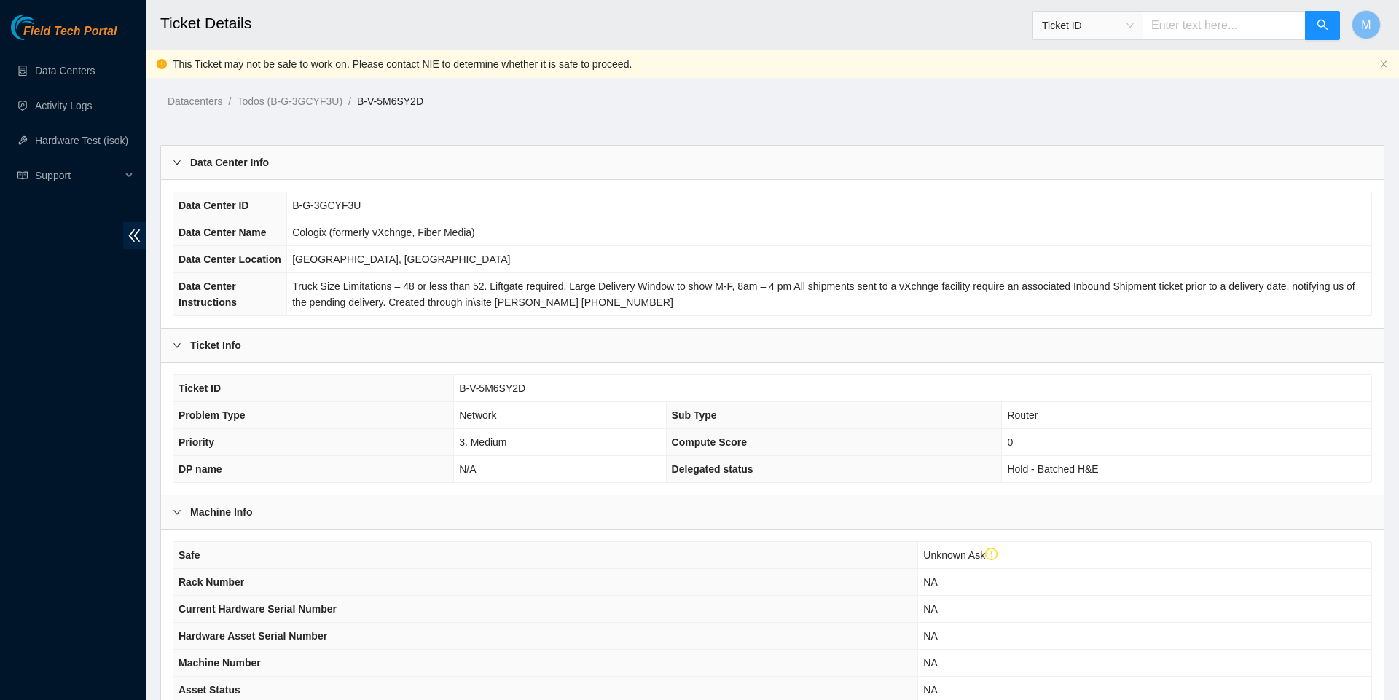
scroll to position [799, 0]
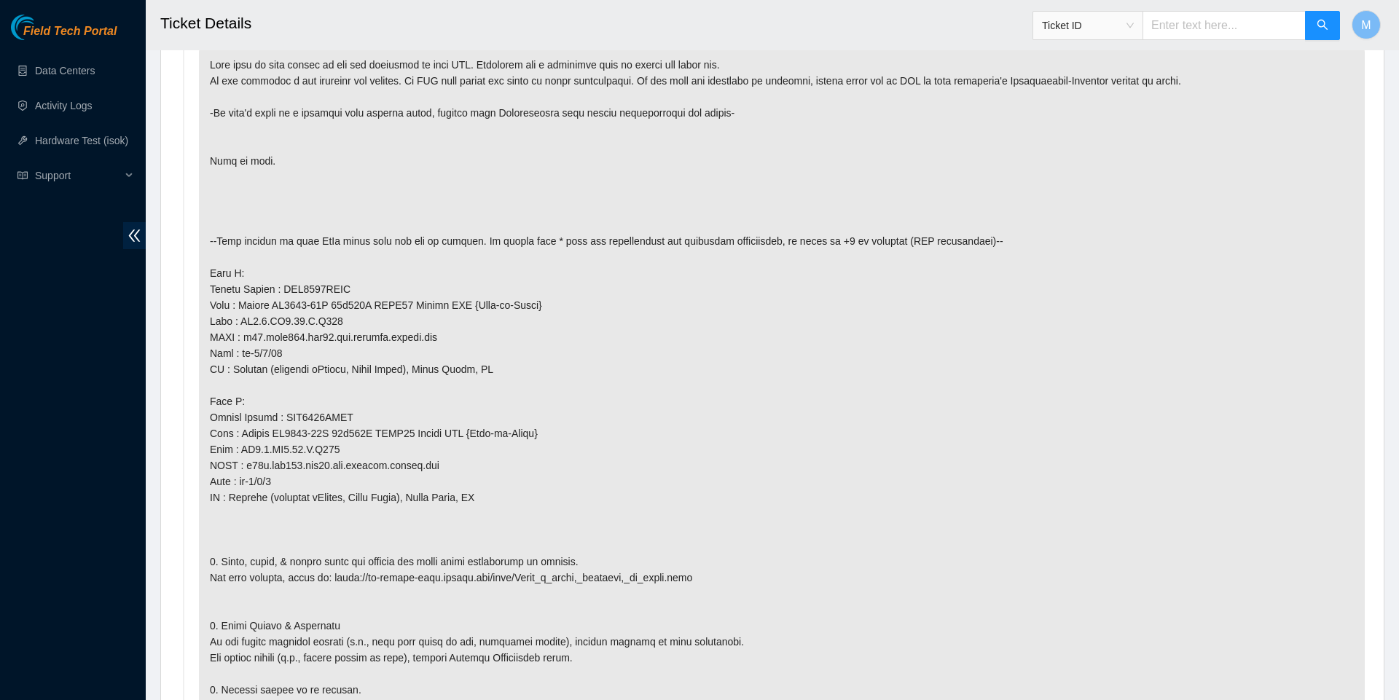
click at [1187, 31] on input "text" at bounding box center [1224, 25] width 163 height 29
paste input "B-V-5J1J373"
type input "B-V-5J1J373"
click at [1321, 25] on icon "search" at bounding box center [1323, 25] width 12 height 12
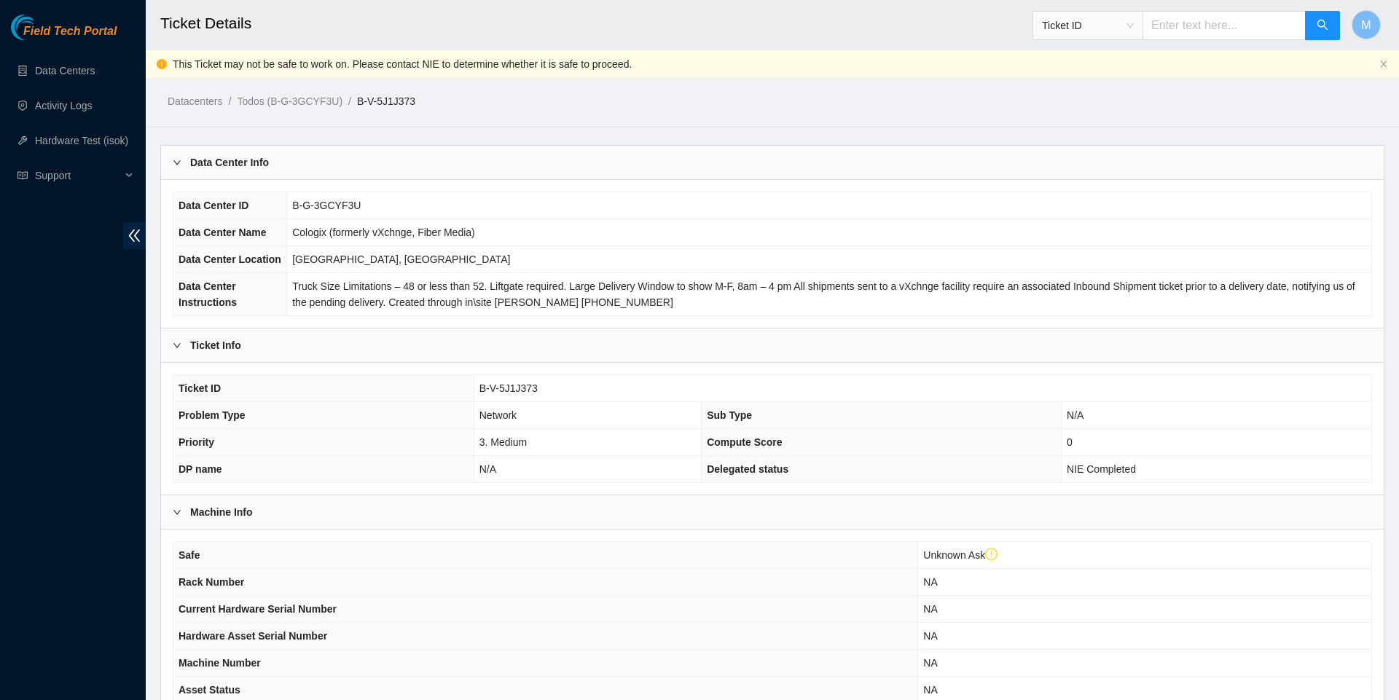
scroll to position [214, 0]
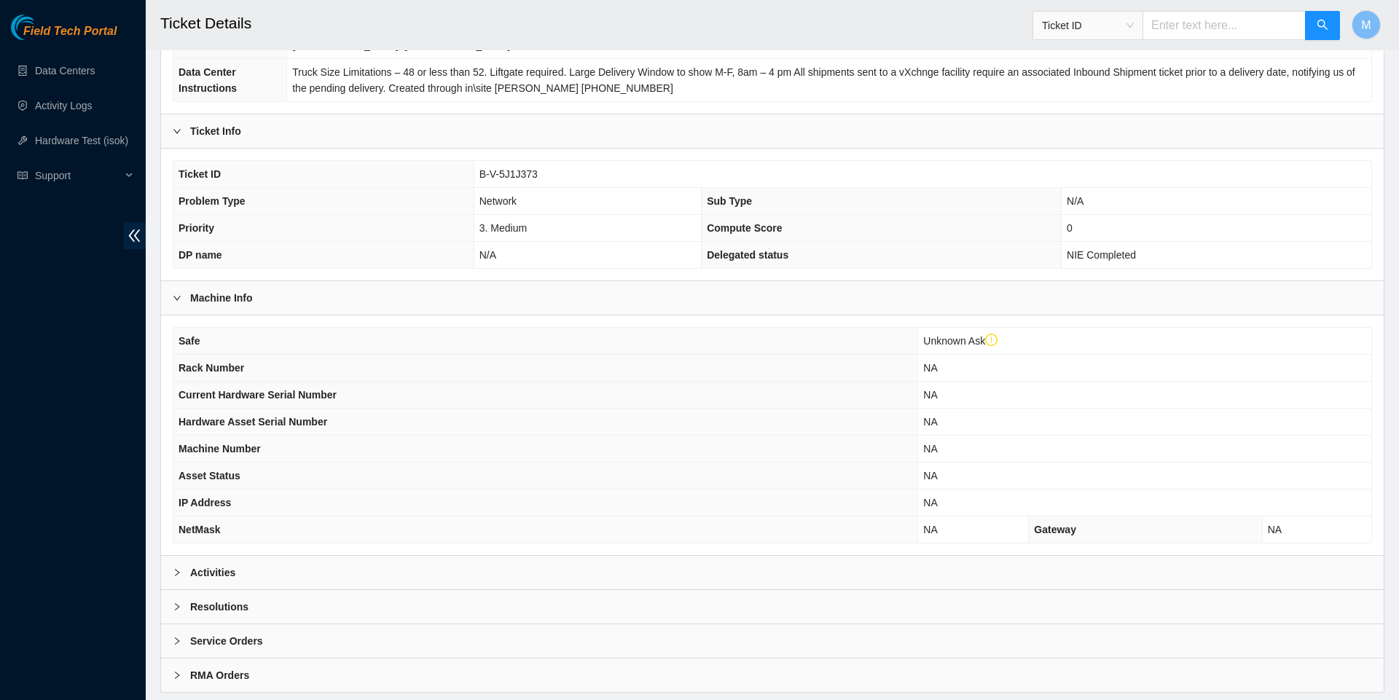
click at [173, 577] on icon "right" at bounding box center [177, 572] width 9 height 9
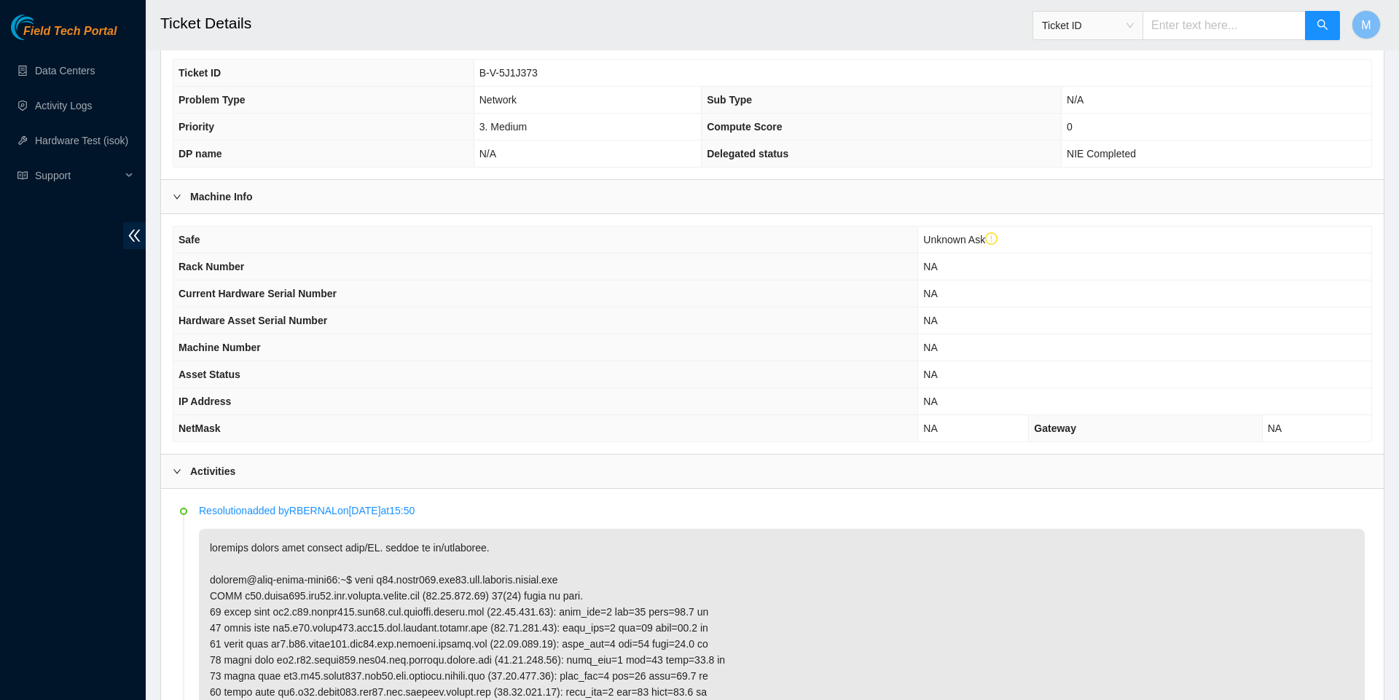
scroll to position [67, 0]
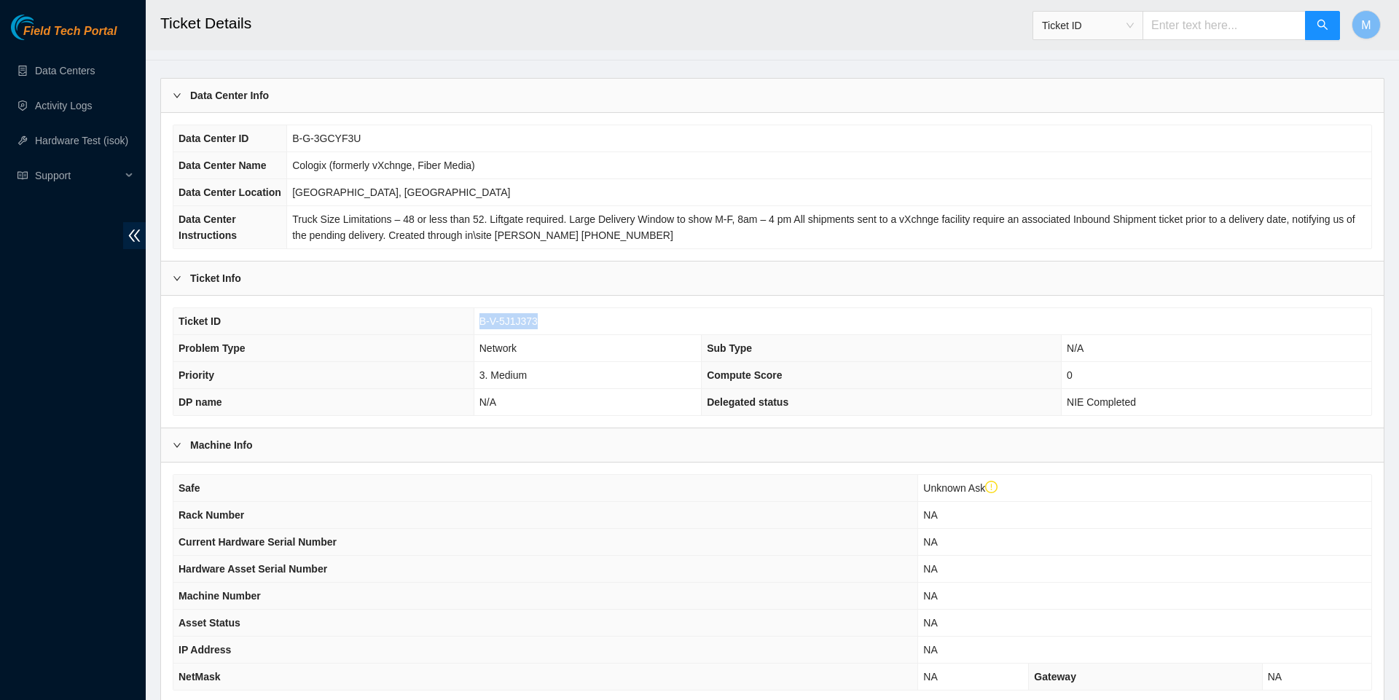
drag, startPoint x: 547, startPoint y: 363, endPoint x: 476, endPoint y: 359, distance: 70.8
click at [476, 335] on td "B-V-5J1J373" at bounding box center [923, 321] width 898 height 27
copy span "B-V-5J1J373"
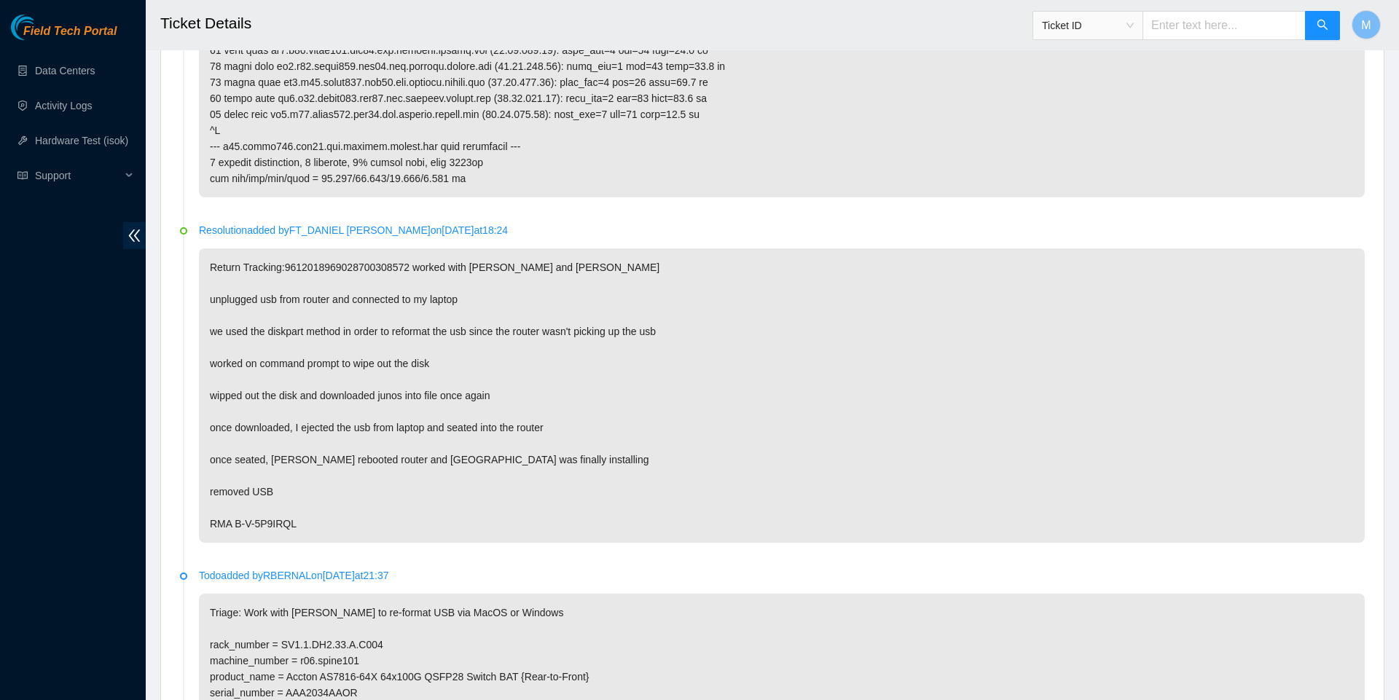
scroll to position [907, 0]
drag, startPoint x: 302, startPoint y: 595, endPoint x: 237, endPoint y: 584, distance: 65.9
click at [237, 545] on p "Return Tracking:9612018969028700308572 worked with [PERSON_NAME] and [PERSON_NA…" at bounding box center [782, 398] width 1166 height 294
copy p "B-V-5P9IRQL"
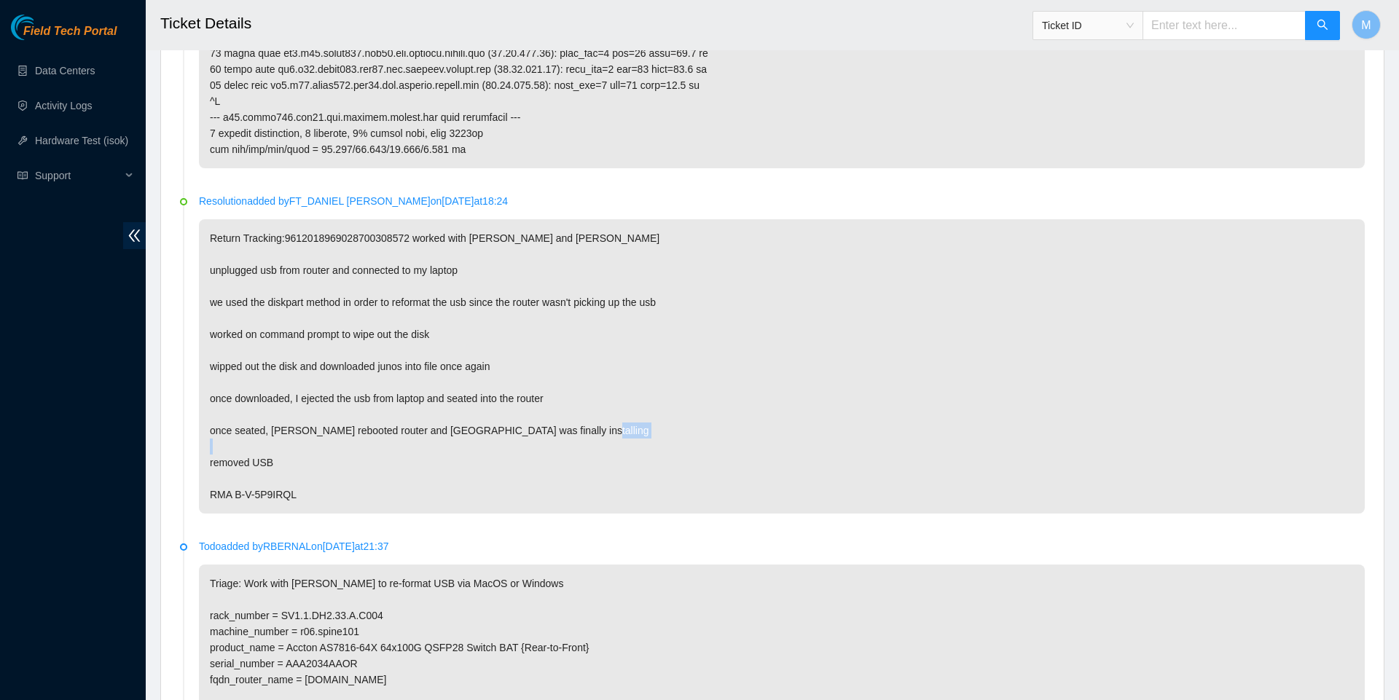
scroll to position [942, 0]
click at [329, 511] on p "Return Tracking:9612018969028700308572 worked with [PERSON_NAME] and [PERSON_NA…" at bounding box center [782, 363] width 1166 height 294
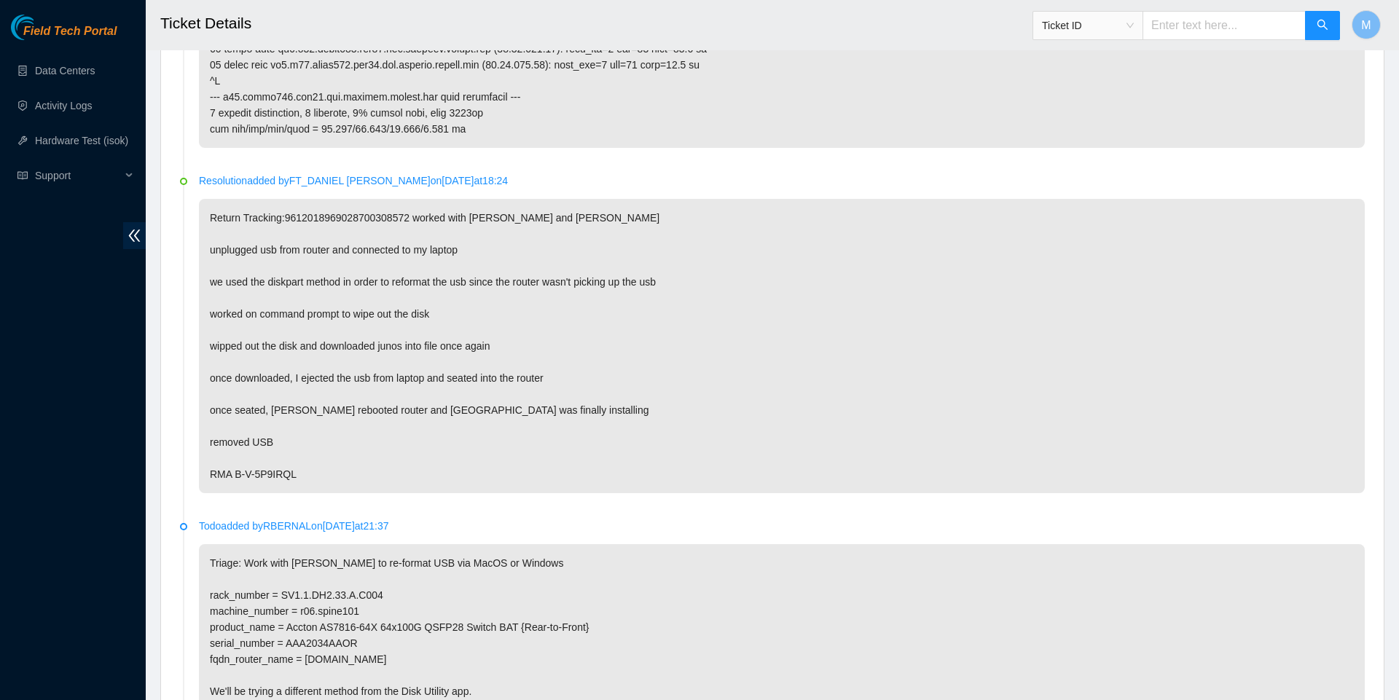
scroll to position [960, 0]
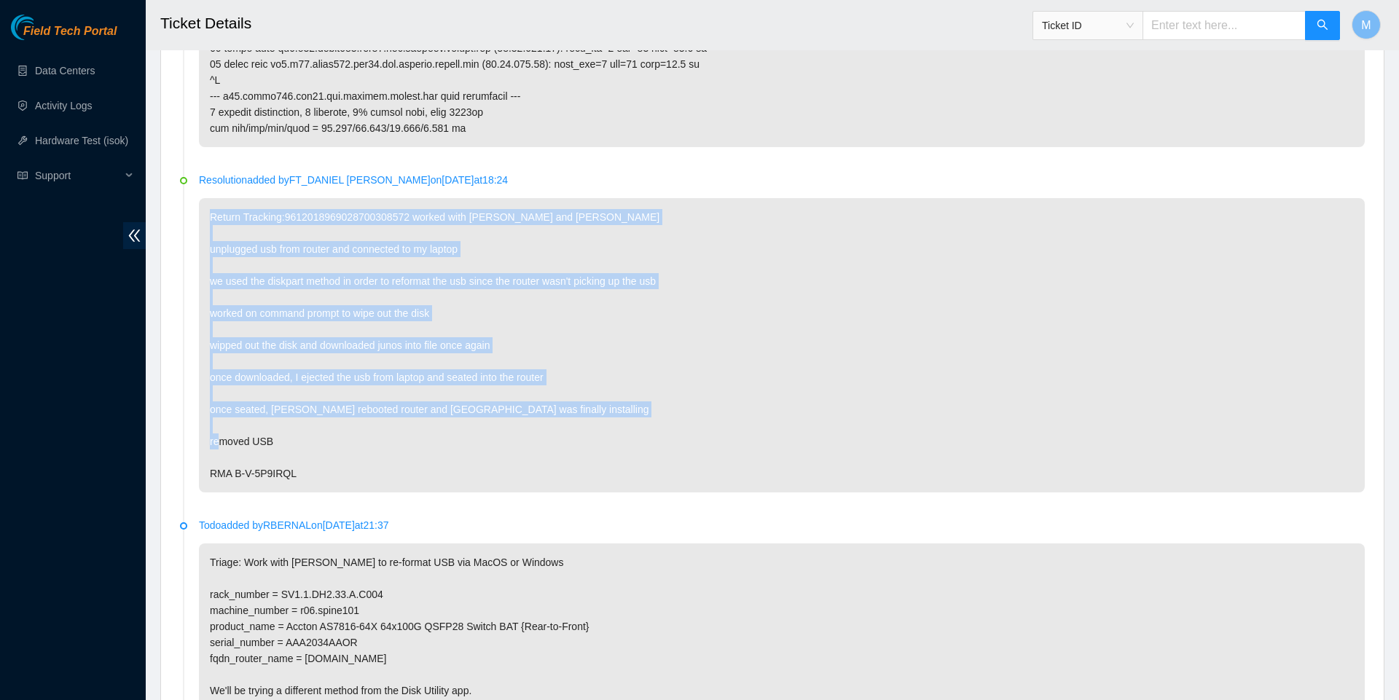
drag, startPoint x: 318, startPoint y: 550, endPoint x: 189, endPoint y: 275, distance: 303.2
click at [189, 275] on li "Resolution added by [PERSON_NAME] on [DATE] 18:24 Return Tracking:9612018969028…" at bounding box center [772, 349] width 1185 height 345
copy p "Return Tracking:9612018969028700308572 worked with [PERSON_NAME] and [PERSON_NA…"
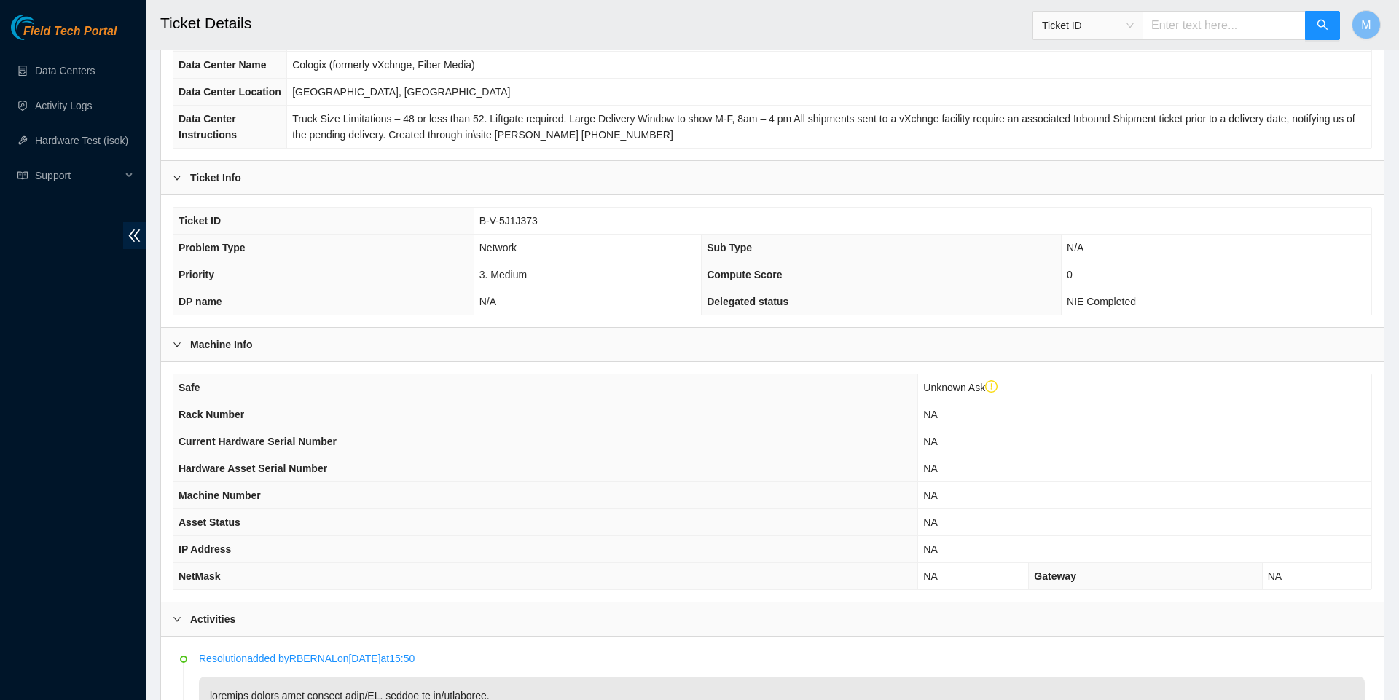
scroll to position [164, 0]
drag, startPoint x: 475, startPoint y: 265, endPoint x: 573, endPoint y: 259, distance: 97.8
click at [572, 238] on td "B-V-5J1J373" at bounding box center [923, 224] width 898 height 27
copy span "B-V-5J1J373"
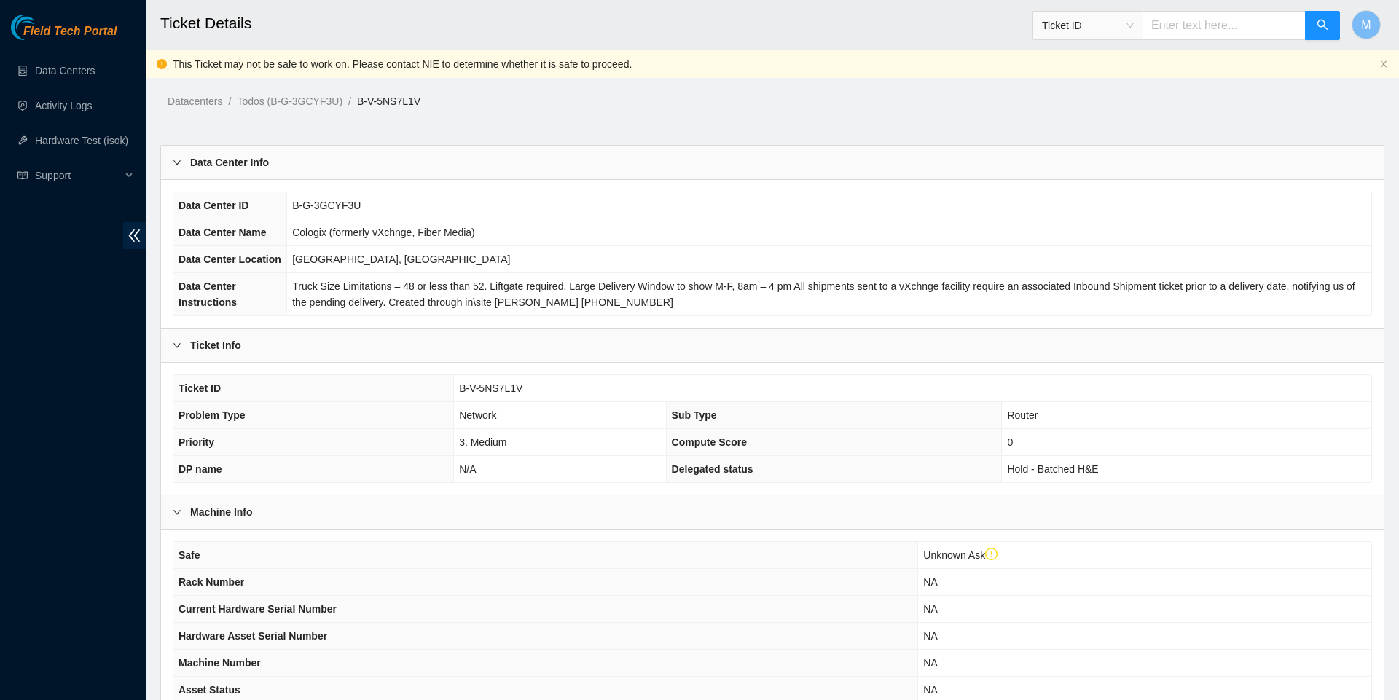
scroll to position [721, 0]
